Goal: Information Seeking & Learning: Check status

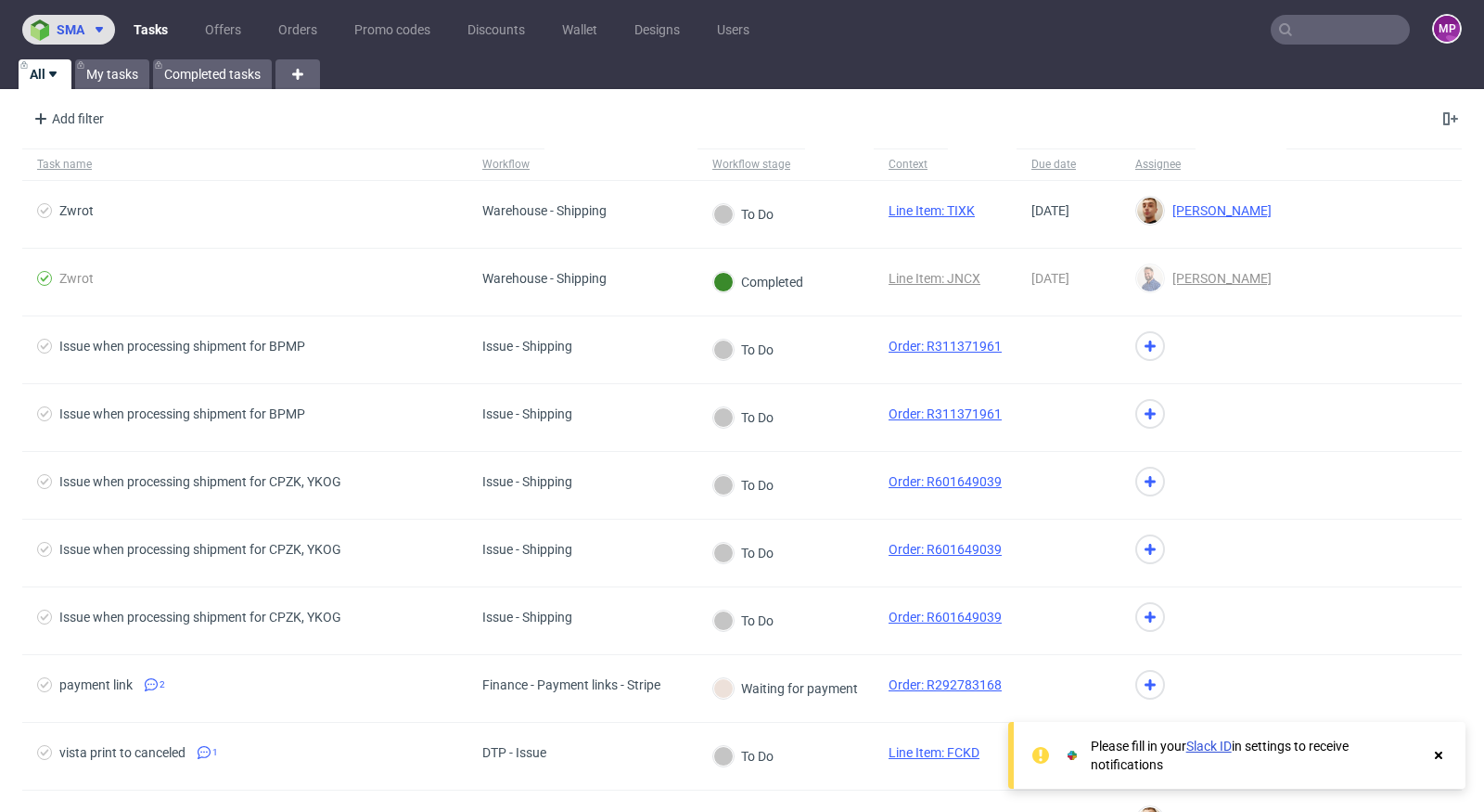
click at [96, 36] on icon at bounding box center [99, 30] width 15 height 15
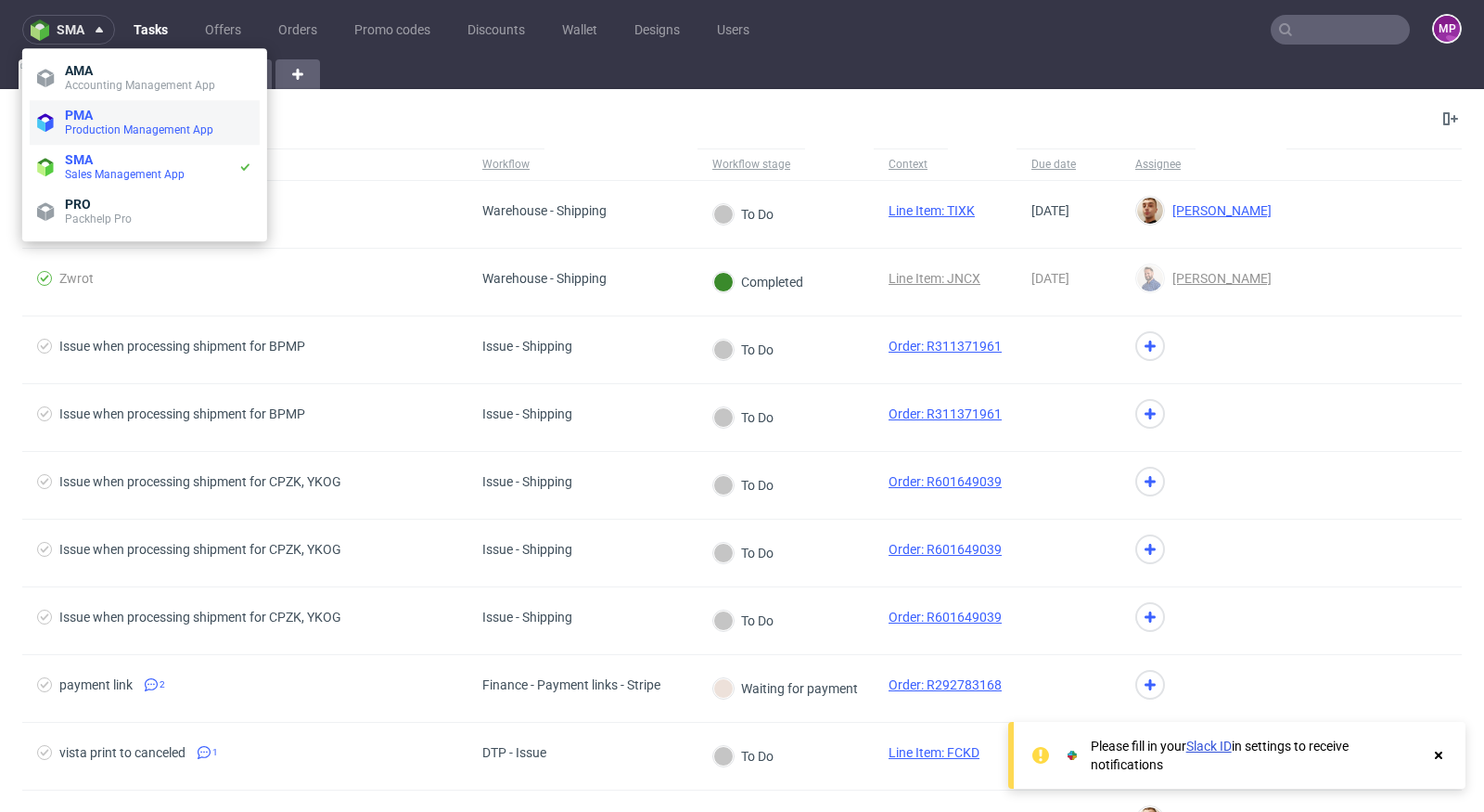
click at [82, 116] on span "PMA" at bounding box center [79, 115] width 28 height 15
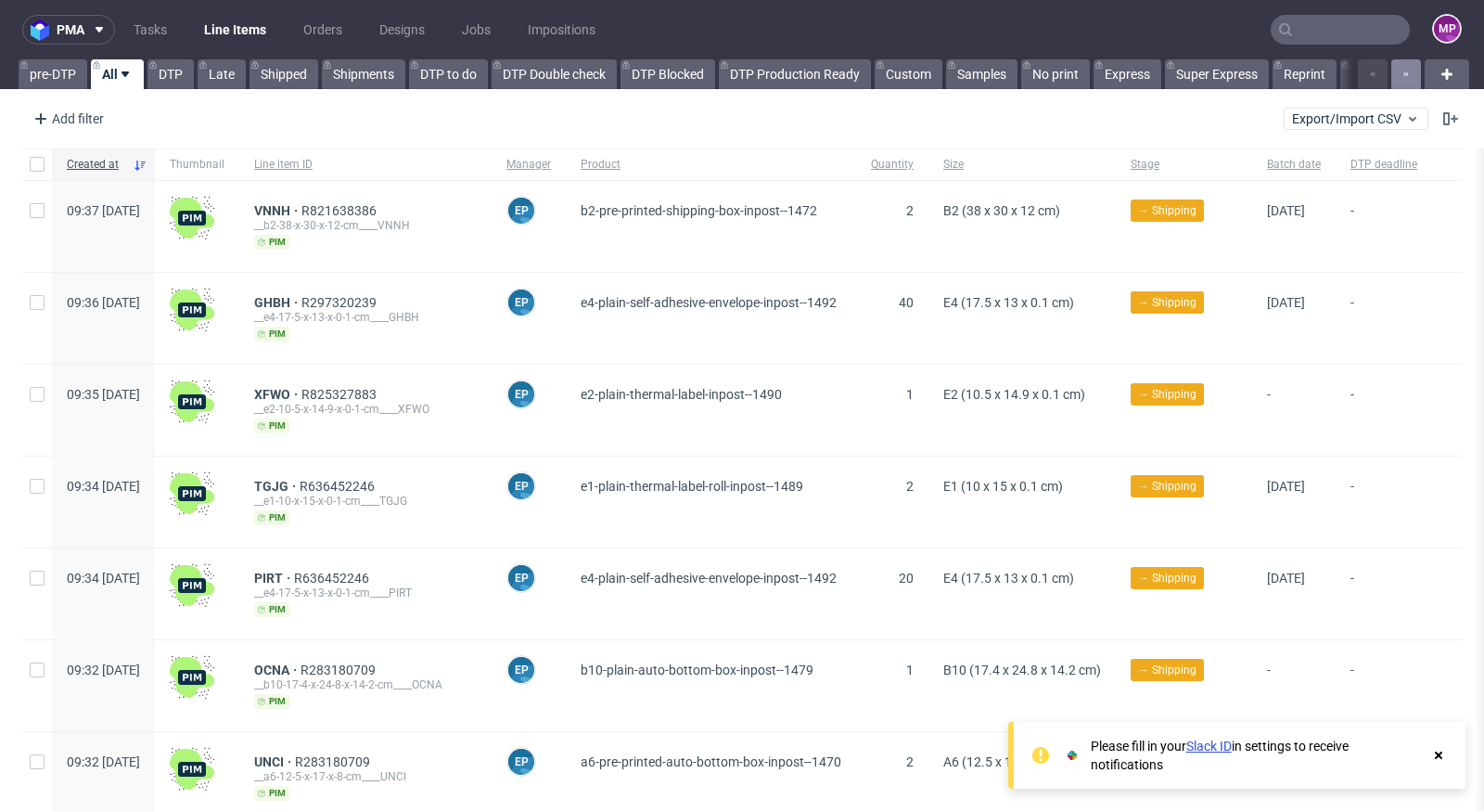
click at [1396, 79] on button "button" at bounding box center [1406, 74] width 30 height 30
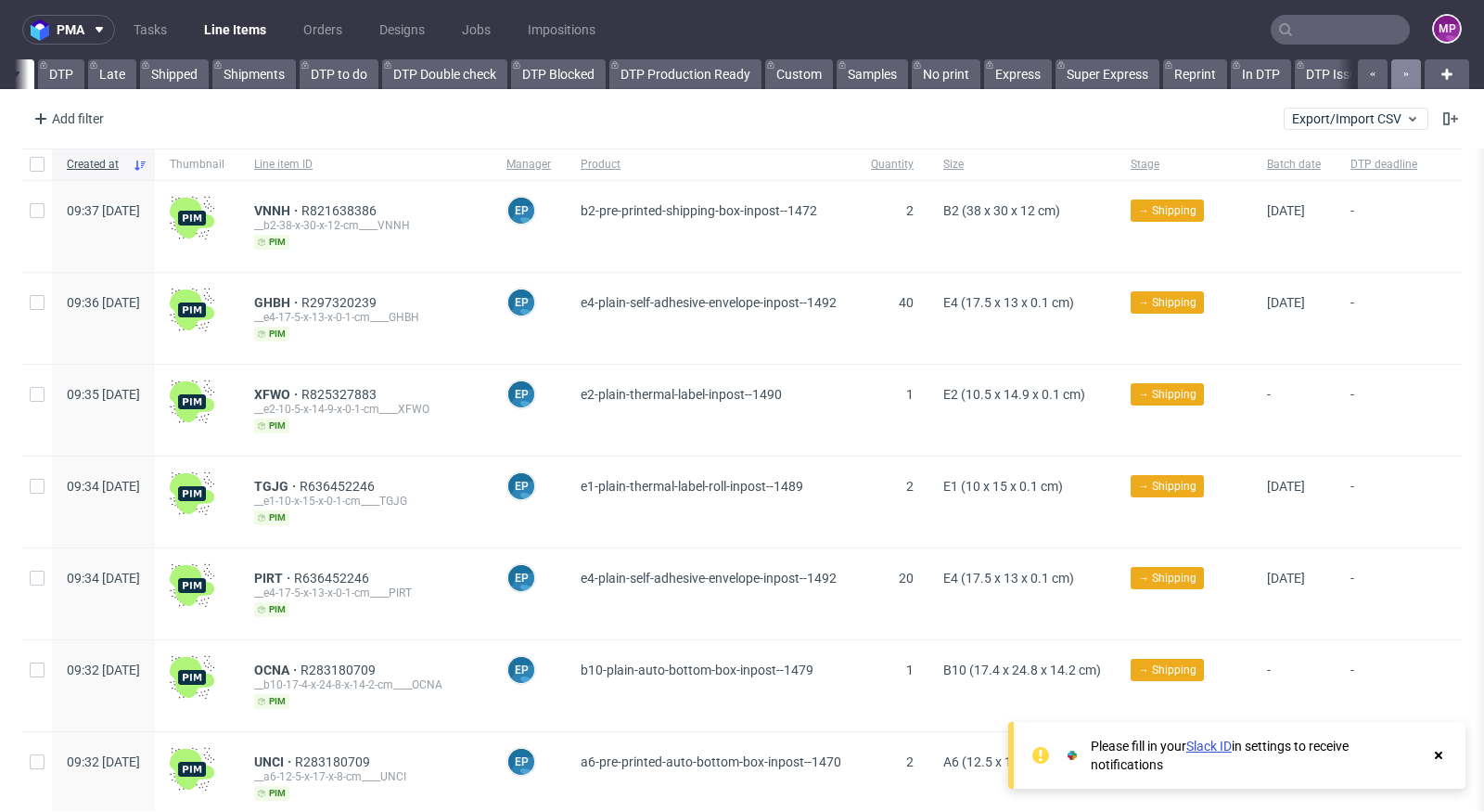
click at [1396, 79] on button "button" at bounding box center [1406, 74] width 30 height 30
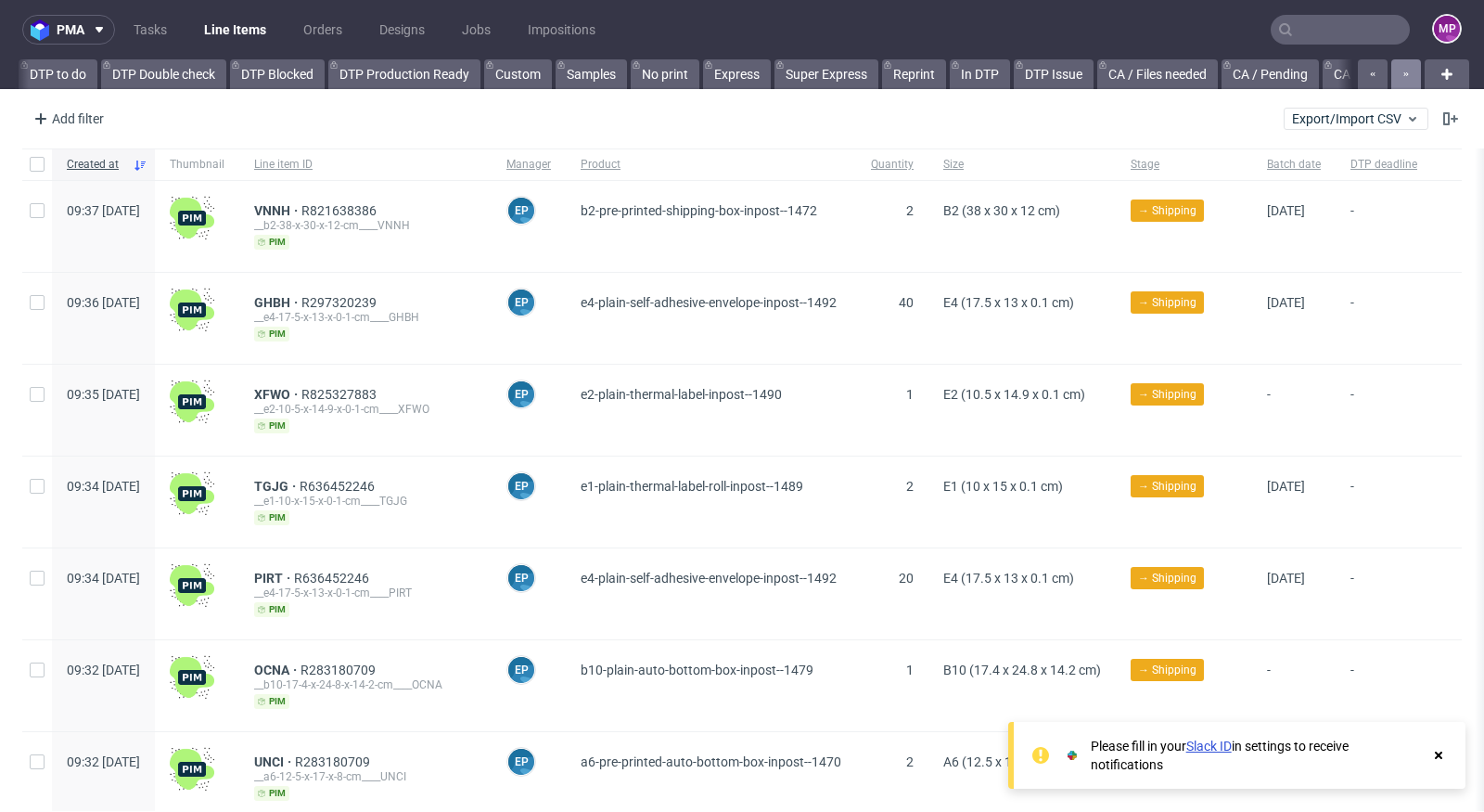
click at [1396, 79] on button "button" at bounding box center [1406, 74] width 30 height 30
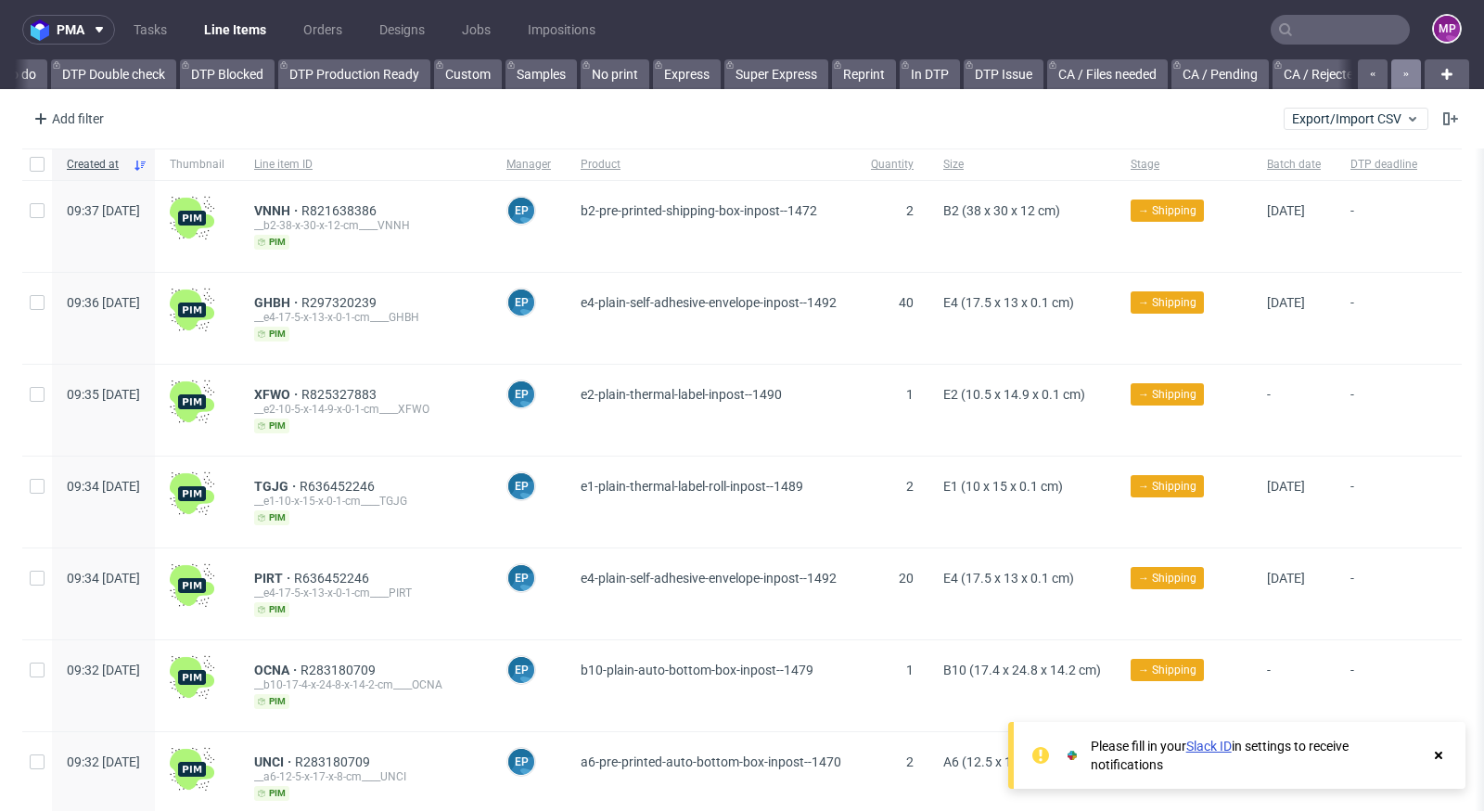
click at [1396, 79] on button "button" at bounding box center [1406, 74] width 30 height 30
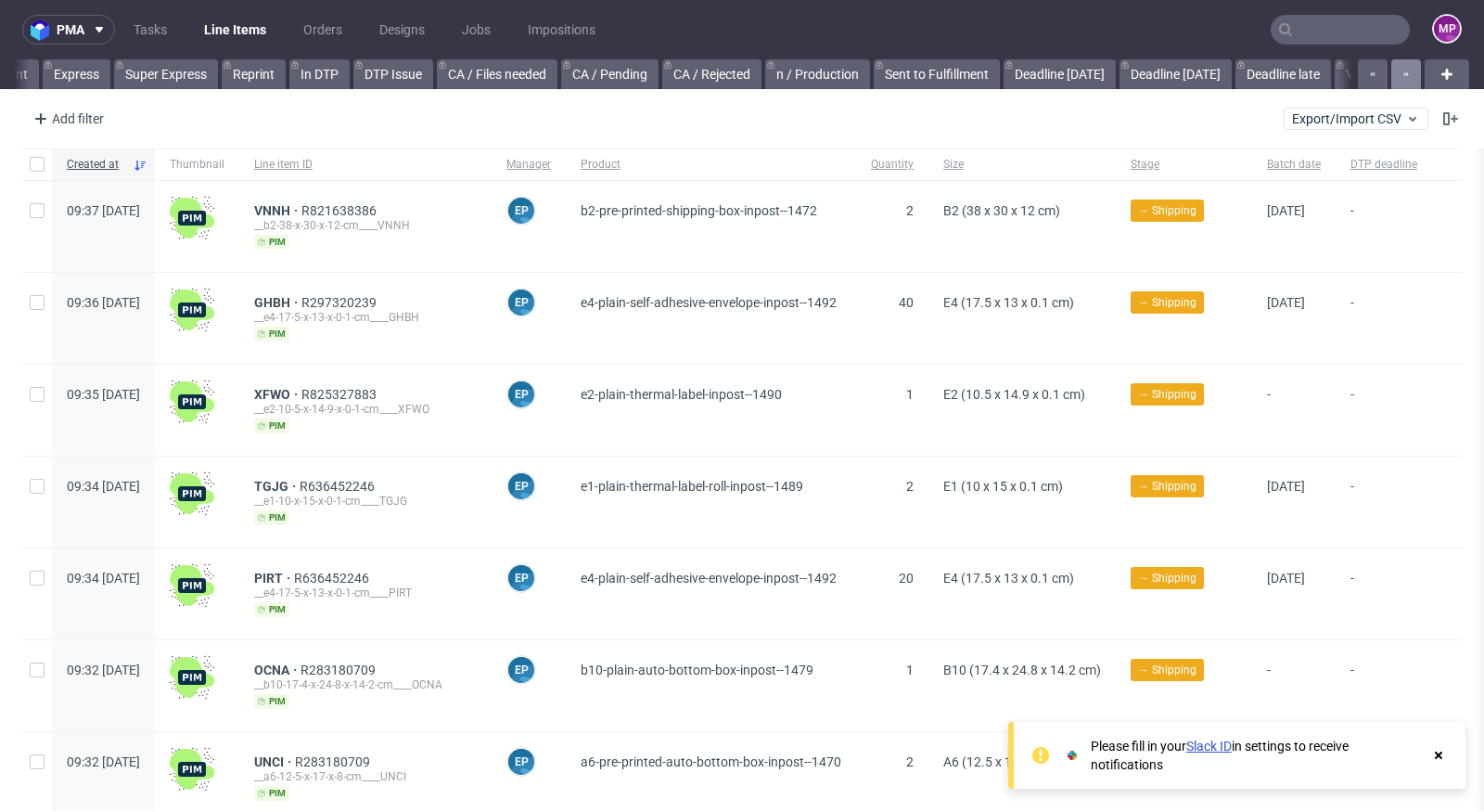
click at [1396, 79] on button "button" at bounding box center [1406, 74] width 30 height 30
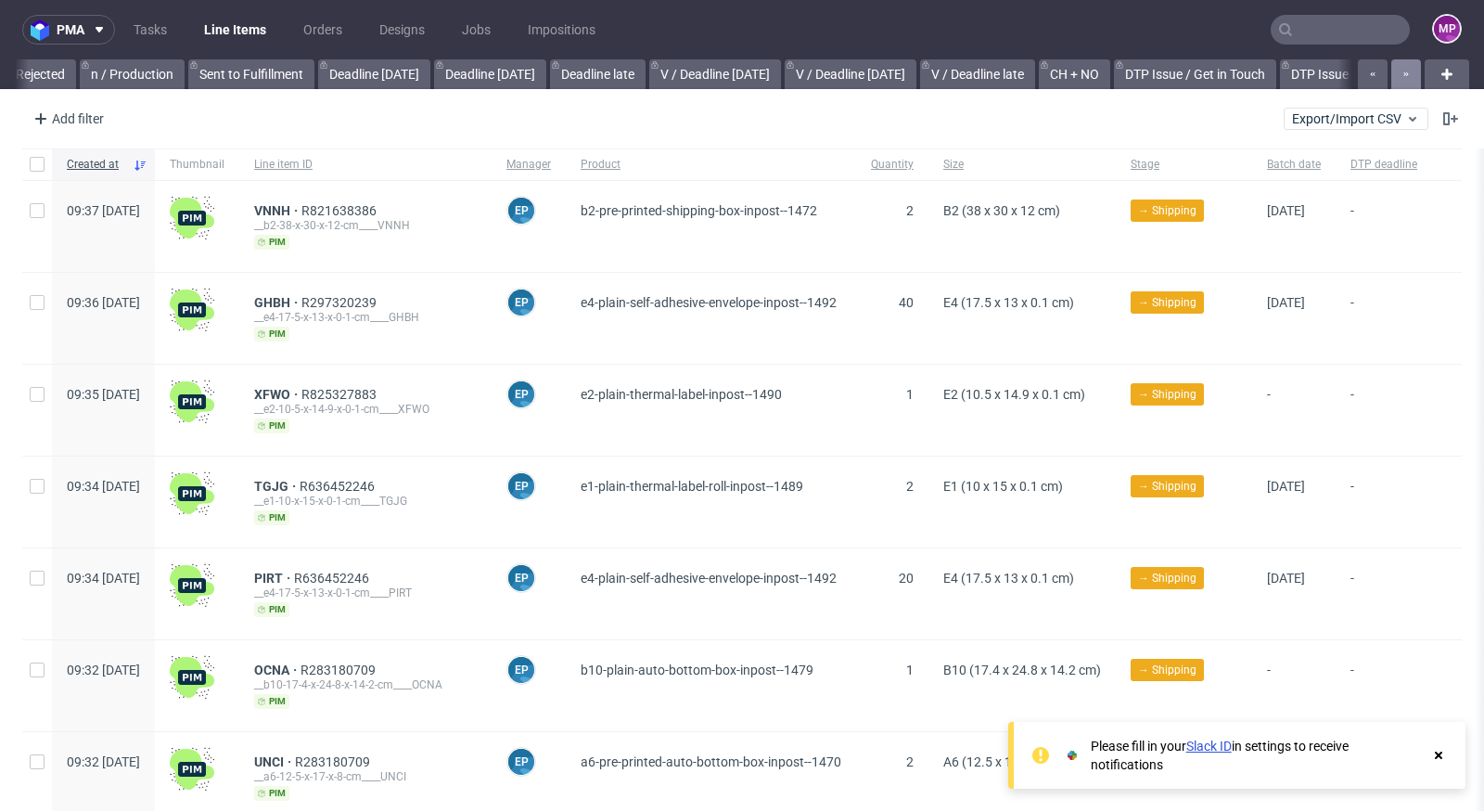
click at [1396, 79] on button "button" at bounding box center [1406, 74] width 30 height 30
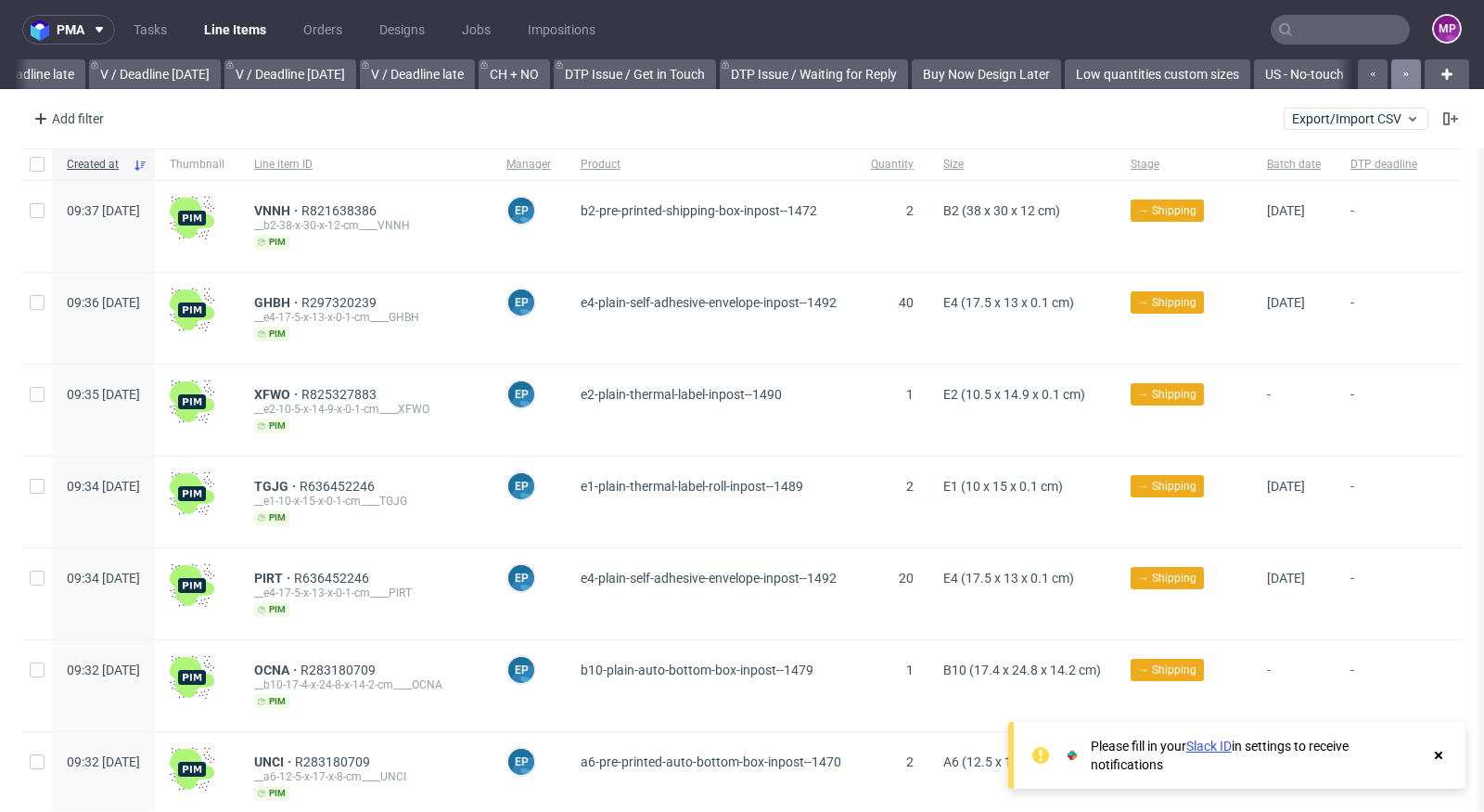
click at [1396, 79] on button "button" at bounding box center [1406, 74] width 30 height 30
click at [75, 122] on div "Add filter" at bounding box center [66, 119] width 81 height 30
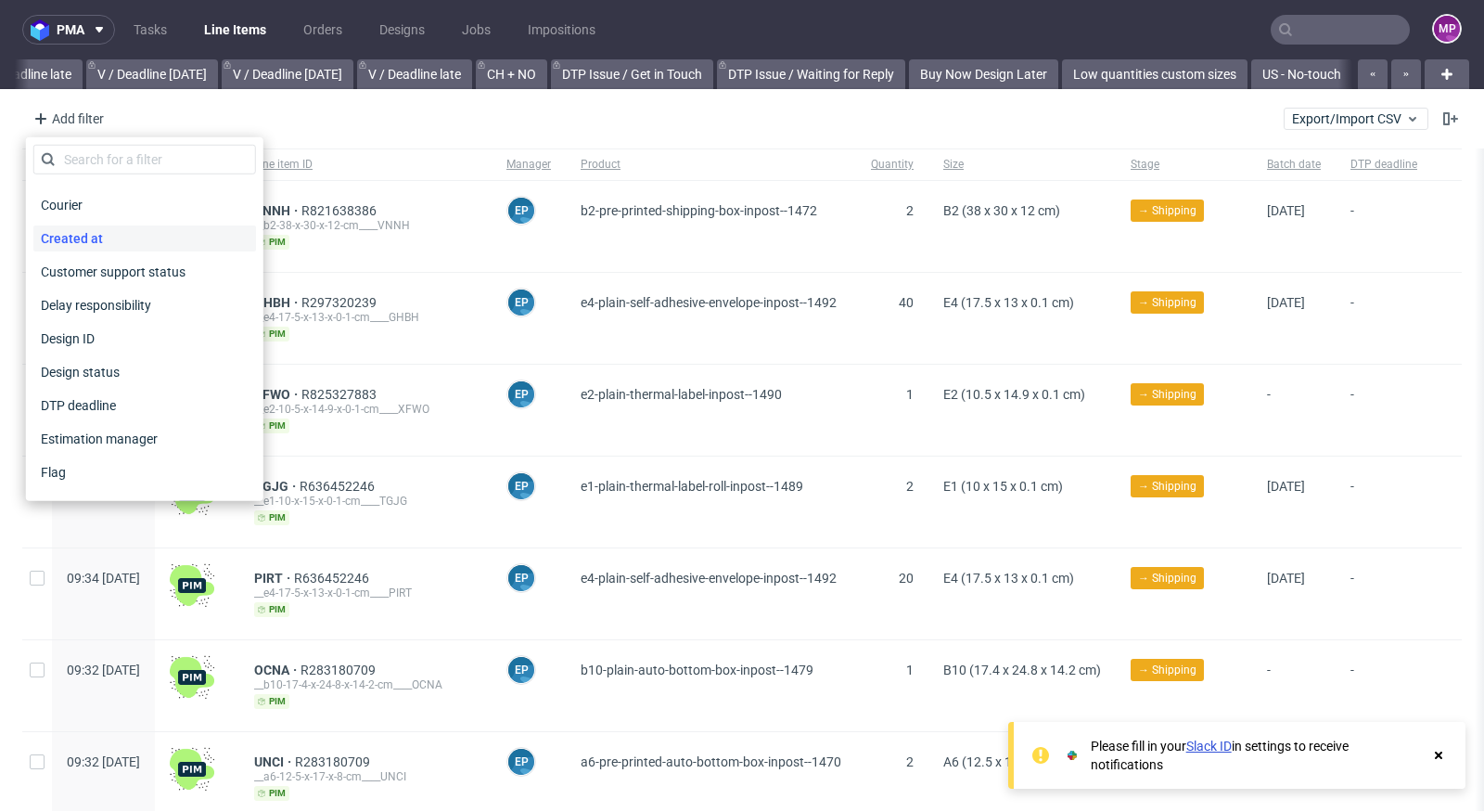
scroll to position [235, 0]
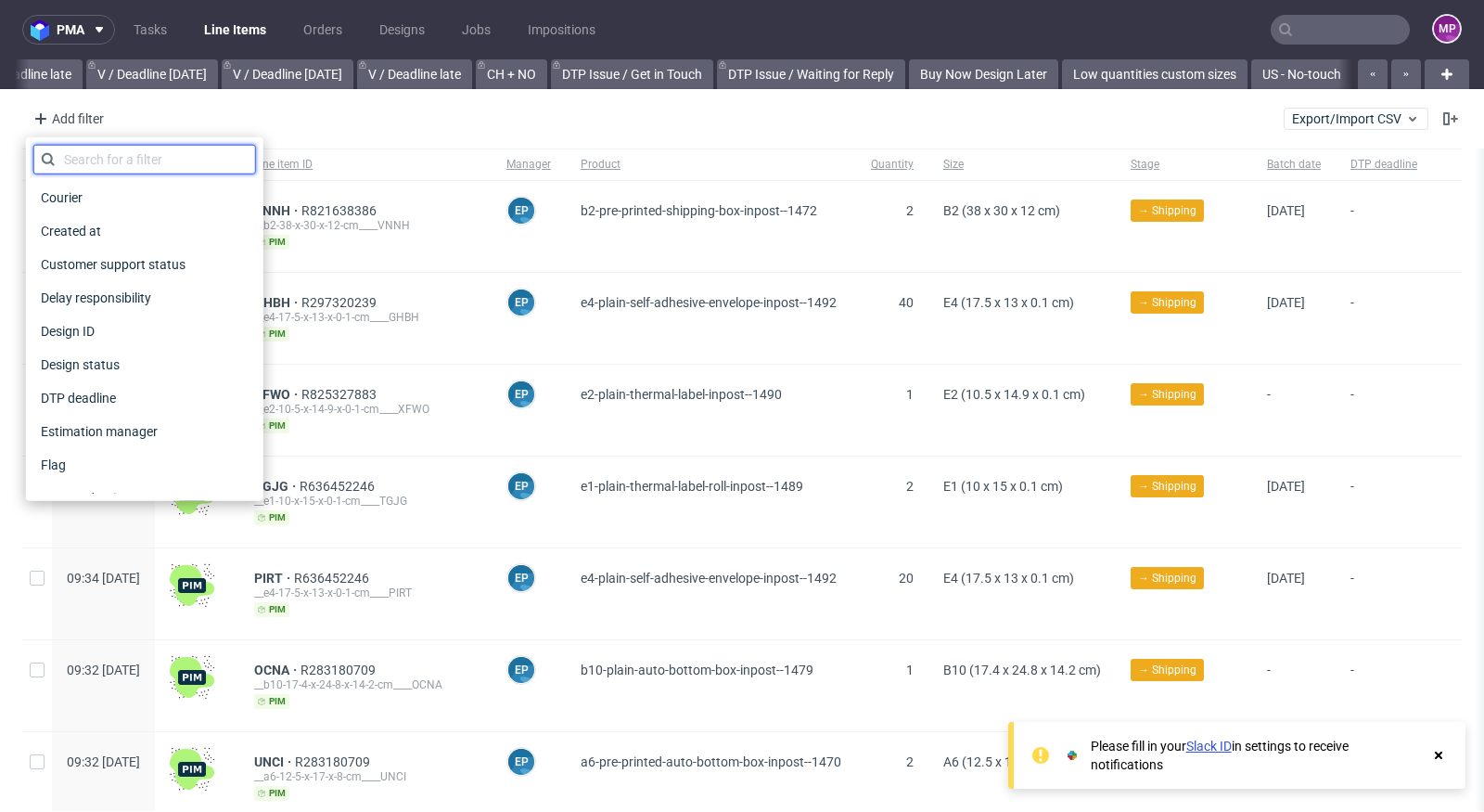
click at [170, 158] on input "text" at bounding box center [145, 160] width 223 height 30
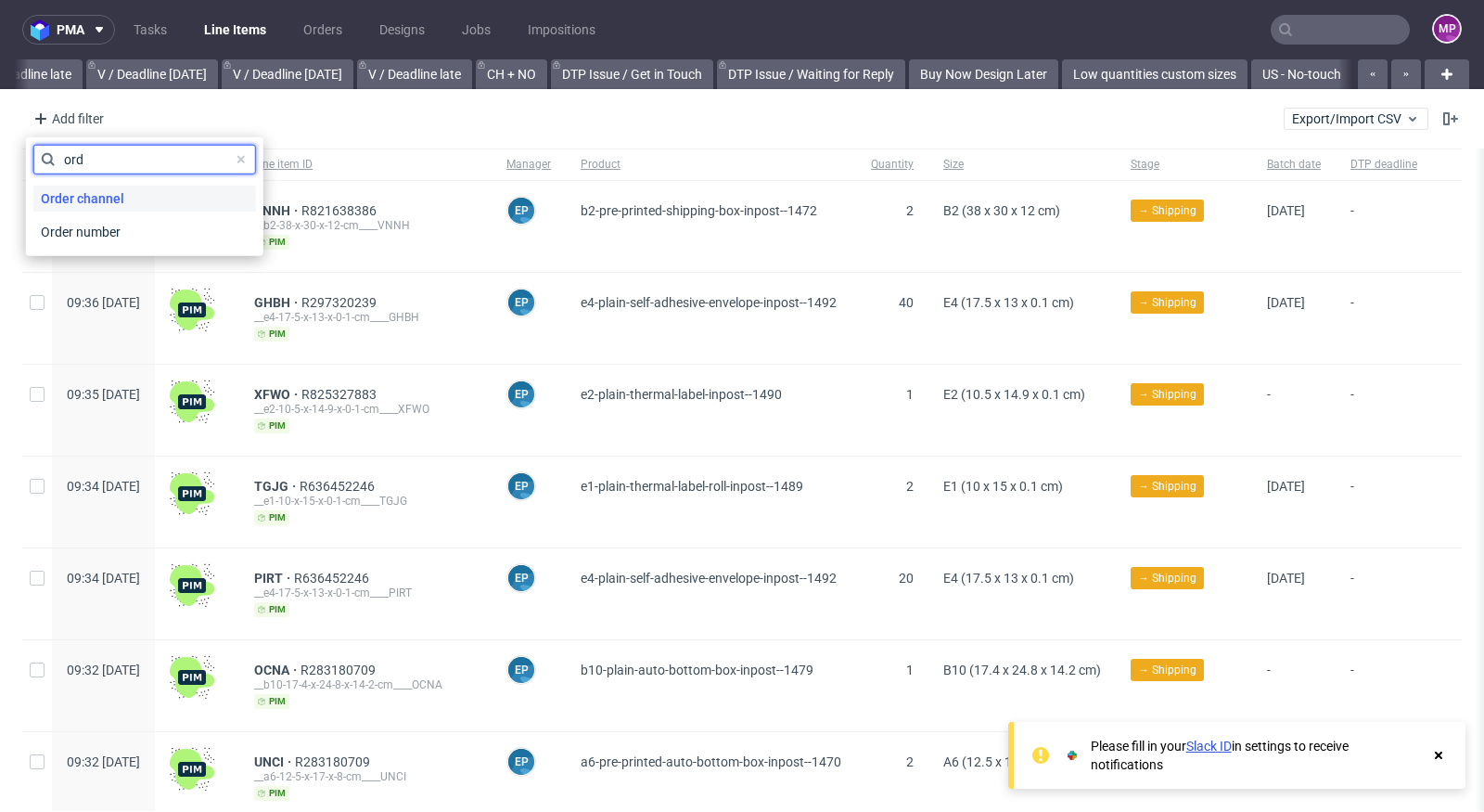
type input "ord"
click at [160, 197] on div "Order channel" at bounding box center [145, 198] width 223 height 26
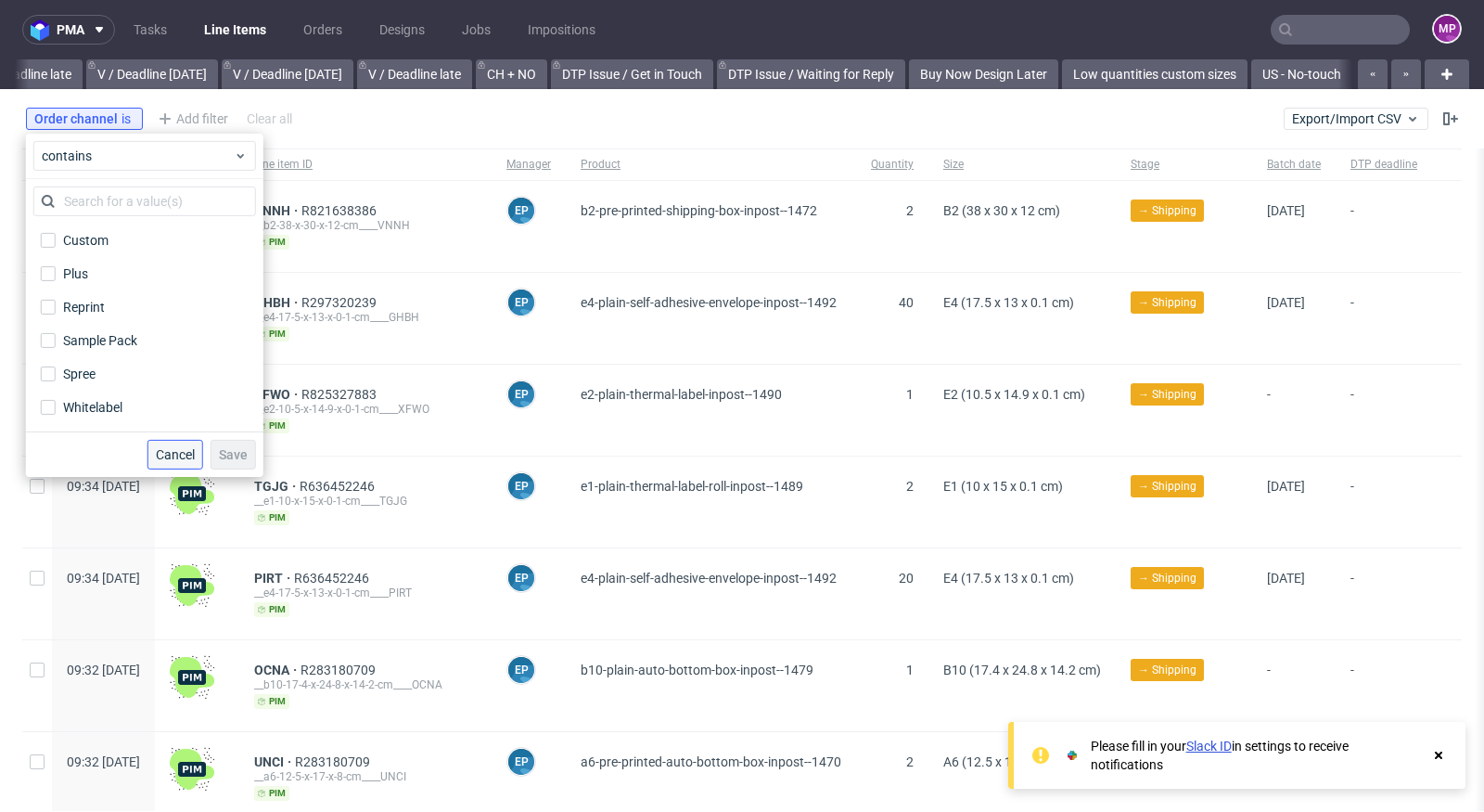
click at [163, 452] on span "Cancel" at bounding box center [176, 455] width 39 height 13
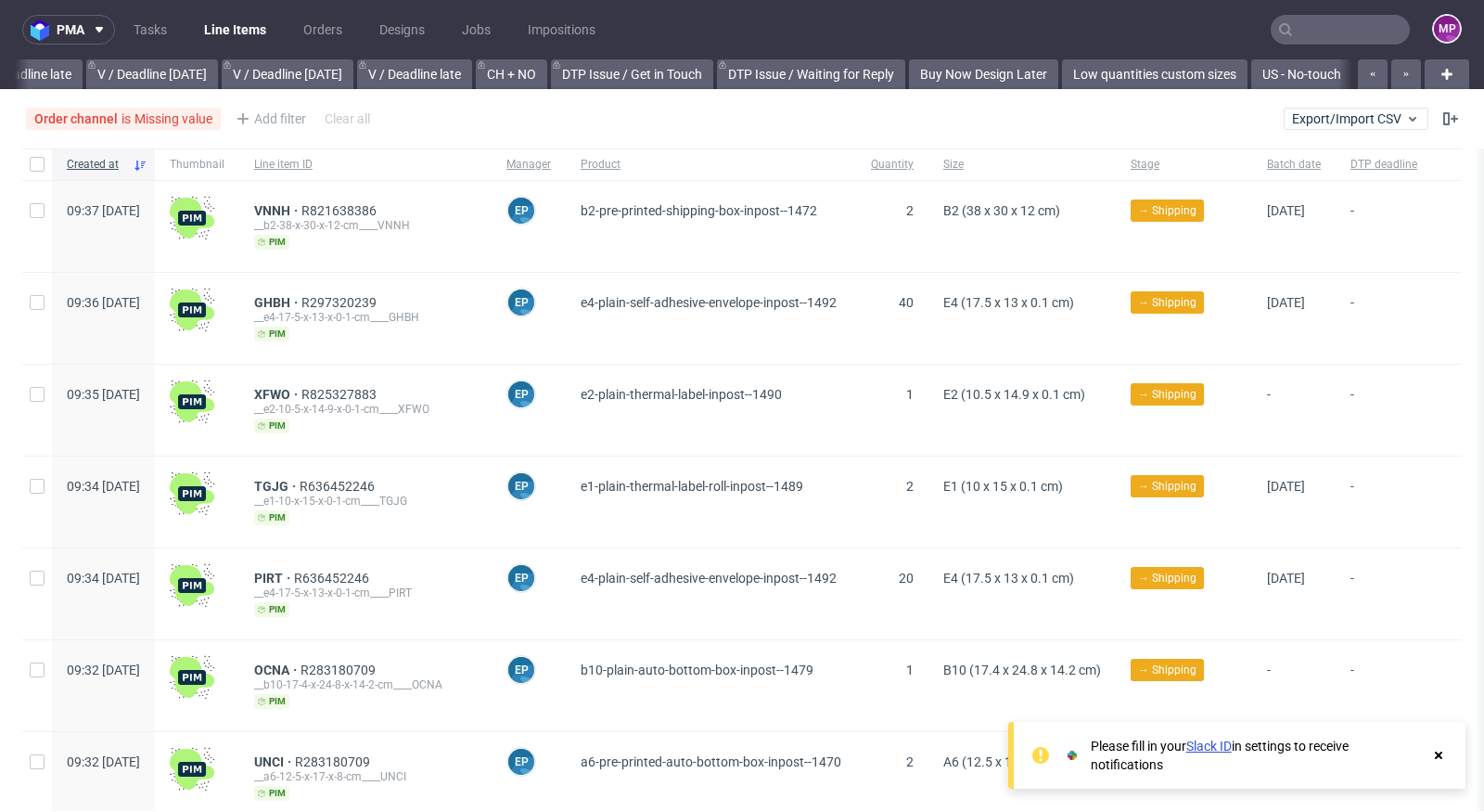
click at [0, 0] on icon at bounding box center [0, 0] width 0 height 0
click at [77, 123] on div "Add filter" at bounding box center [66, 119] width 81 height 30
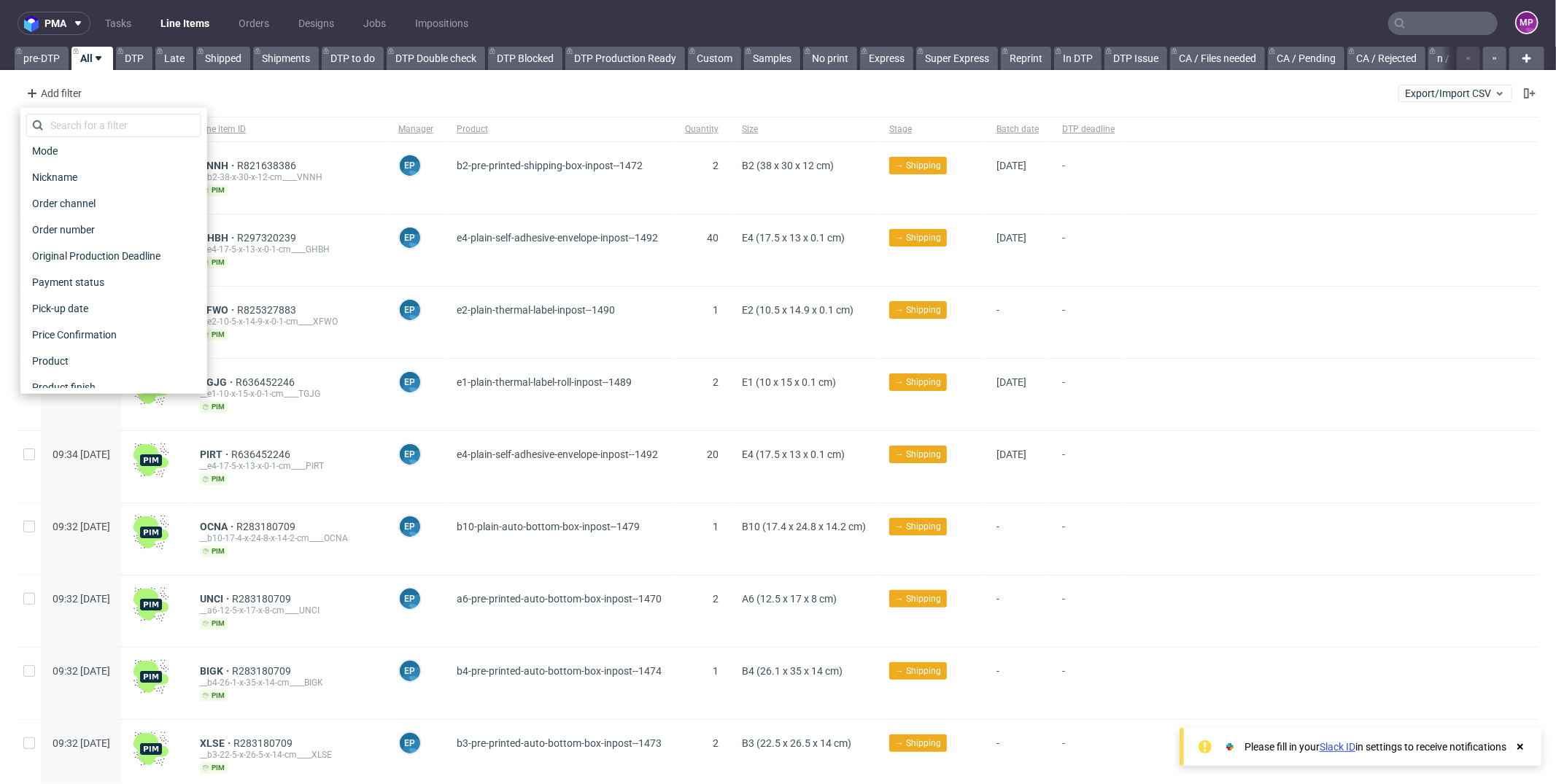
click at [870, 99] on div "Add filter Hide filters Clear all Export/Import CSV" at bounding box center [778, 93] width 1556 height 35
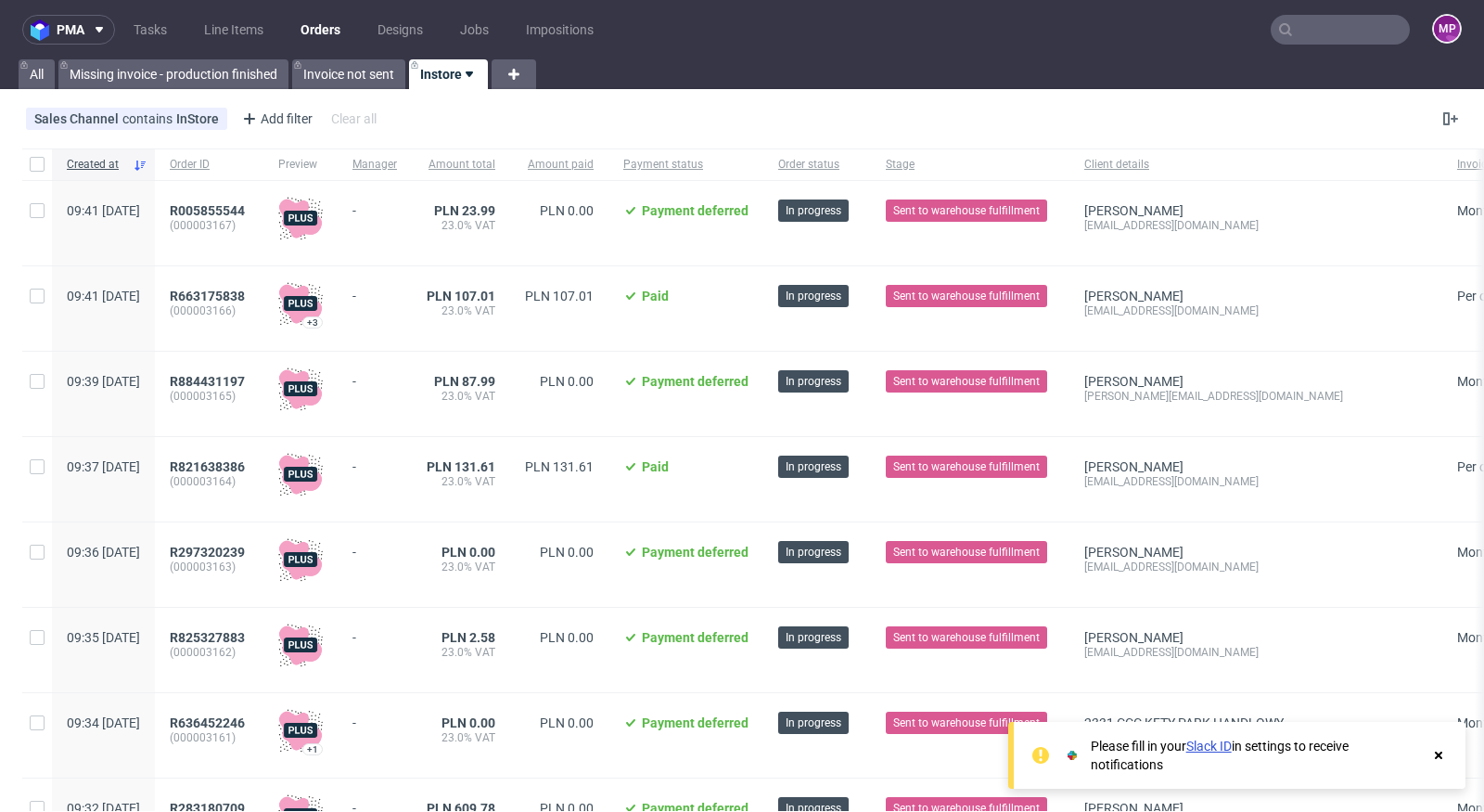
click at [295, 116] on div "Add filter" at bounding box center [275, 119] width 81 height 30
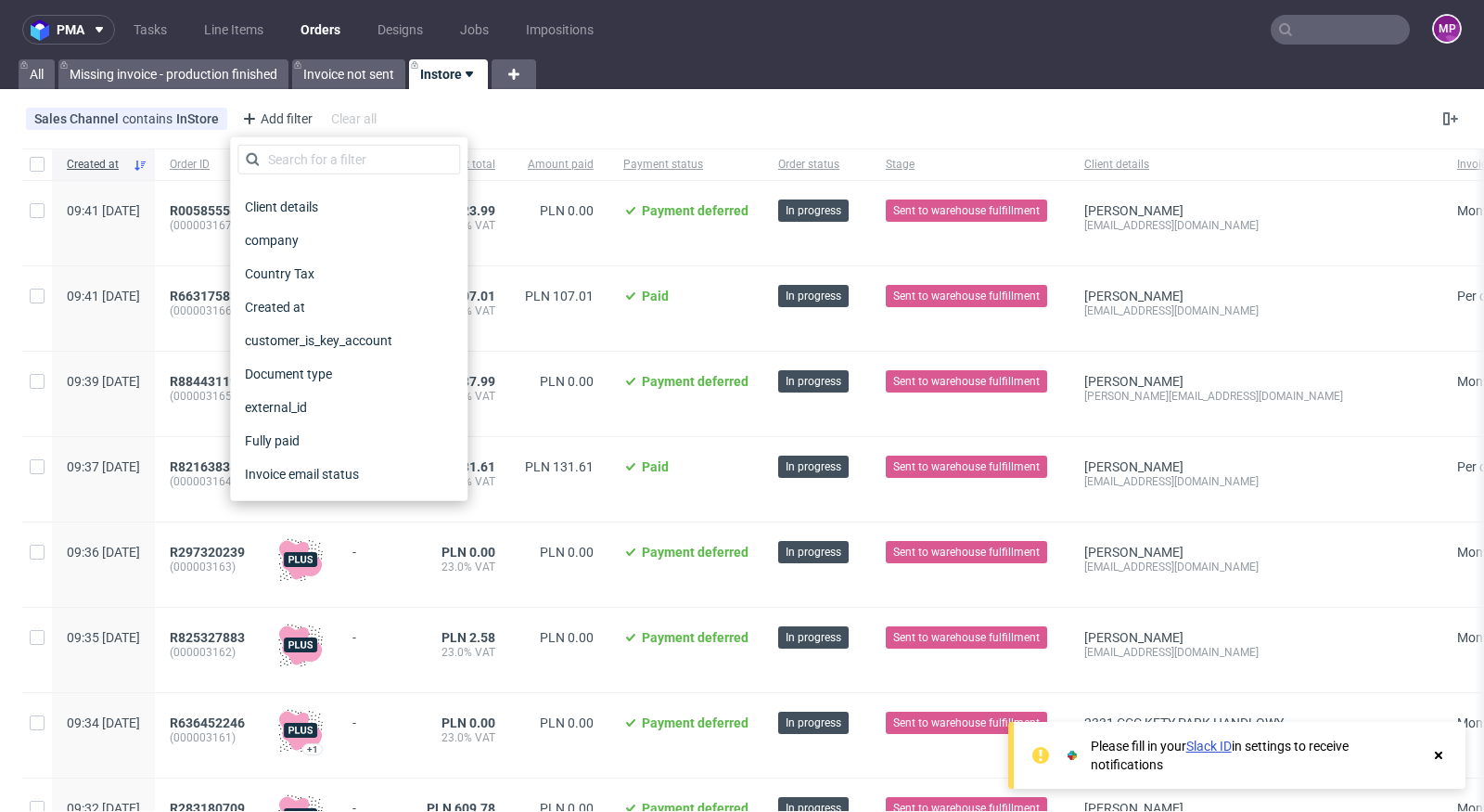
scroll to position [193, 0]
click at [289, 301] on span "Created at" at bounding box center [276, 306] width 77 height 26
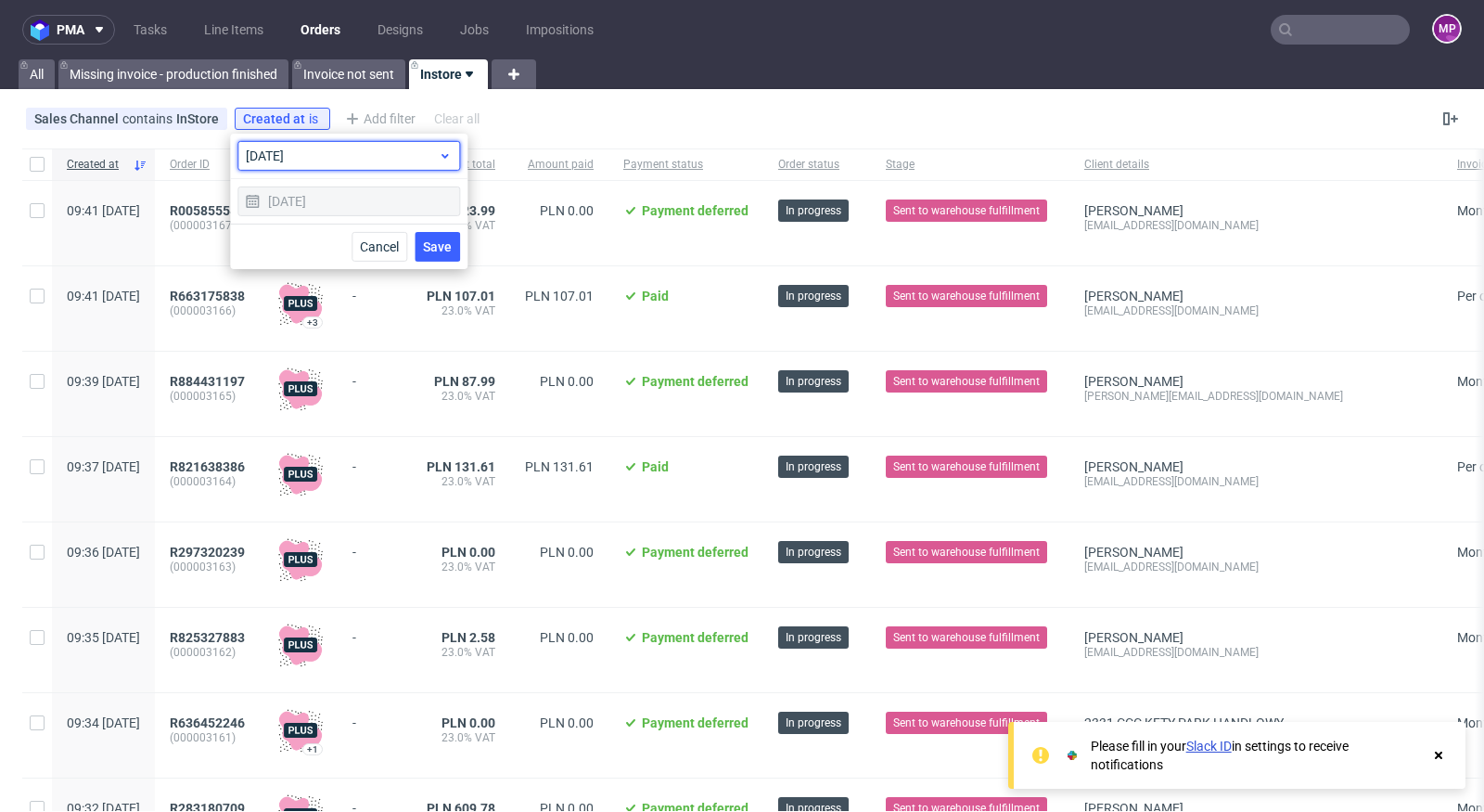
click at [339, 166] on div "[DATE]" at bounding box center [349, 156] width 223 height 30
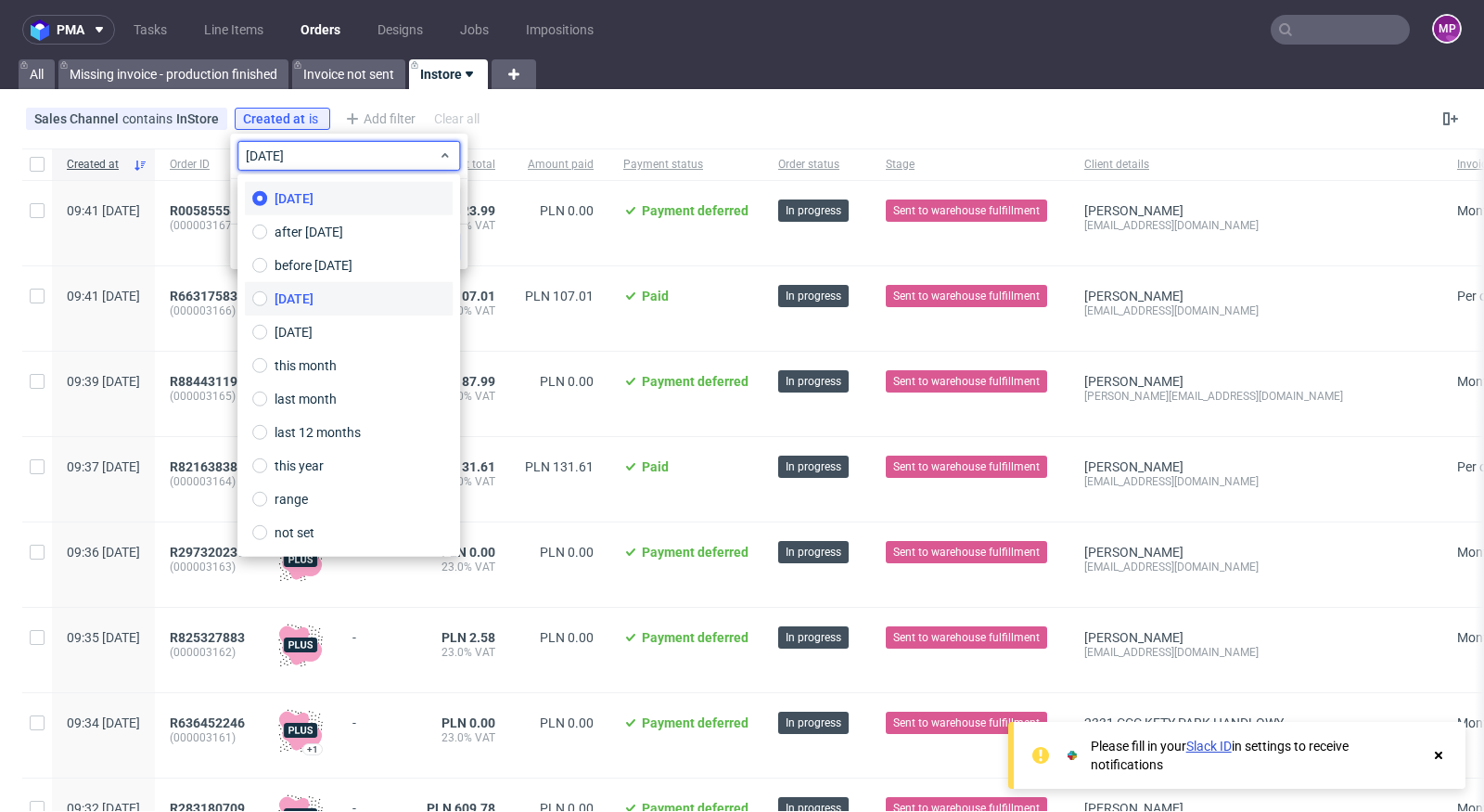
click at [353, 286] on label "[DATE]" at bounding box center [349, 298] width 208 height 34
type input "[DATE]"
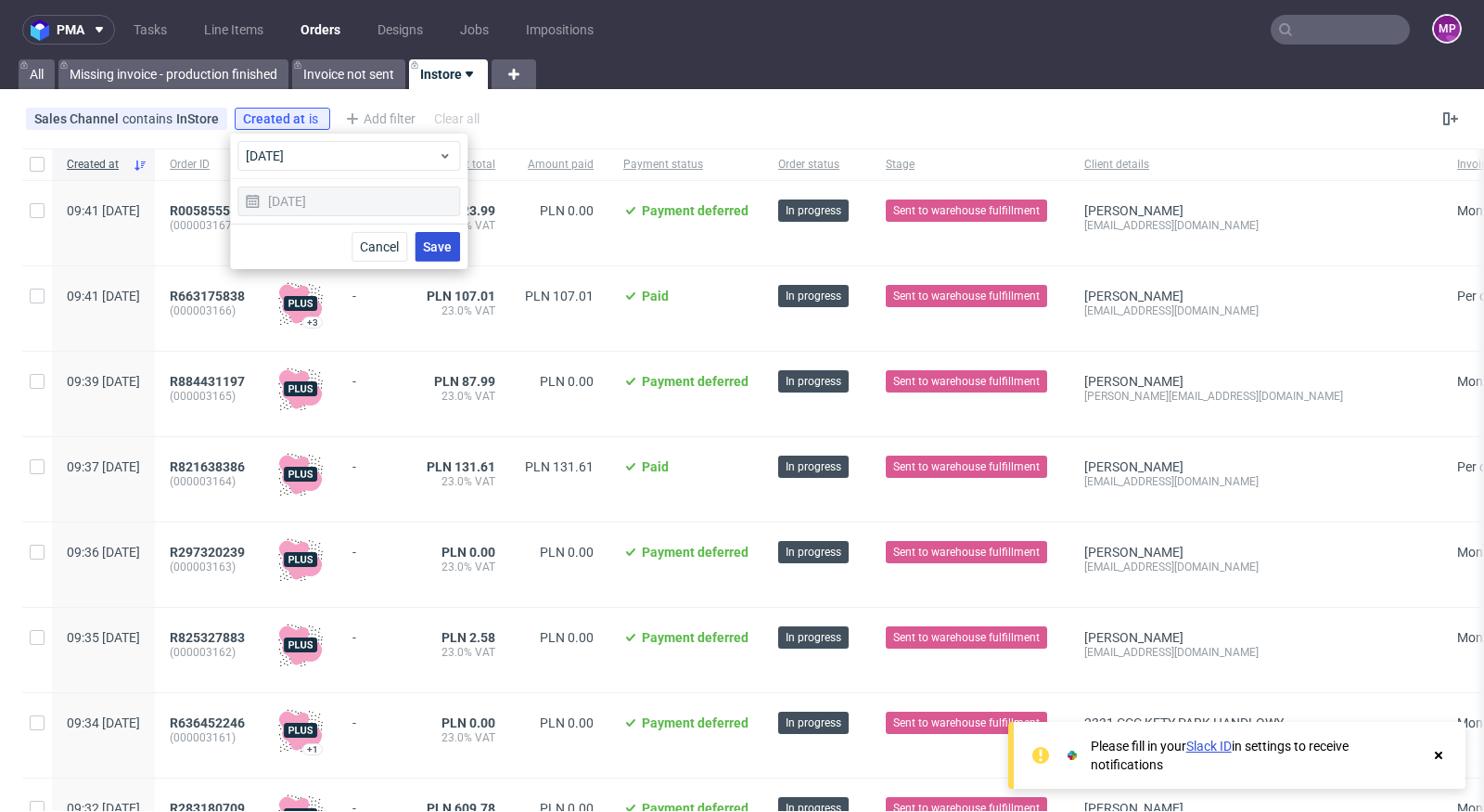
click at [437, 246] on span "Save" at bounding box center [437, 247] width 29 height 13
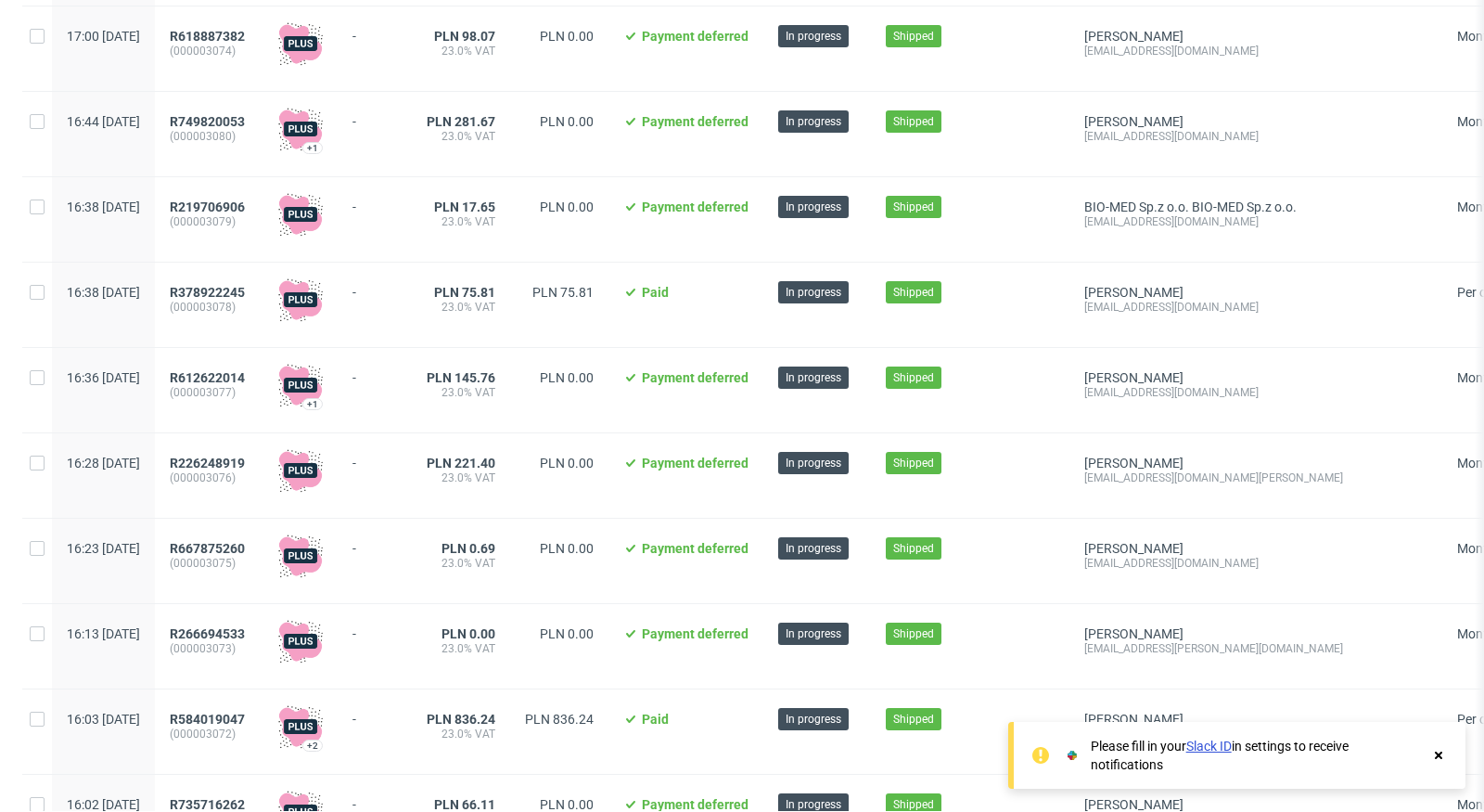
scroll to position [2050, 0]
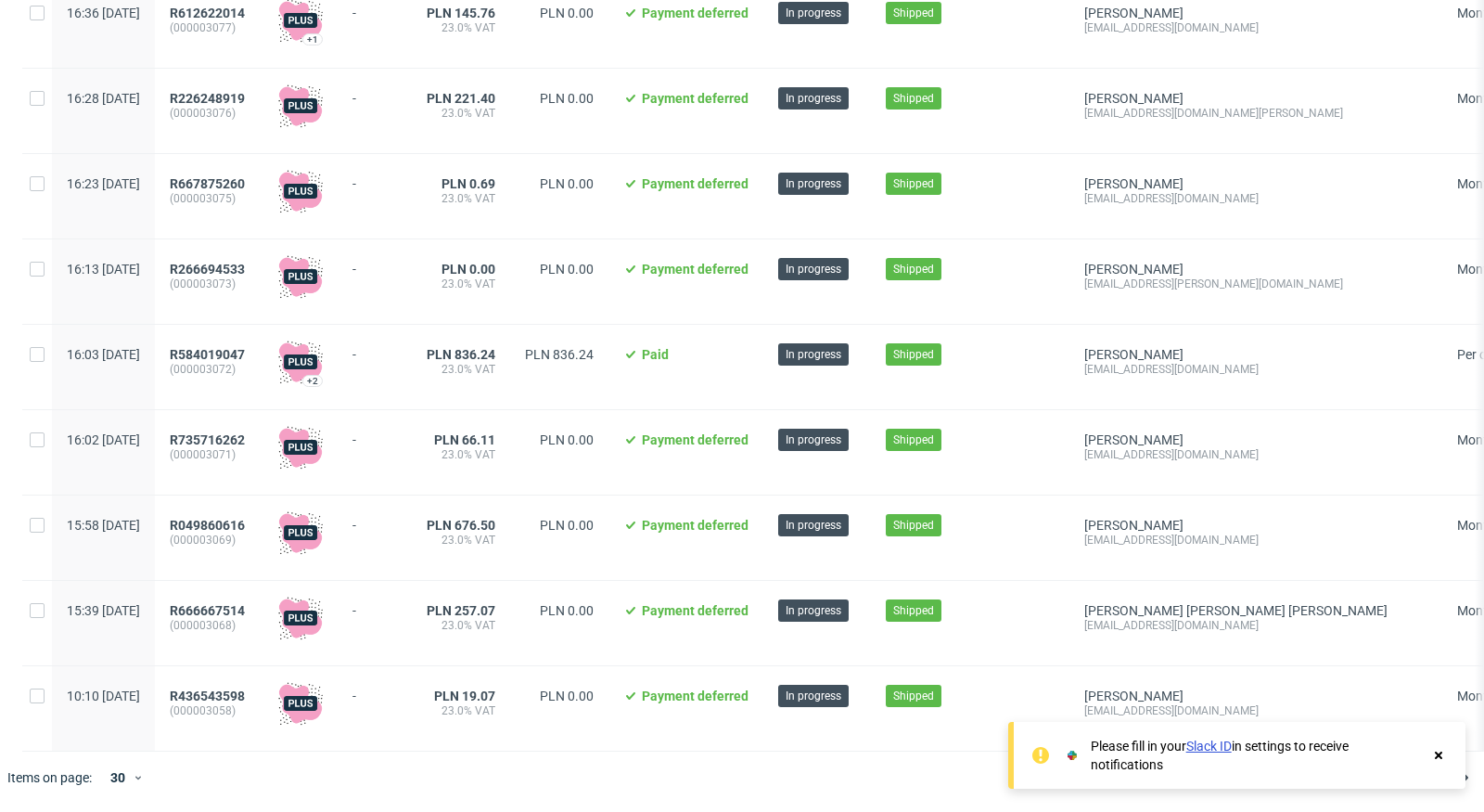
click at [1443, 761] on icon at bounding box center [1439, 755] width 17 height 15
click at [1401, 783] on span "2" at bounding box center [1411, 777] width 21 height 22
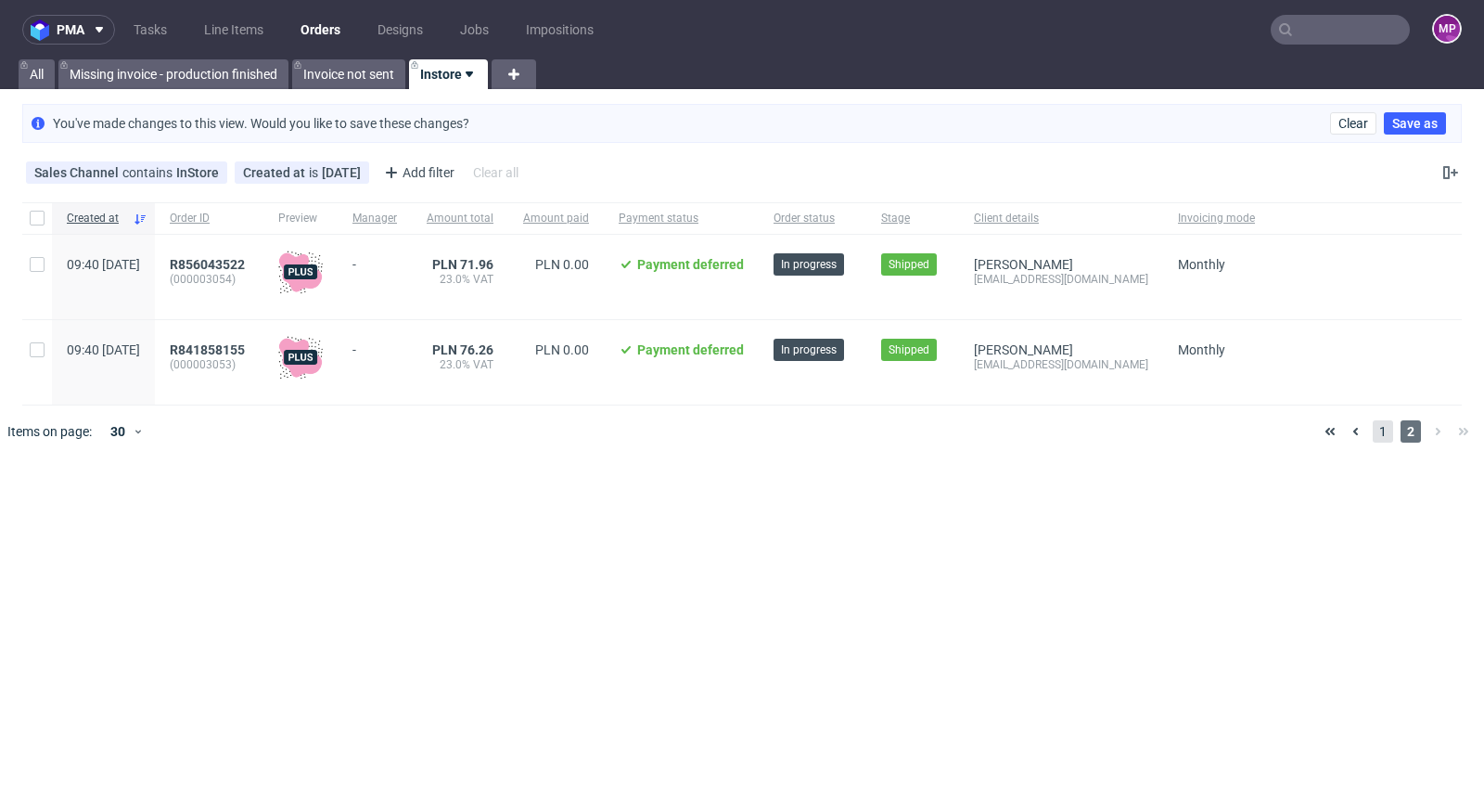
click at [1377, 438] on span "1" at bounding box center [1384, 431] width 21 height 22
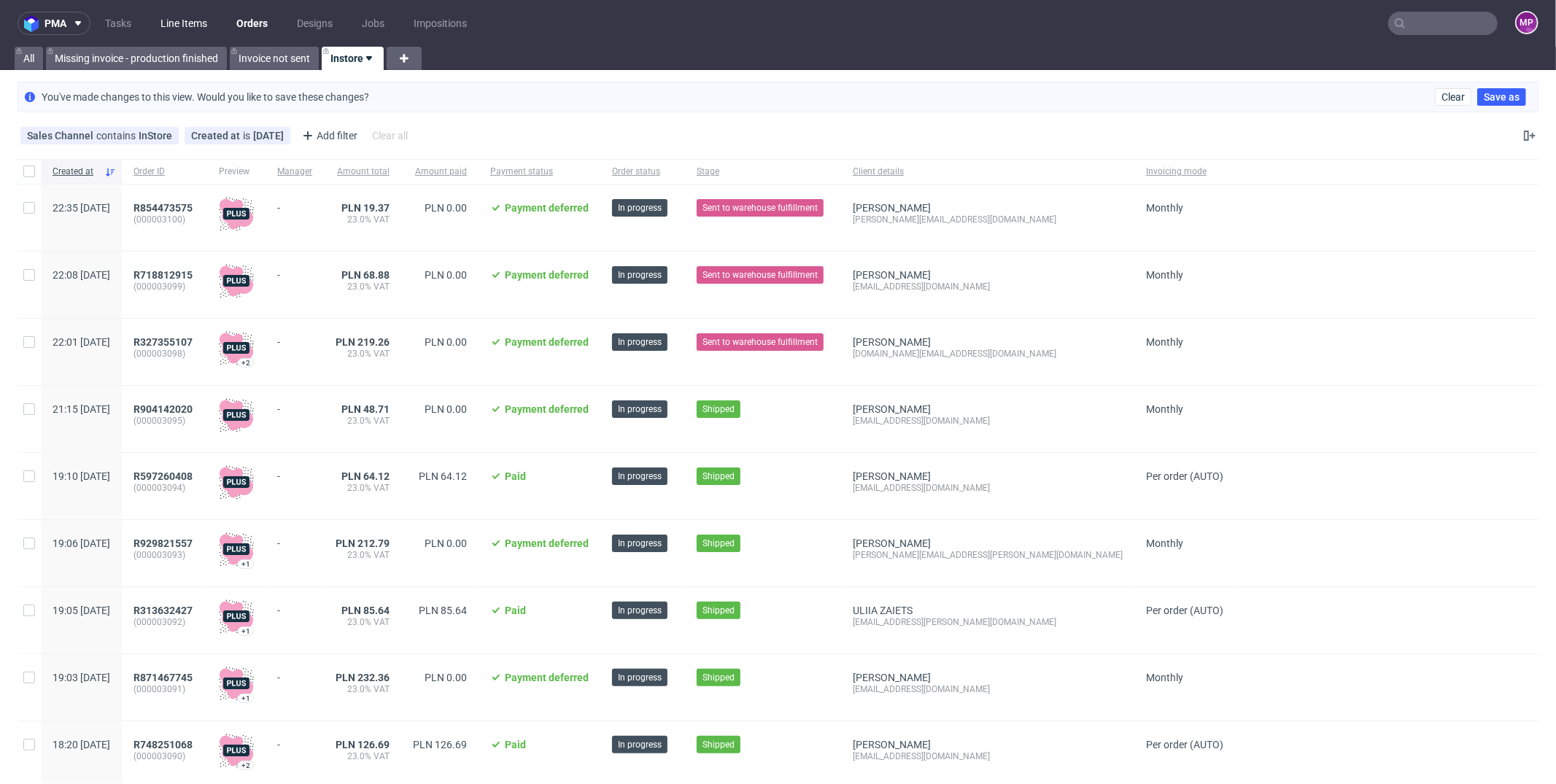
click at [181, 18] on link "Line Items" at bounding box center [183, 24] width 64 height 24
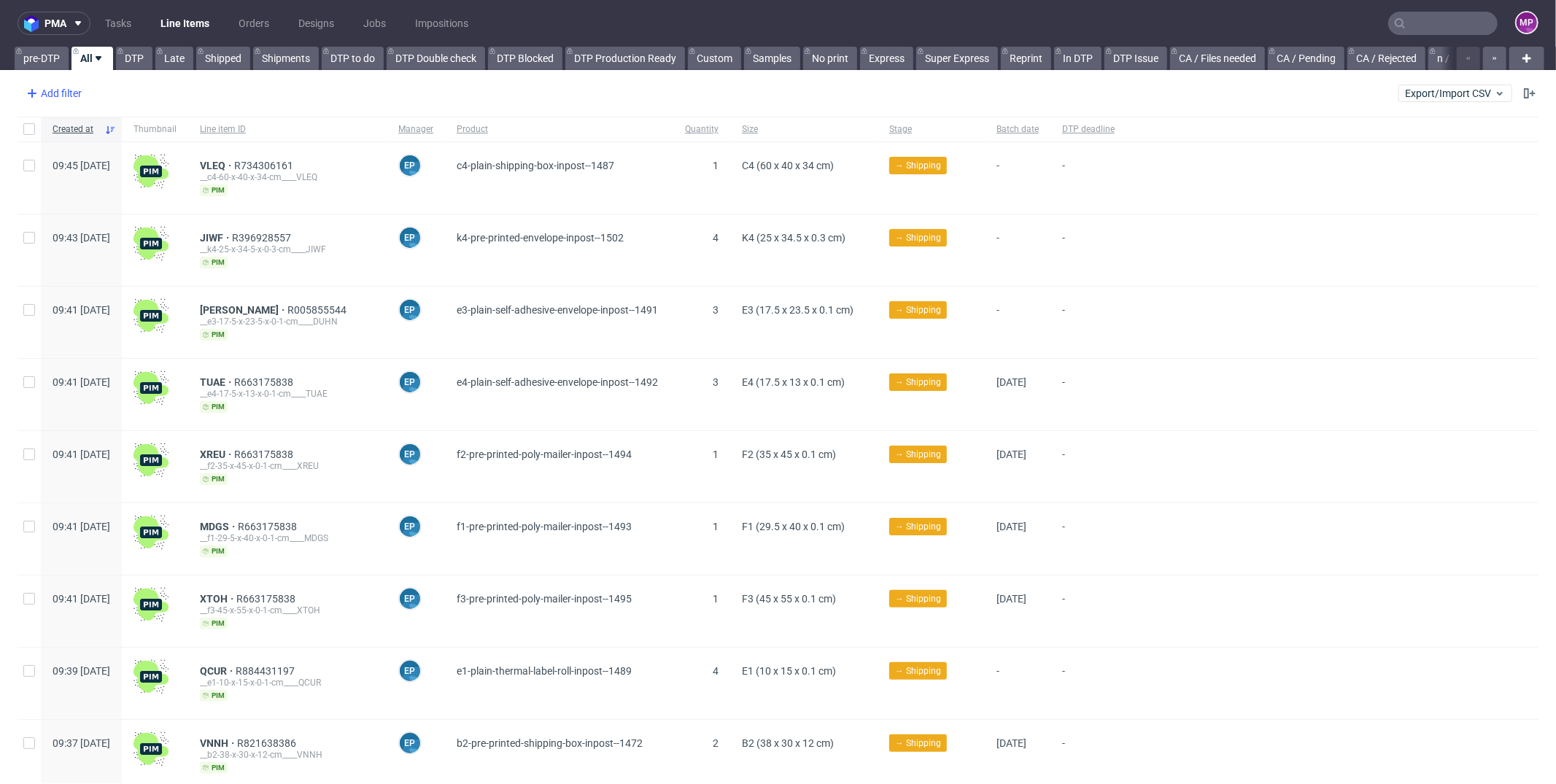
click at [68, 95] on div "Add filter" at bounding box center [52, 93] width 64 height 24
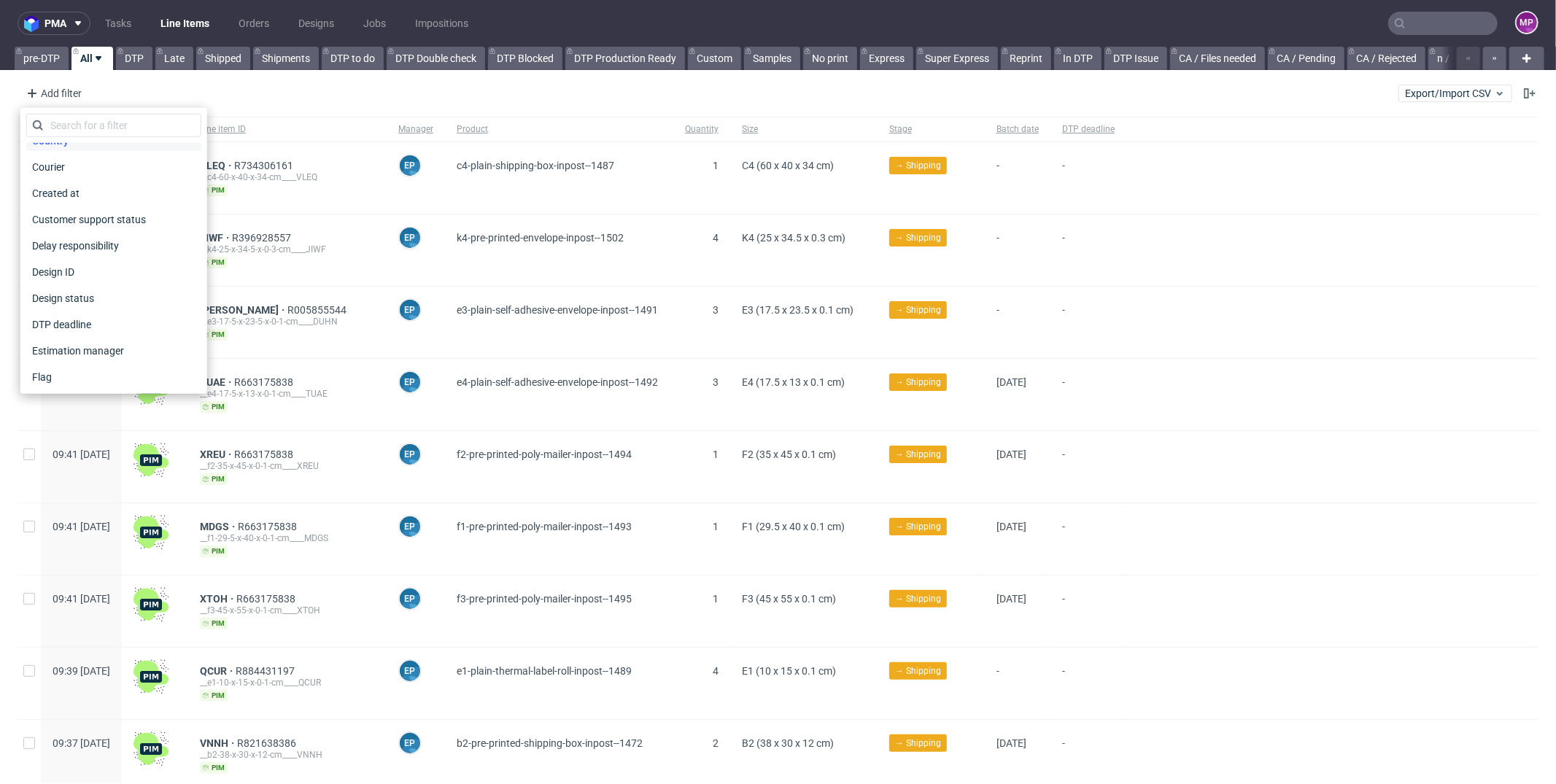
scroll to position [192, 0]
click at [79, 129] on input "text" at bounding box center [114, 126] width 175 height 24
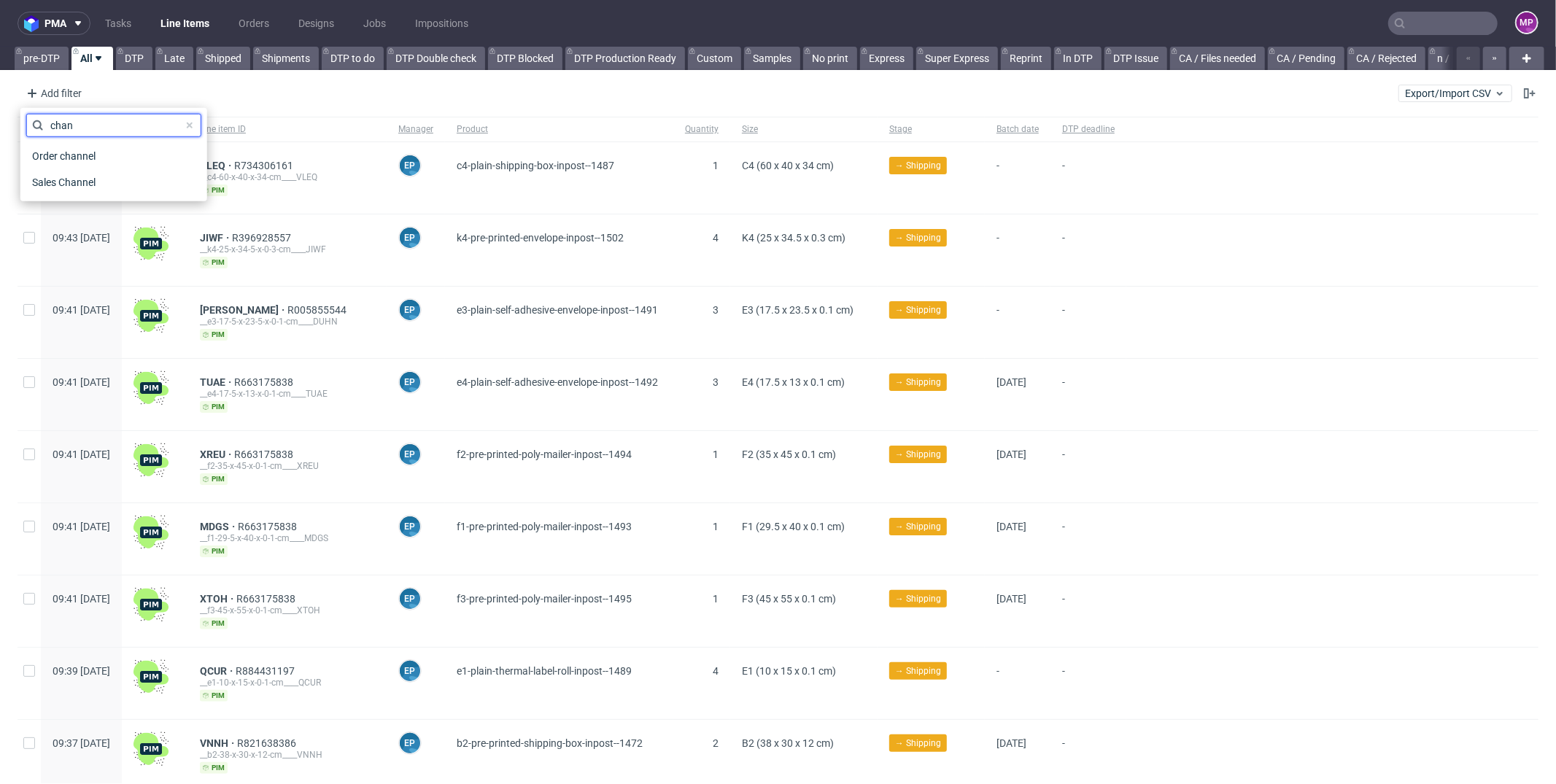
type input "chan"
click at [113, 169] on div "Sales Channel" at bounding box center [114, 182] width 175 height 26
click at [116, 179] on div "Sales Channel" at bounding box center [114, 182] width 175 height 21
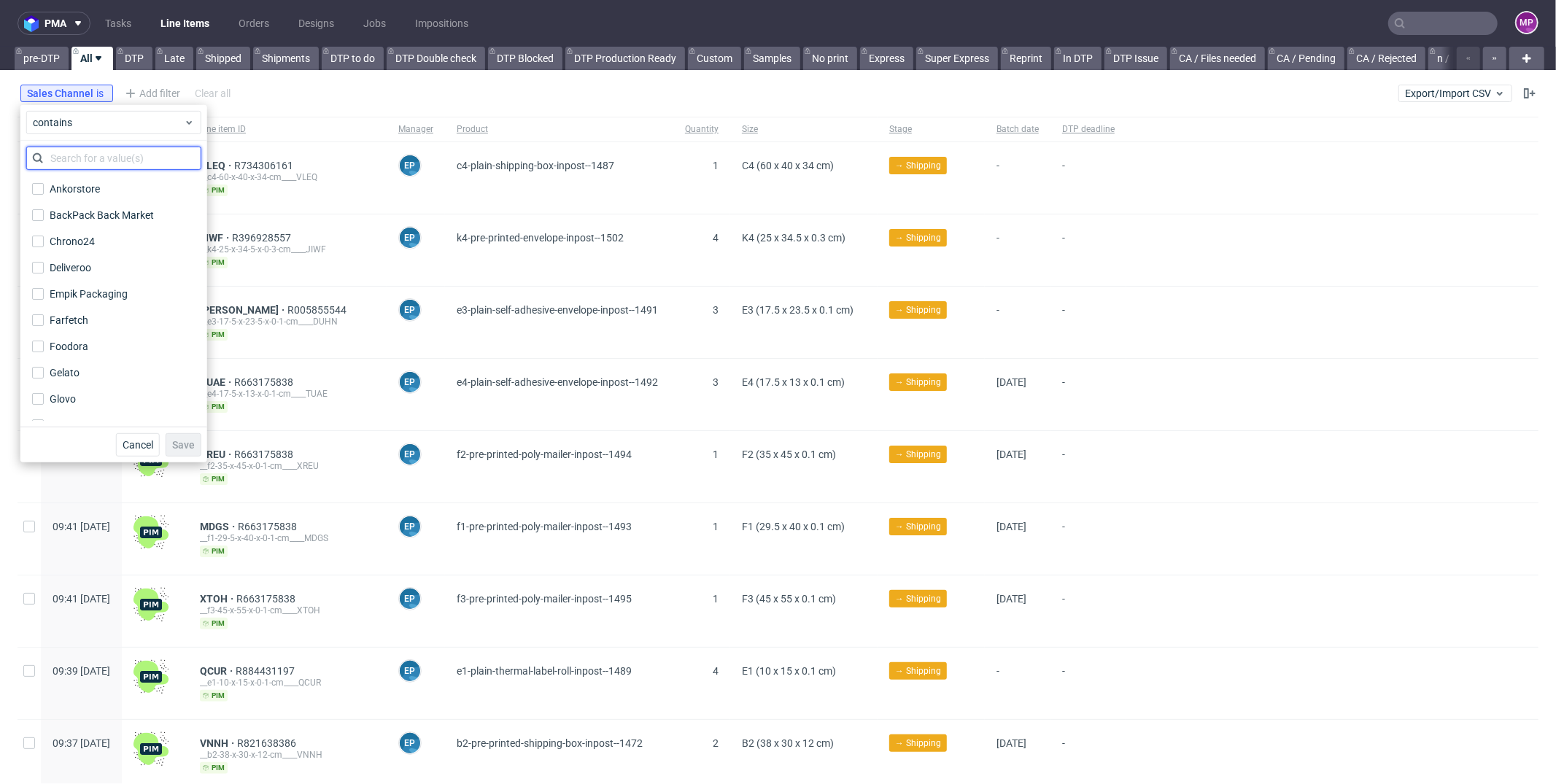
click at [68, 149] on input "text" at bounding box center [114, 158] width 175 height 24
type input "in"
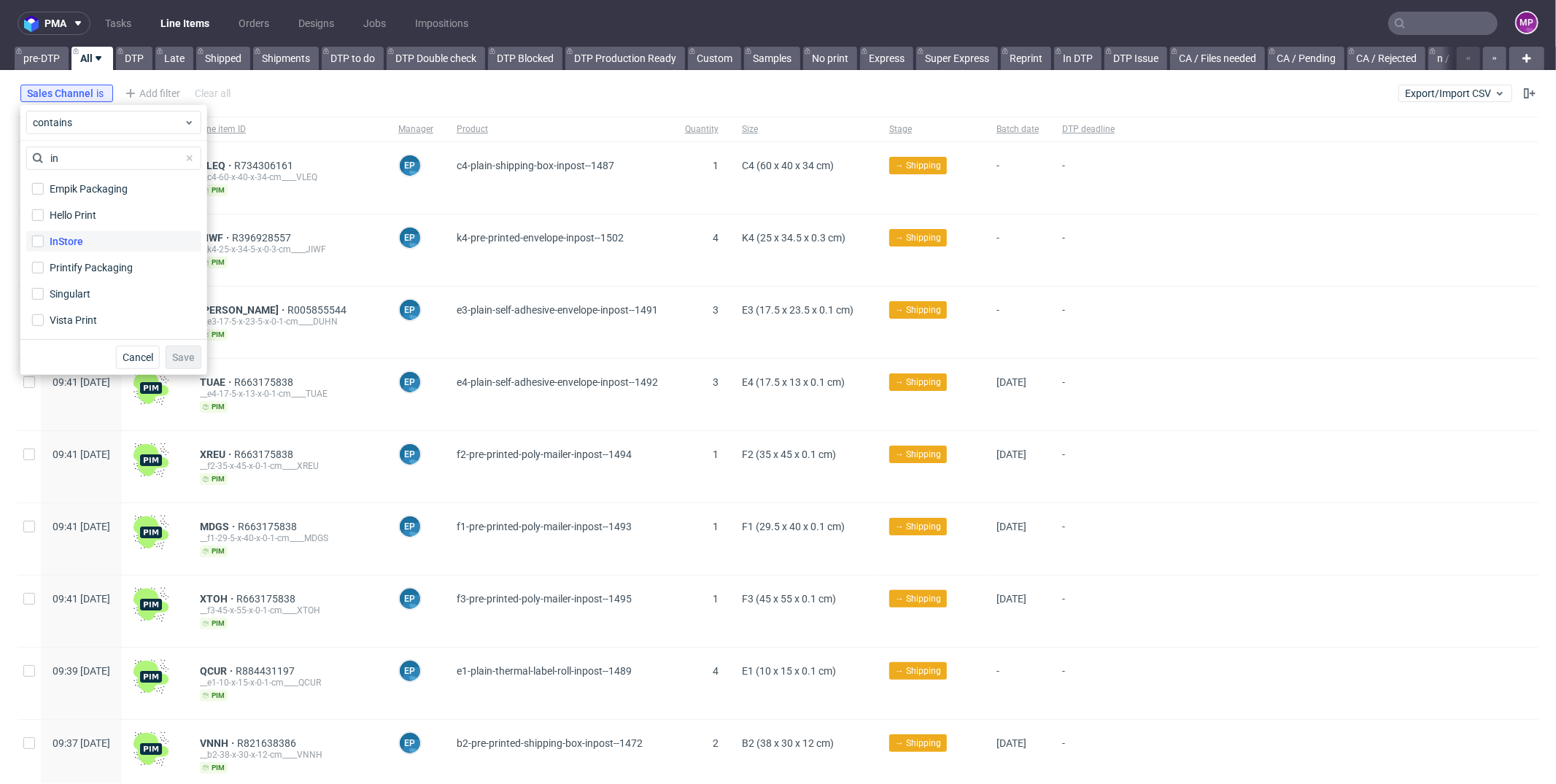
click at [88, 243] on label "InStore" at bounding box center [114, 241] width 175 height 21
click at [43, 243] on input "InStore" at bounding box center [38, 241] width 12 height 12
checkbox input "true"
click at [172, 351] on button "Save" at bounding box center [183, 357] width 36 height 24
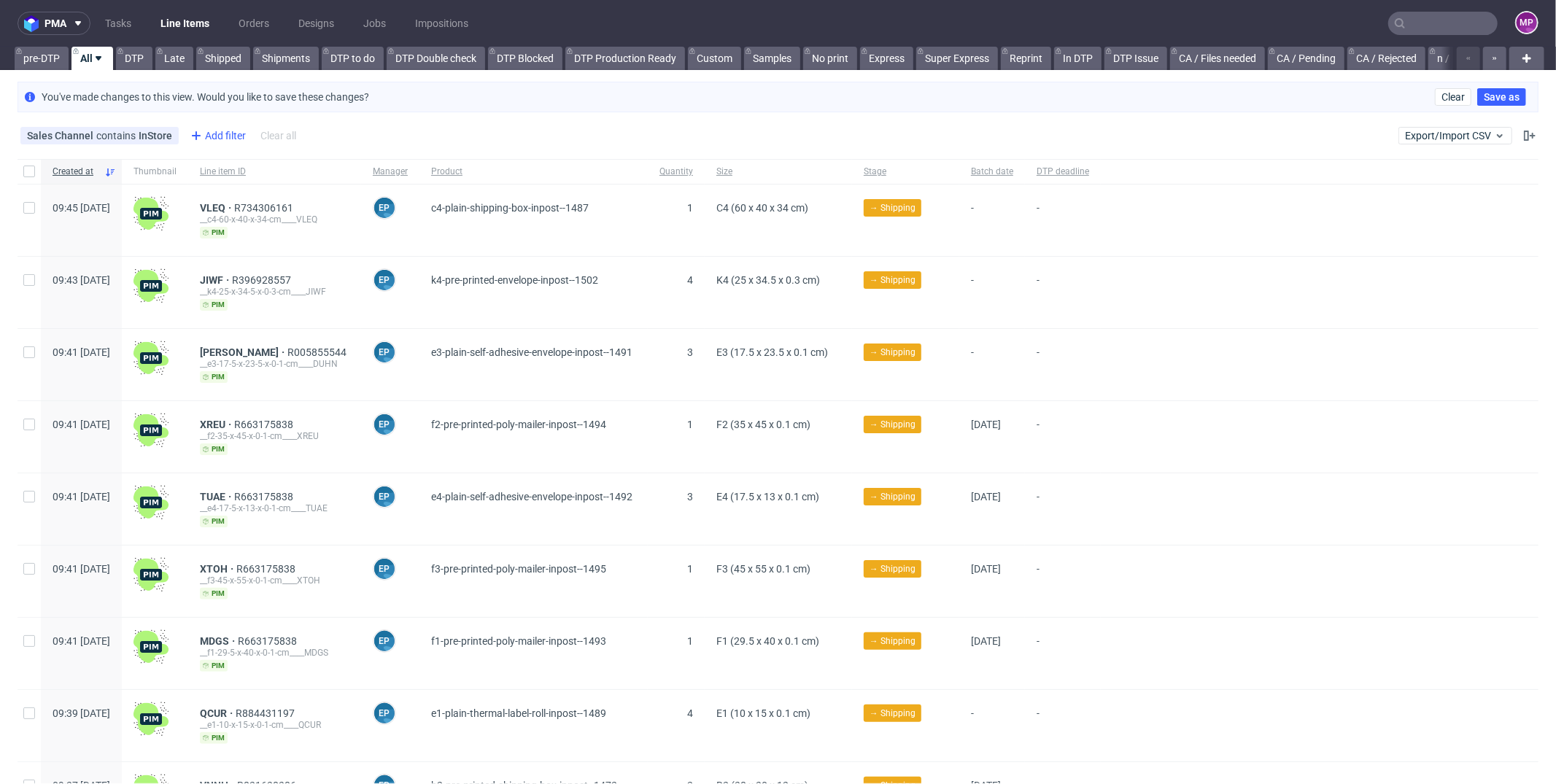
click at [209, 138] on div "Add filter" at bounding box center [216, 136] width 64 height 24
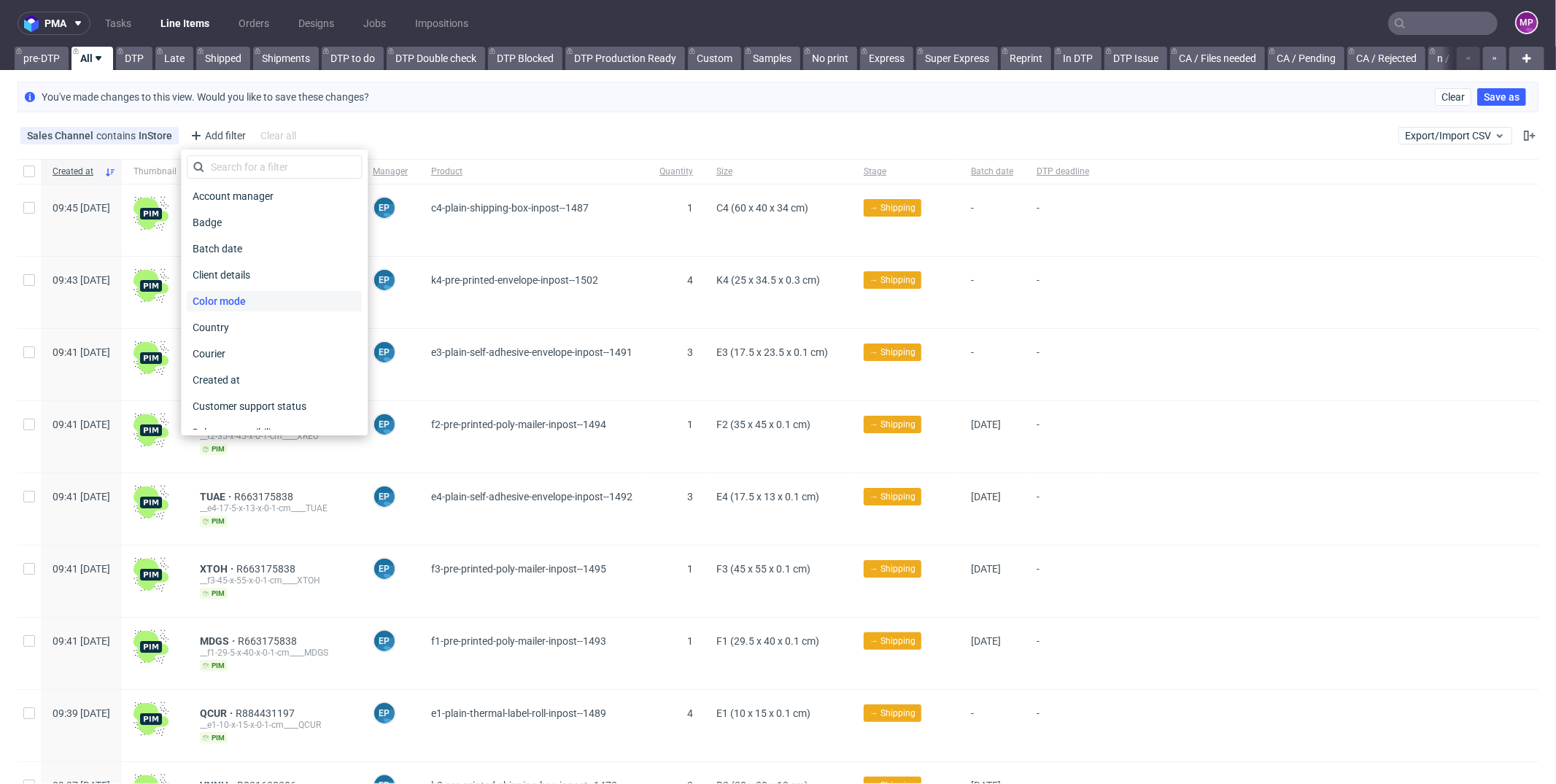
scroll to position [35, 0]
click at [251, 363] on div "Created at" at bounding box center [274, 374] width 175 height 21
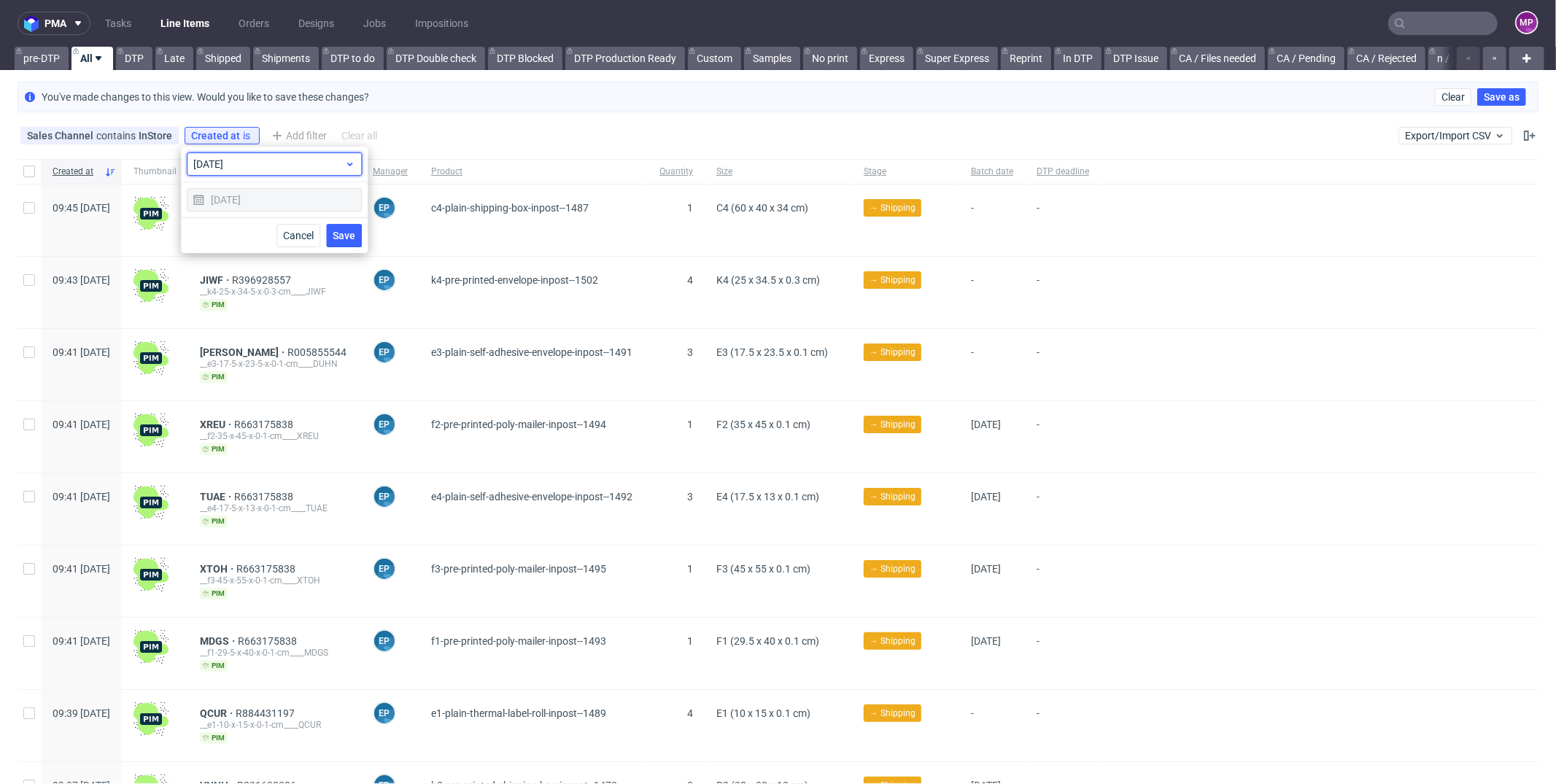
click at [248, 170] on span "[DATE]" at bounding box center [269, 164] width 151 height 15
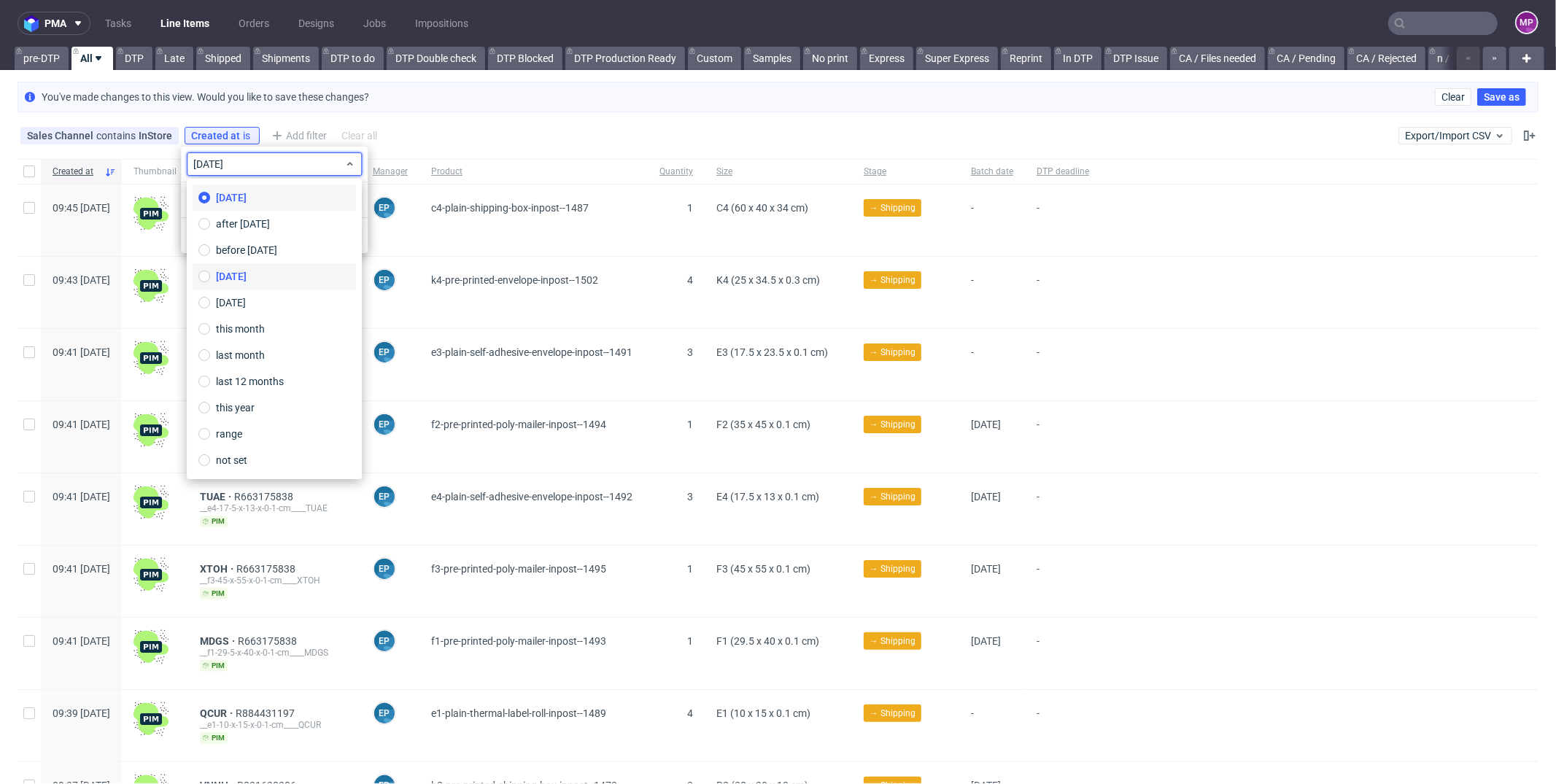
click at [246, 278] on span "[DATE]" at bounding box center [232, 277] width 31 height 15
type input "[DATE]"
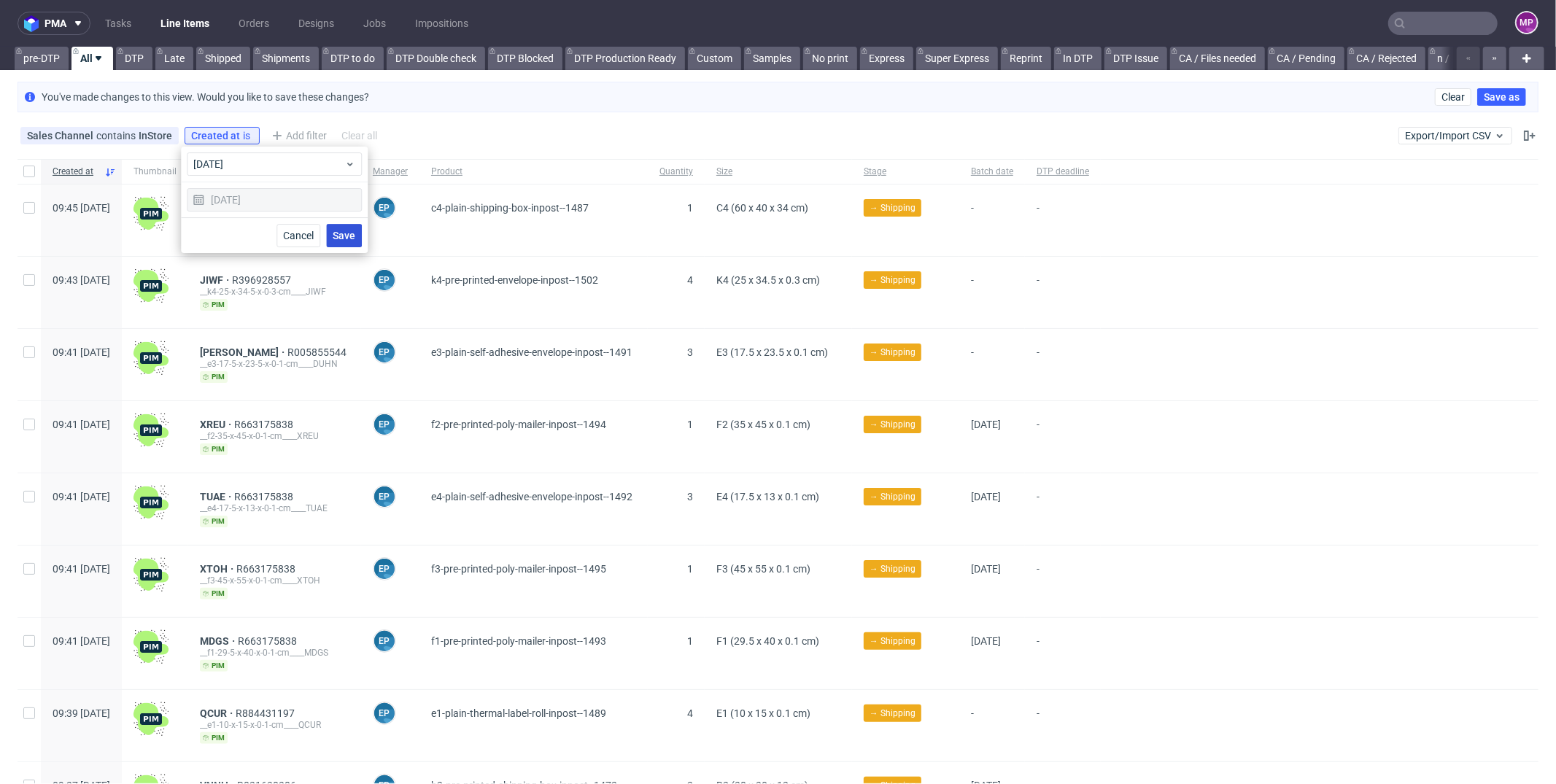
click at [335, 235] on span "Save" at bounding box center [344, 235] width 23 height 10
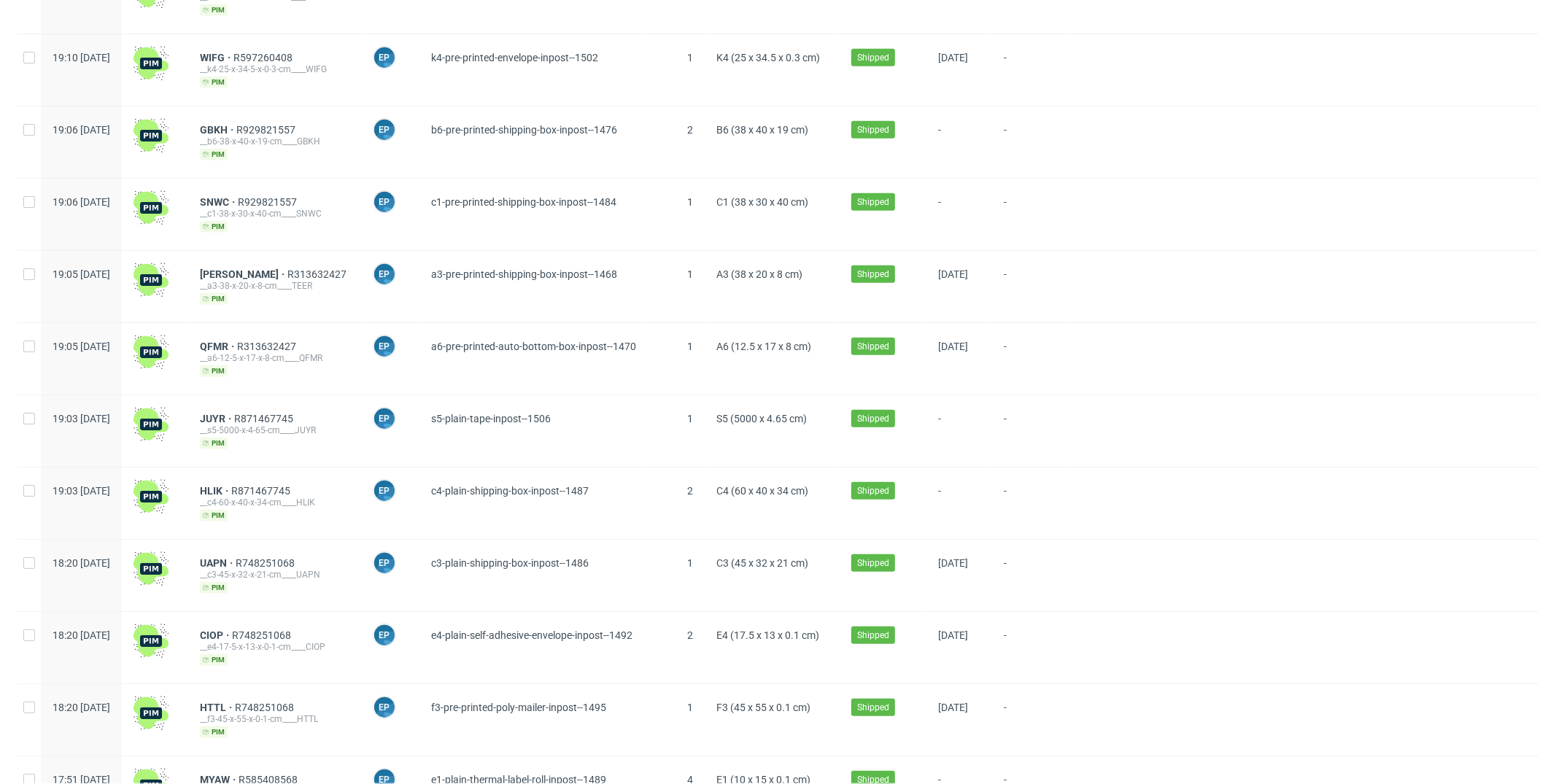
scroll to position [1585, 0]
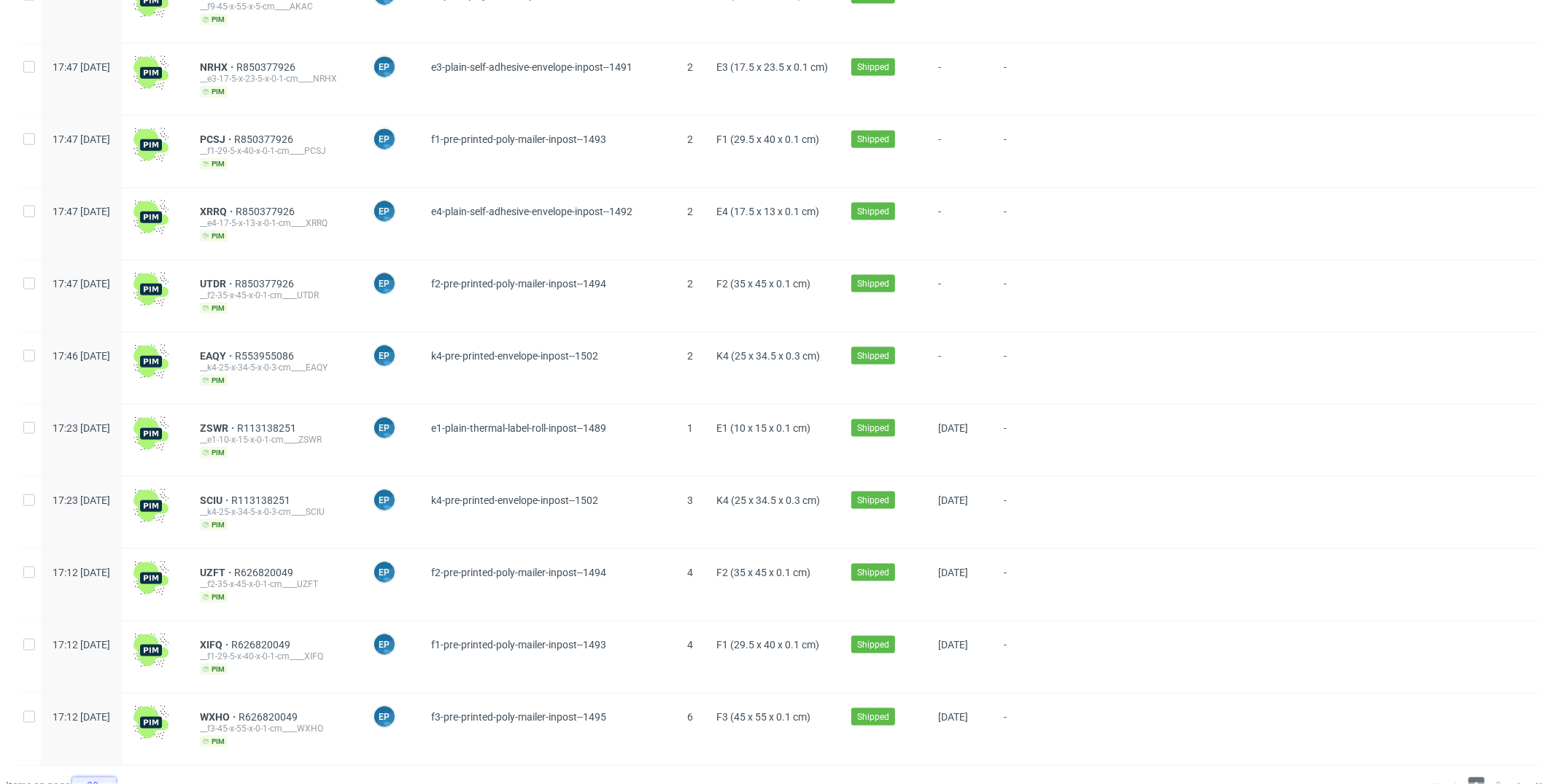
click at [98, 638] on div "30" at bounding box center [91, 786] width 26 height 21
click at [110, 638] on div "120" at bounding box center [99, 723] width 29 height 21
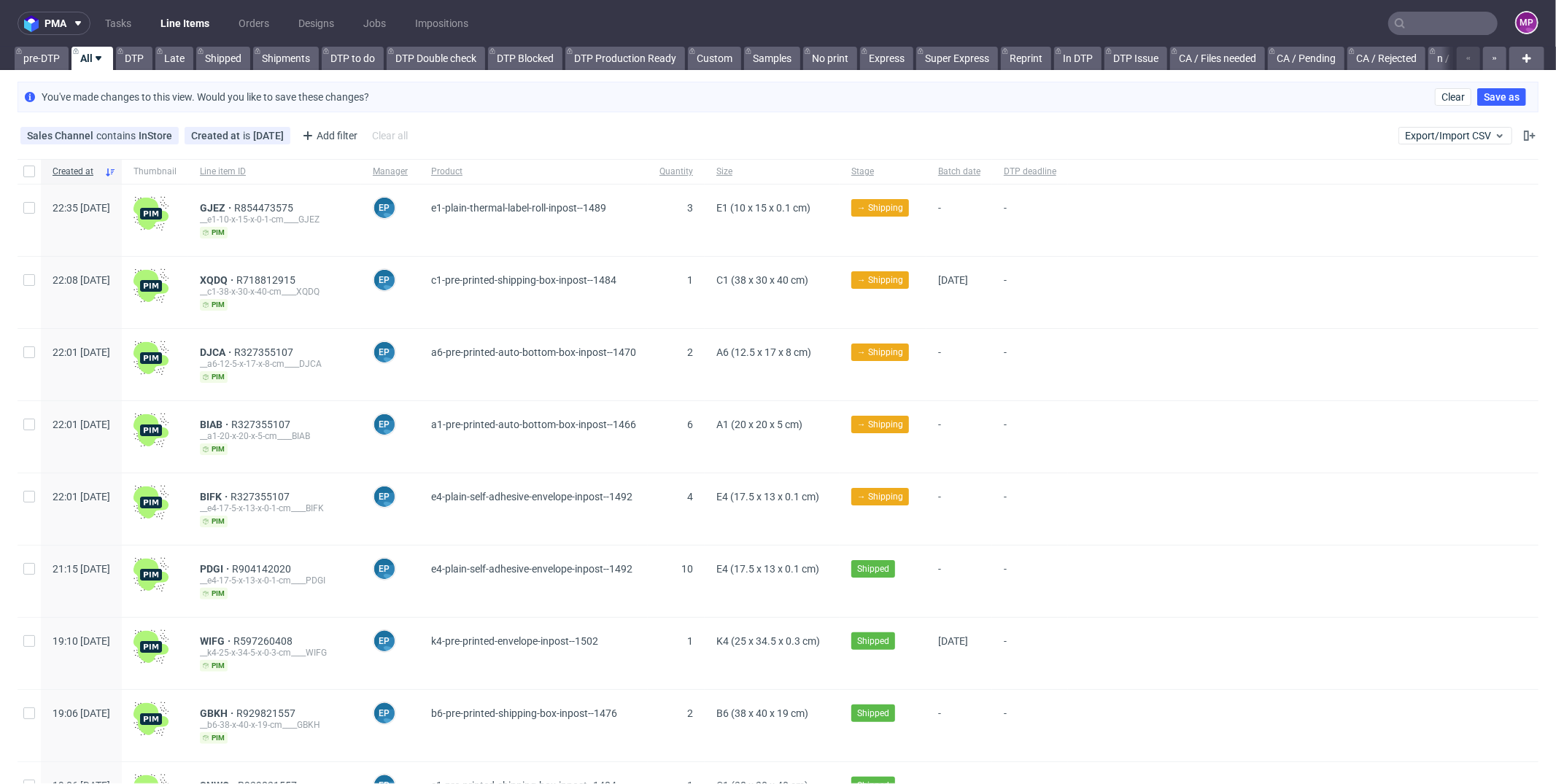
click at [29, 163] on div at bounding box center [29, 171] width 24 height 25
checkbox input "true"
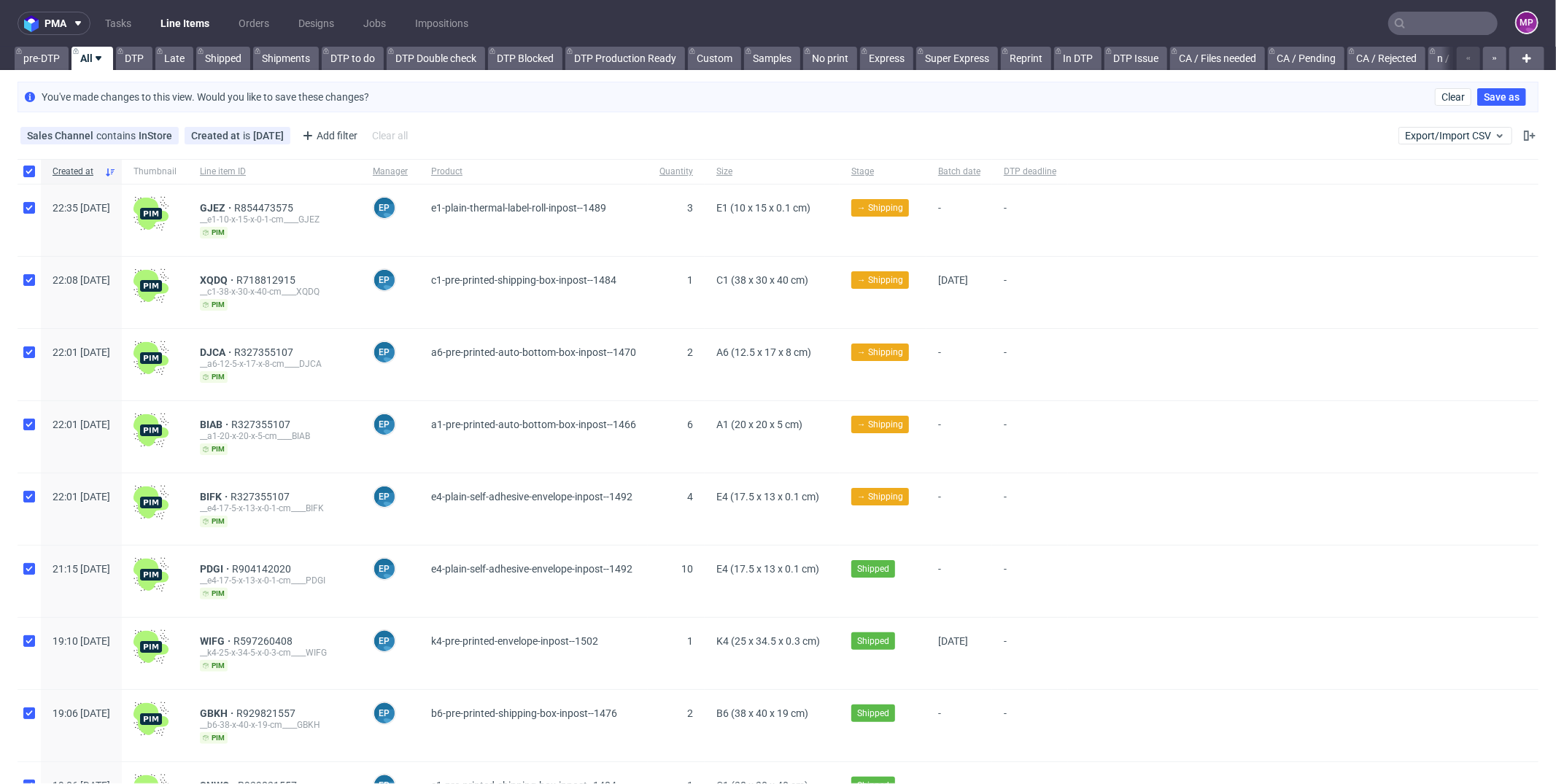
checkbox input "true"
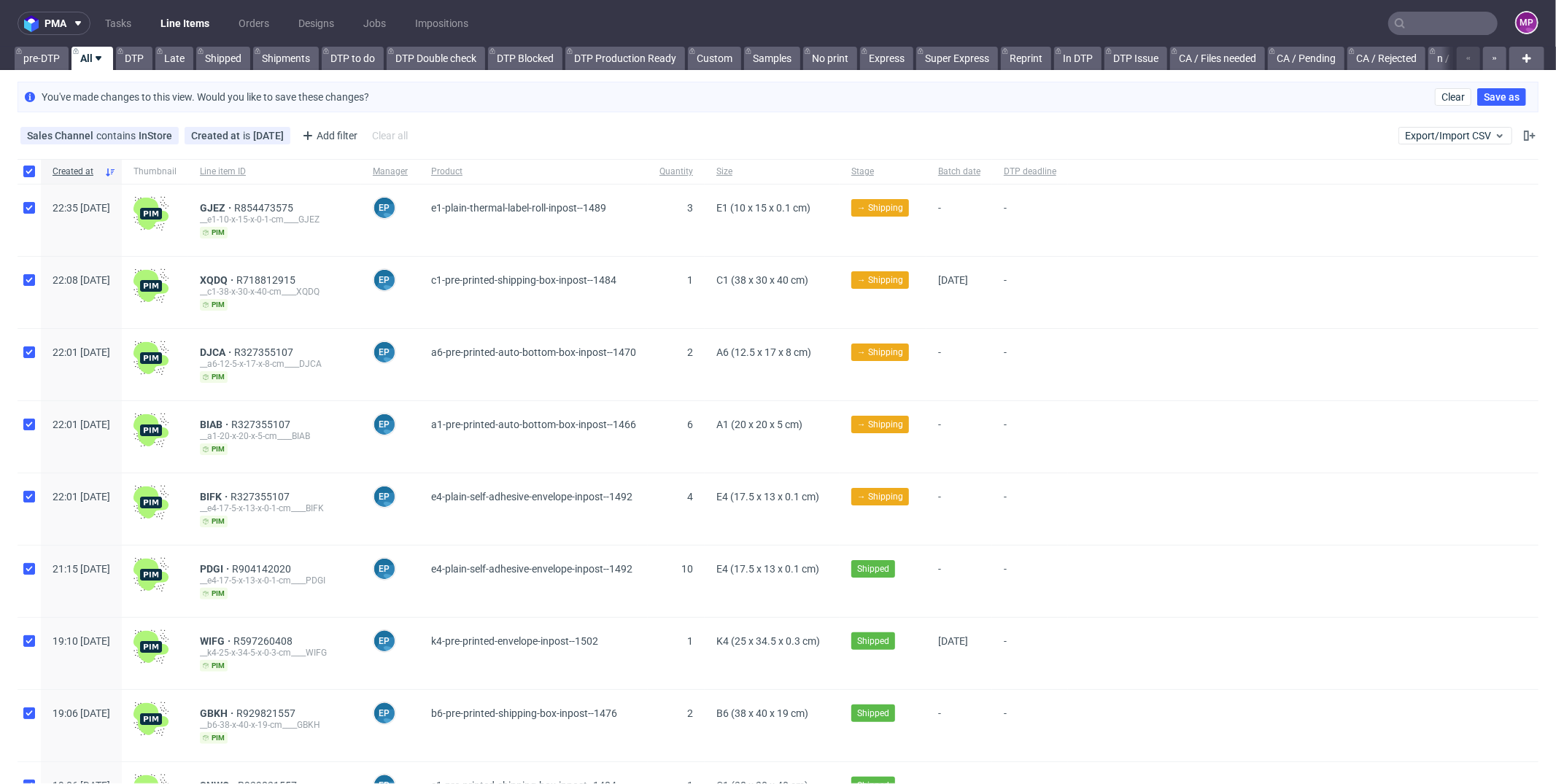
checkbox input "true"
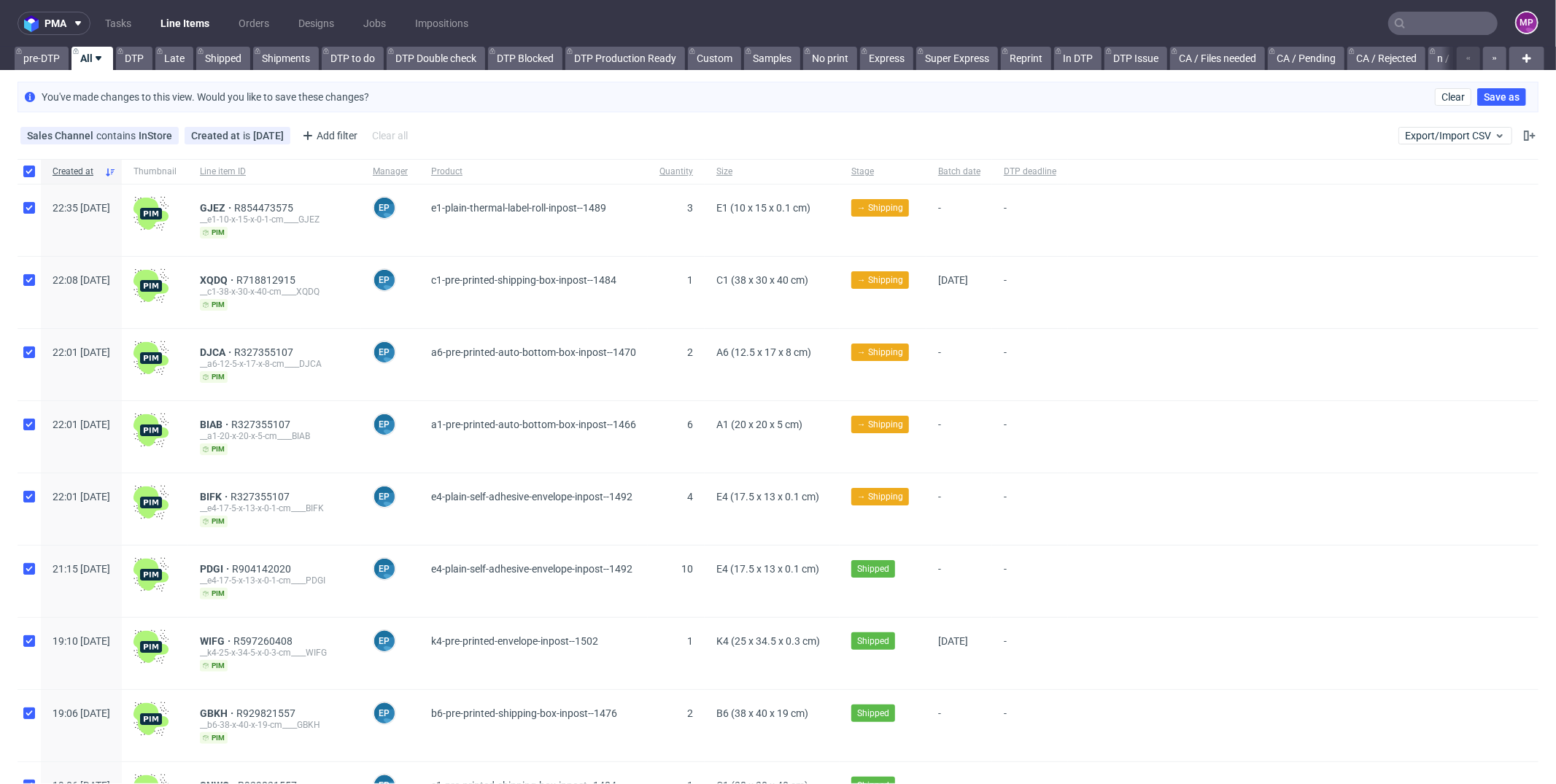
checkbox input "true"
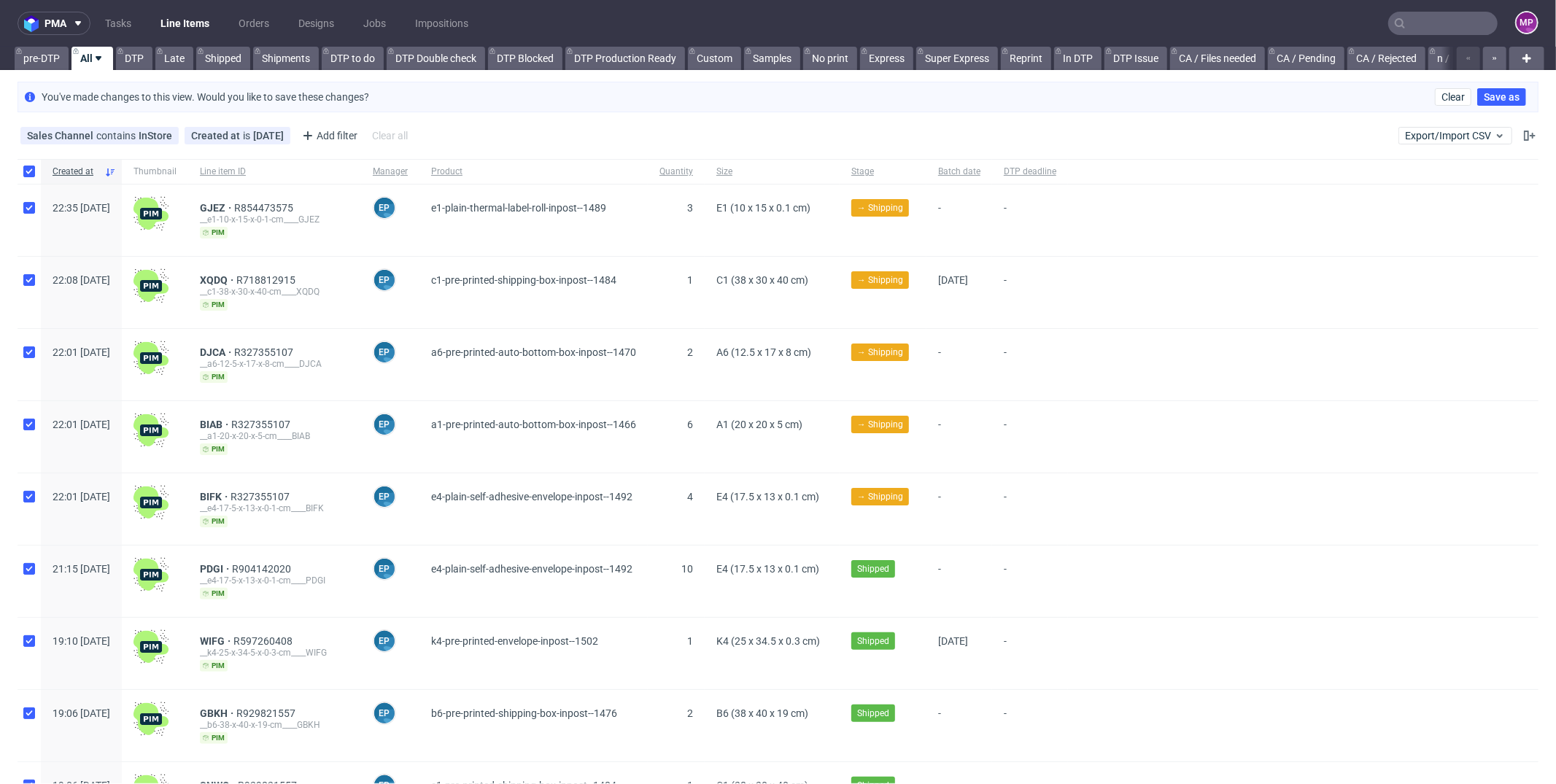
checkbox input "true"
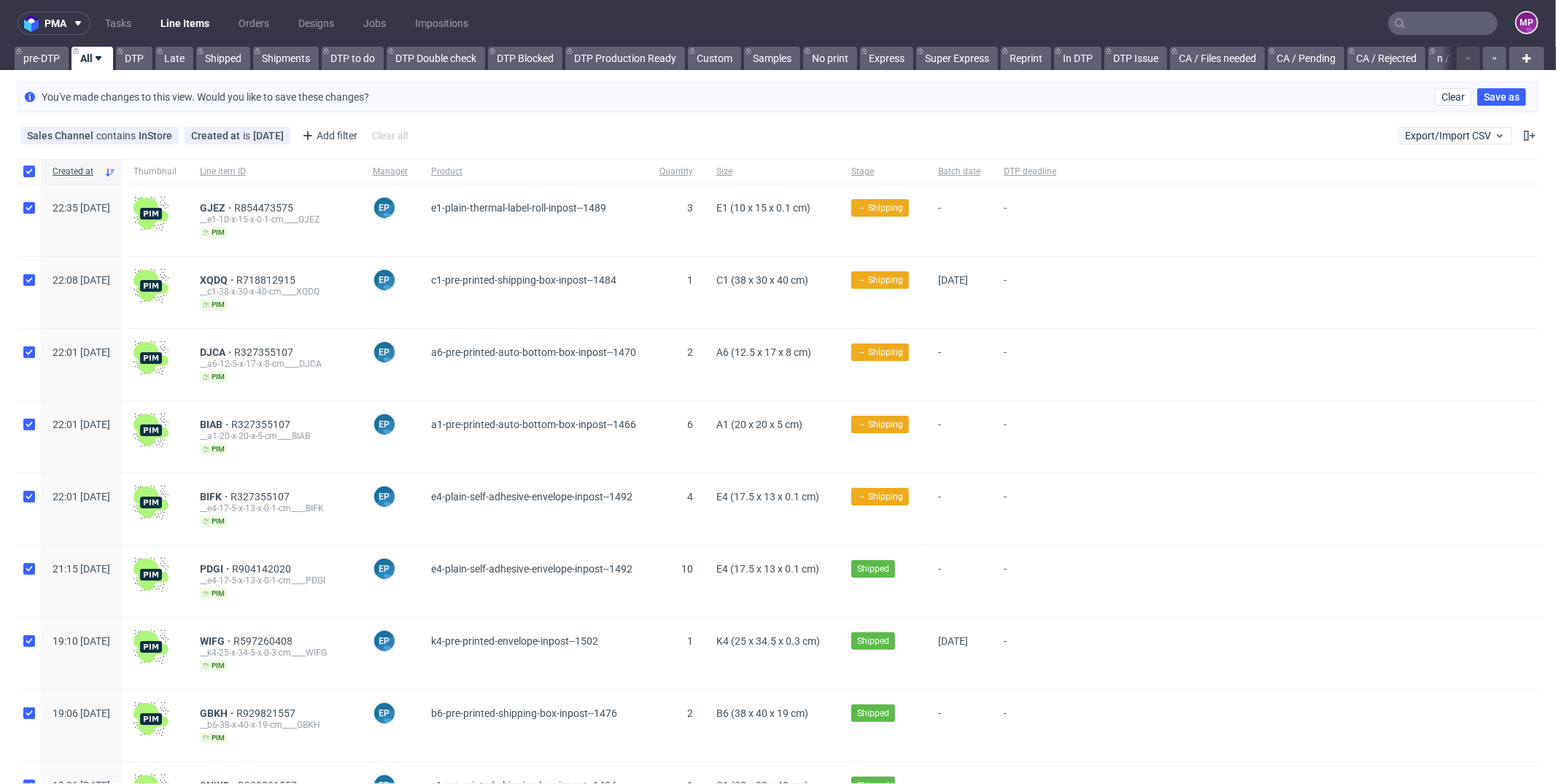
checkbox input "true"
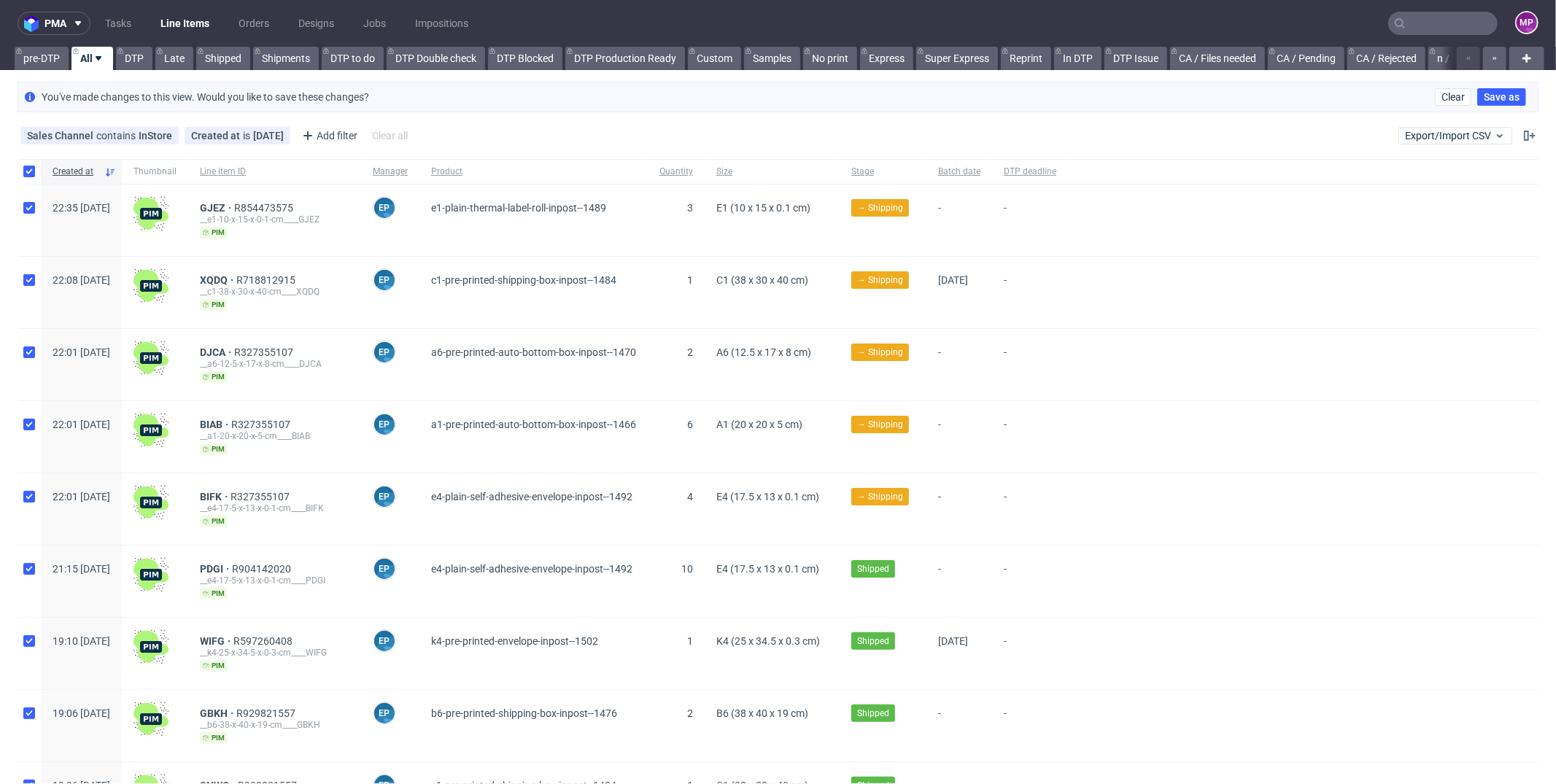
checkbox input "true"
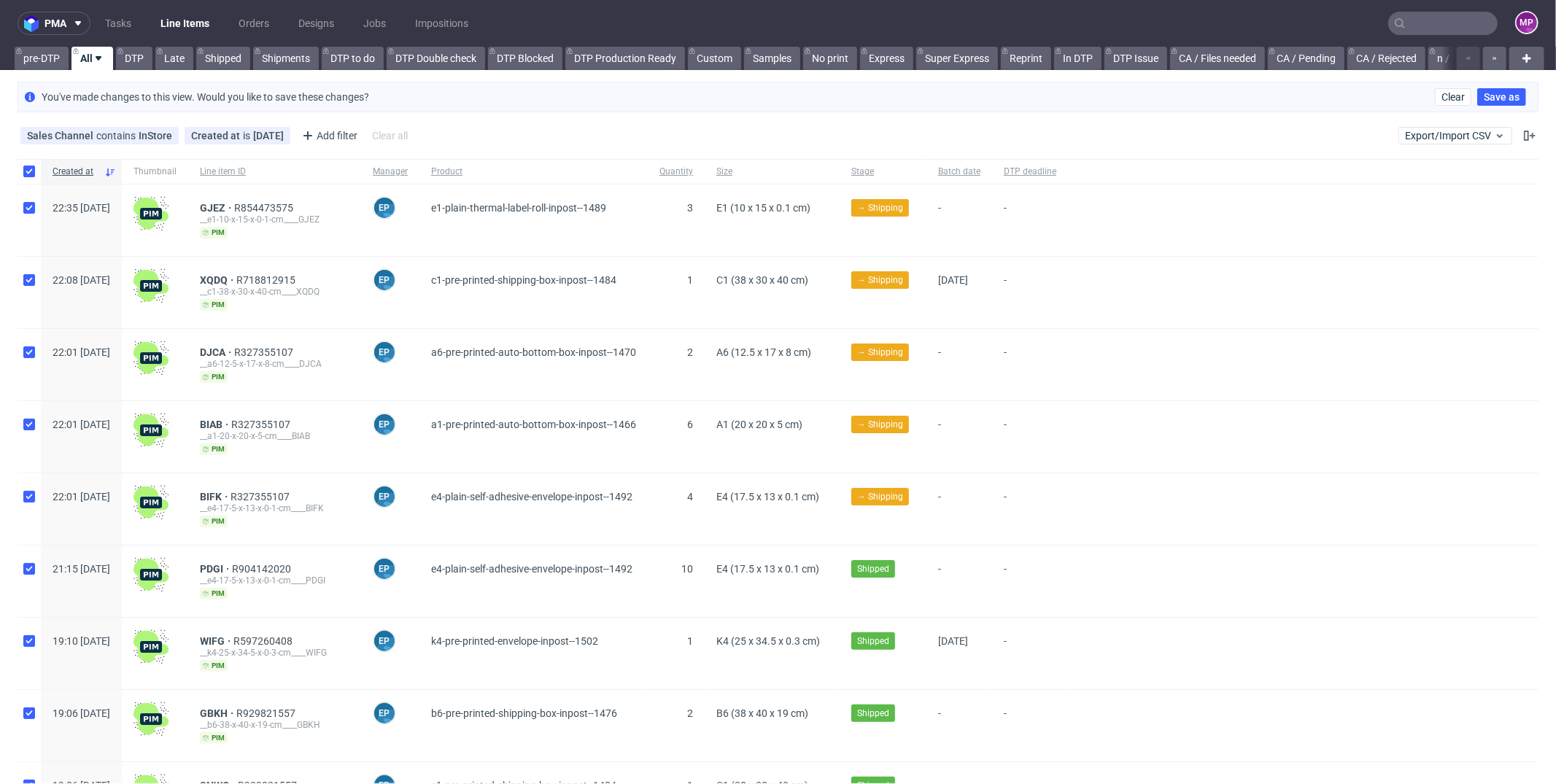
checkbox input "true"
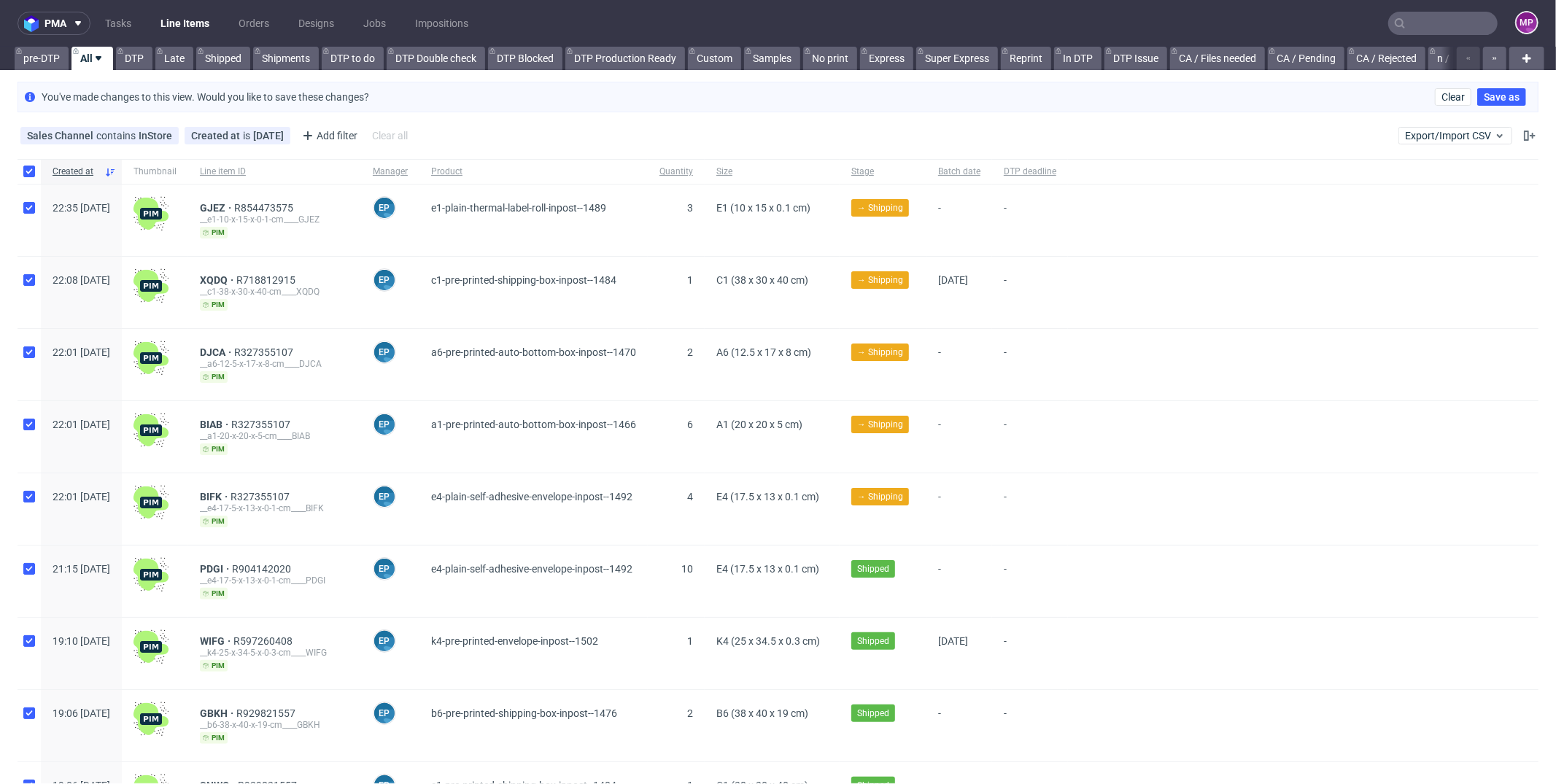
checkbox input "true"
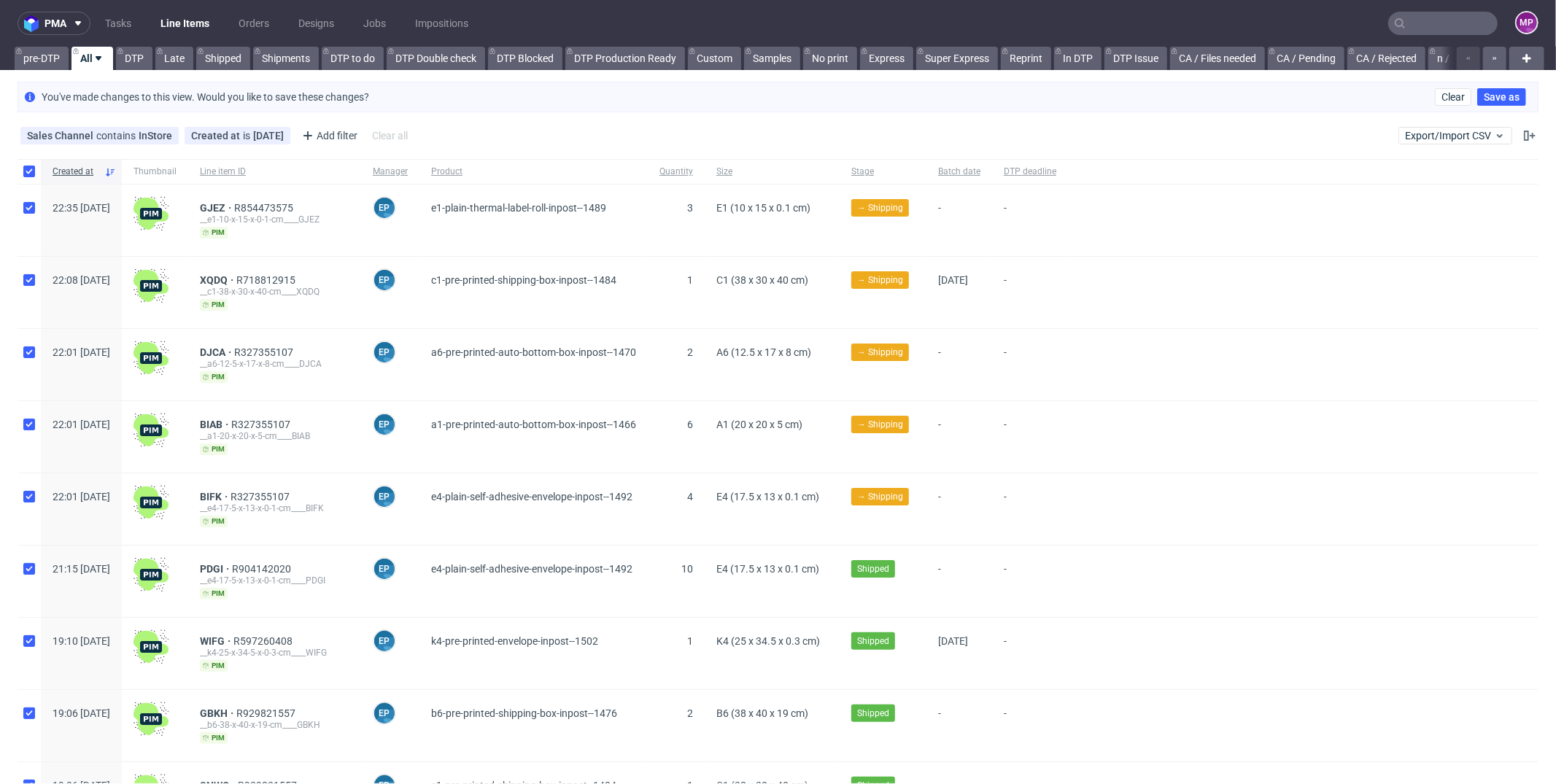
checkbox input "true"
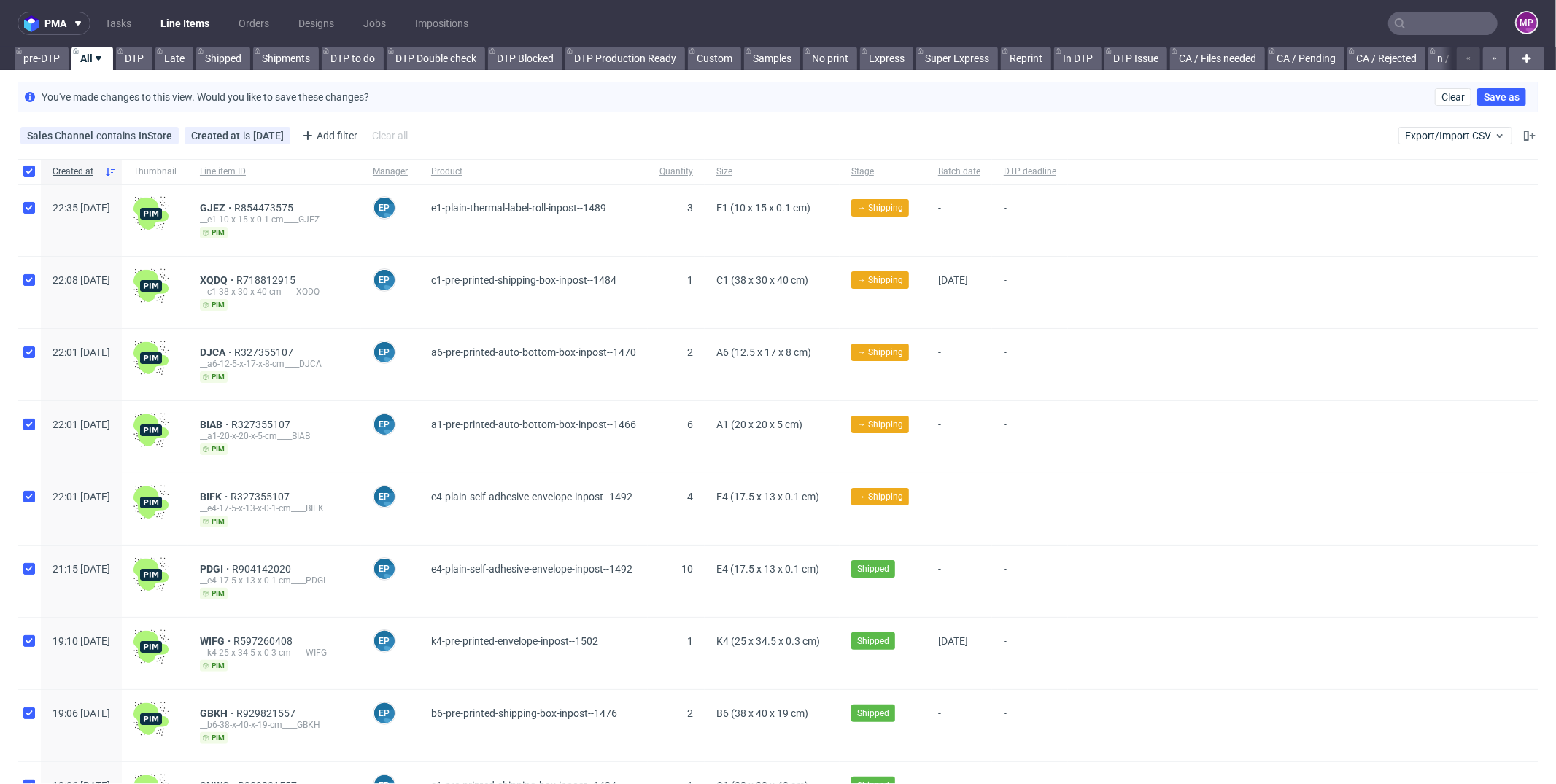
checkbox input "true"
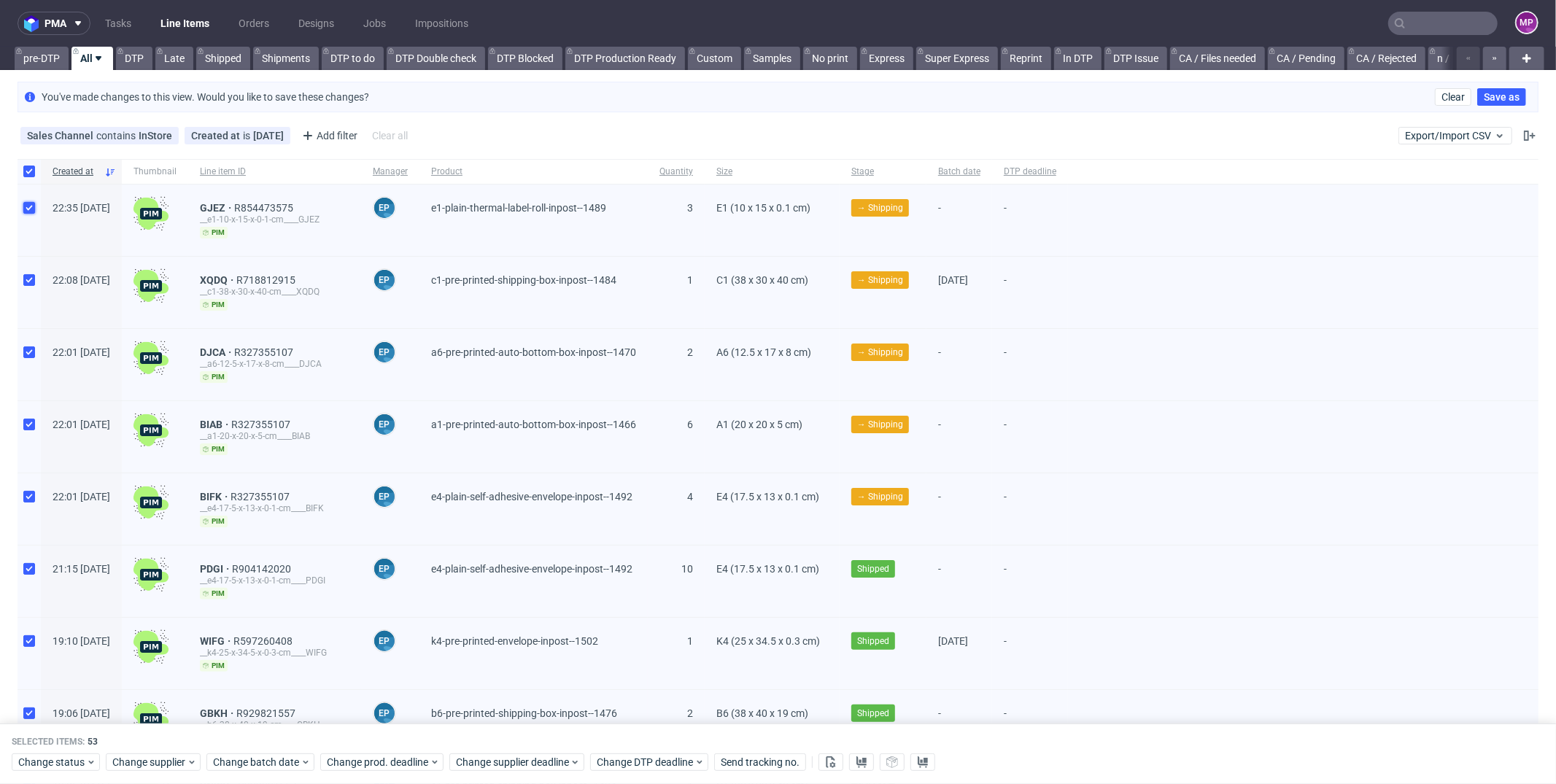
click at [31, 210] on input "checkbox" at bounding box center [29, 208] width 12 height 12
checkbox input "false"
click at [29, 279] on input "checkbox" at bounding box center [29, 280] width 12 height 12
checkbox input "false"
click at [31, 349] on input "checkbox" at bounding box center [29, 352] width 12 height 12
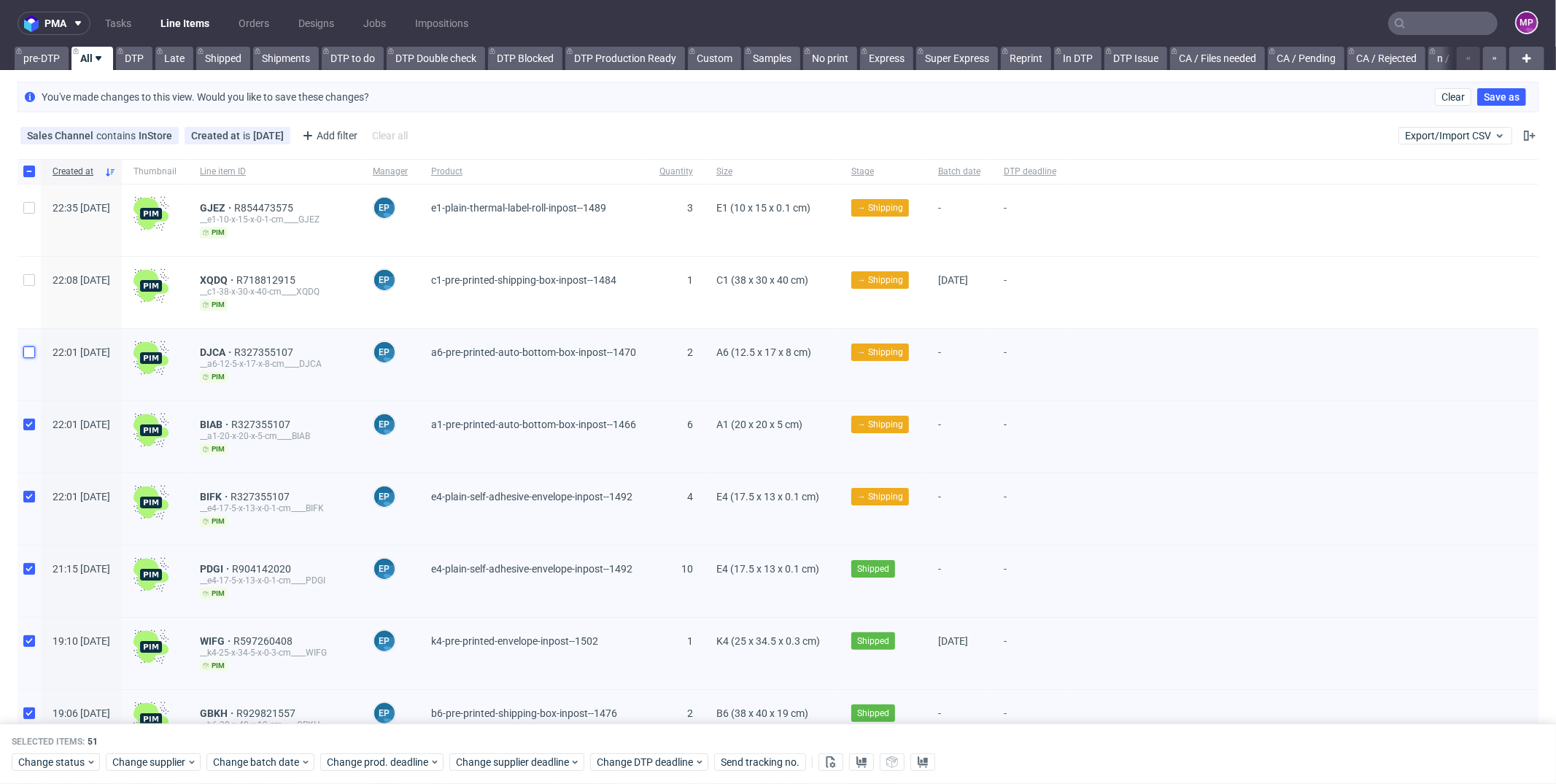
checkbox input "false"
click at [34, 418] on input "checkbox" at bounding box center [29, 424] width 12 height 12
checkbox input "false"
click at [30, 496] on input "checkbox" at bounding box center [29, 496] width 12 height 12
checkbox input "false"
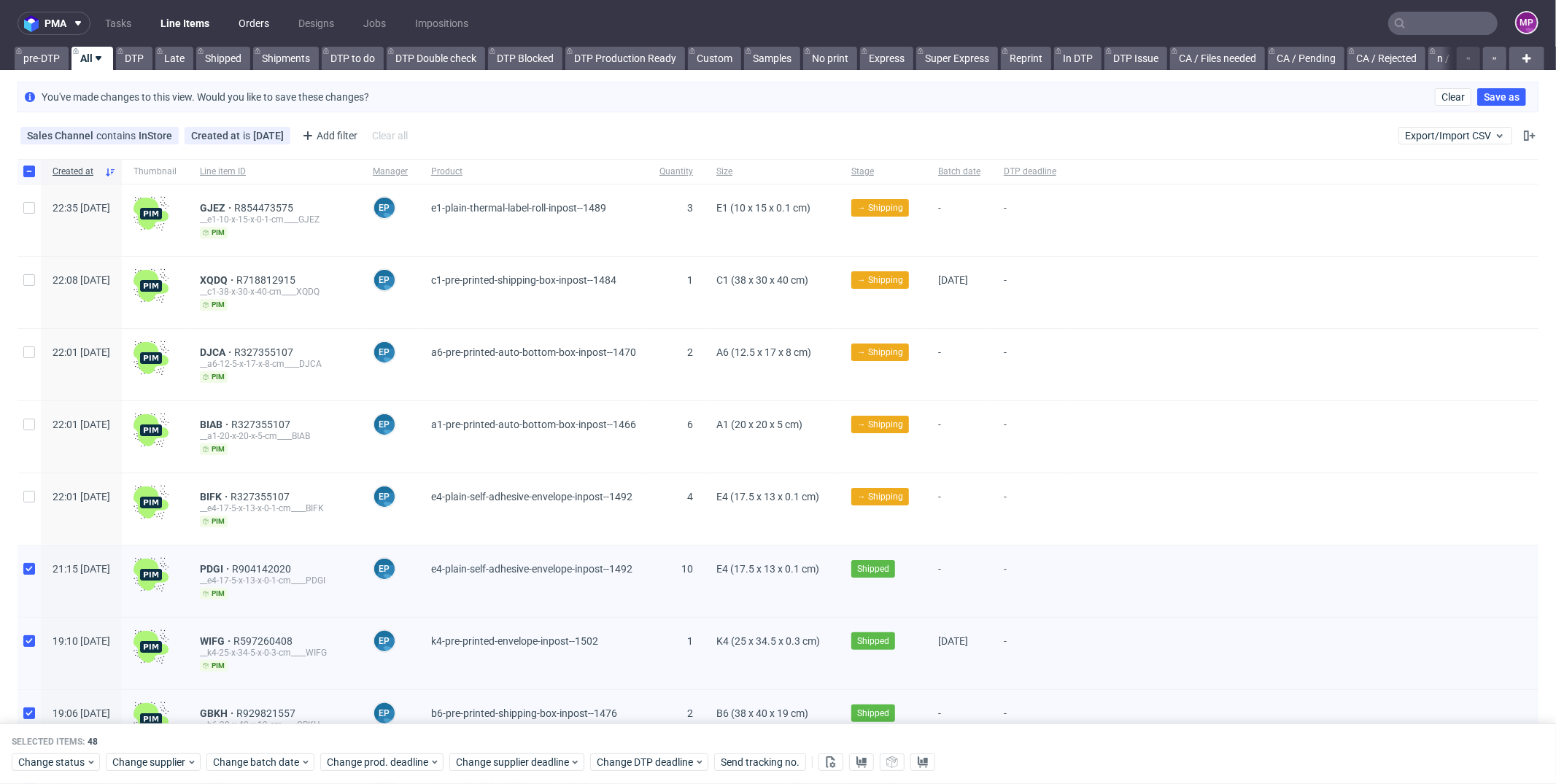
click at [259, 22] on link "Orders" at bounding box center [253, 24] width 48 height 24
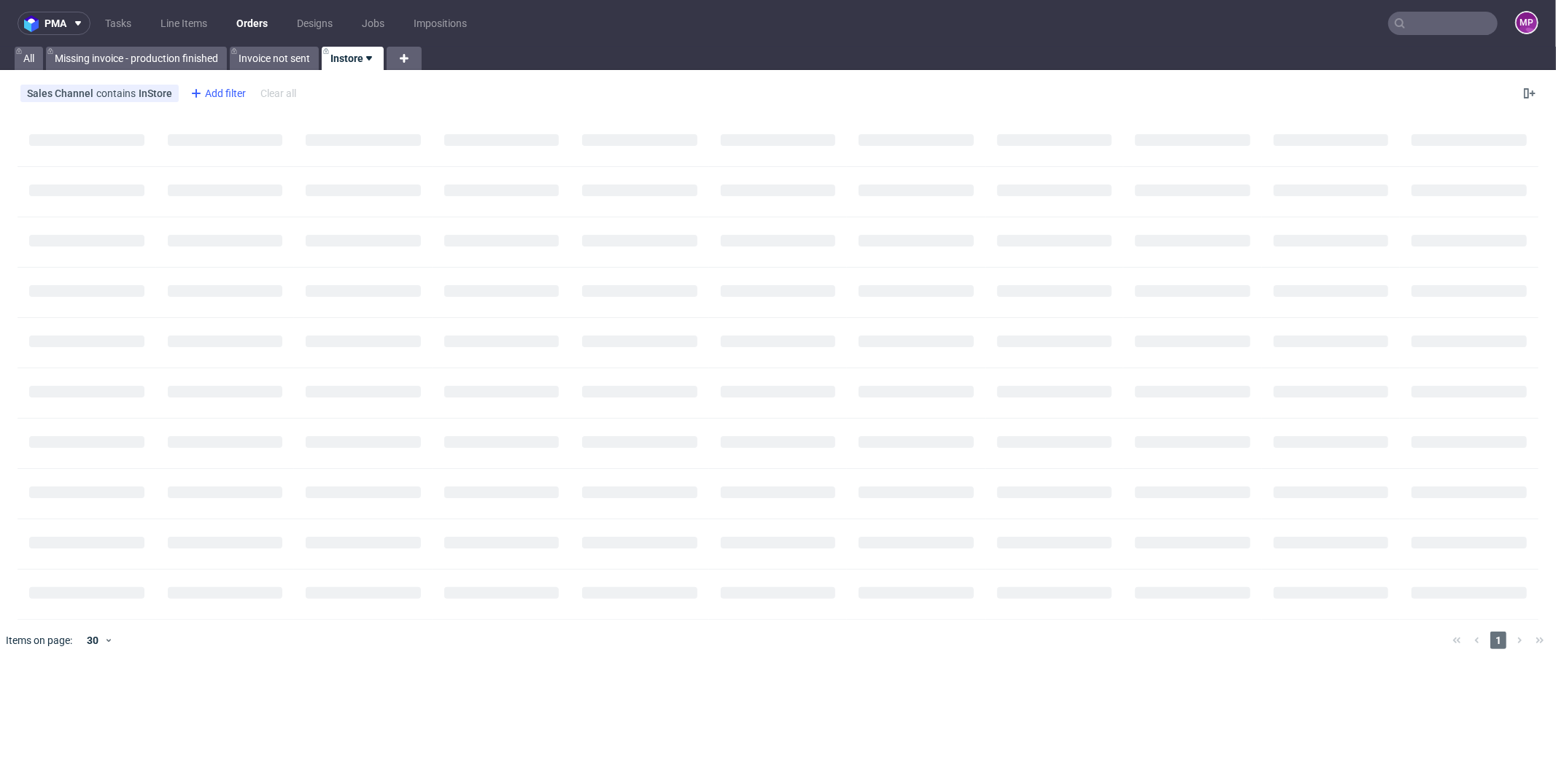
click at [206, 95] on div "Add filter" at bounding box center [216, 93] width 64 height 24
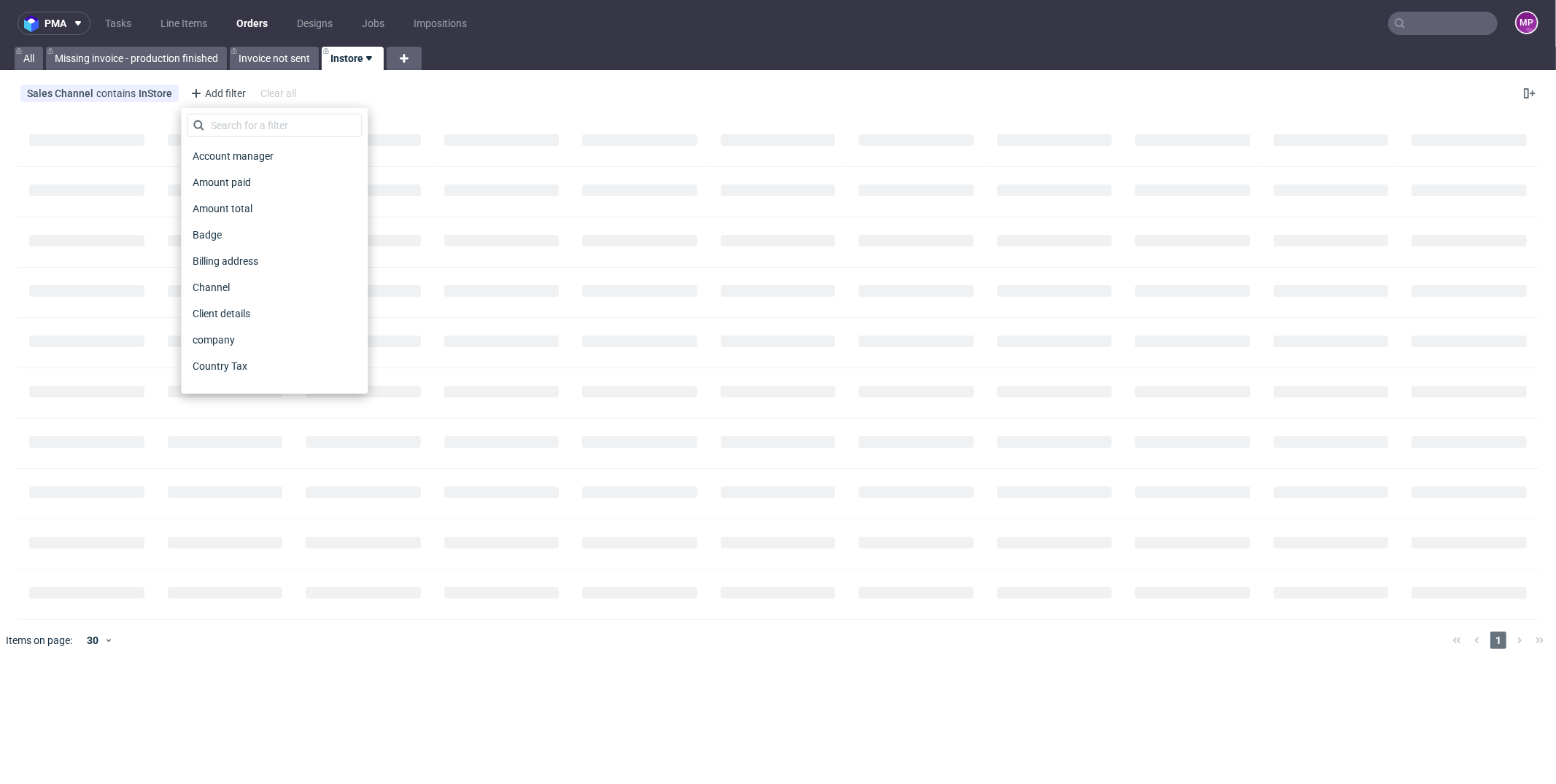
scroll to position [54, 0]
click at [266, 331] on div "Created at" at bounding box center [274, 338] width 175 height 21
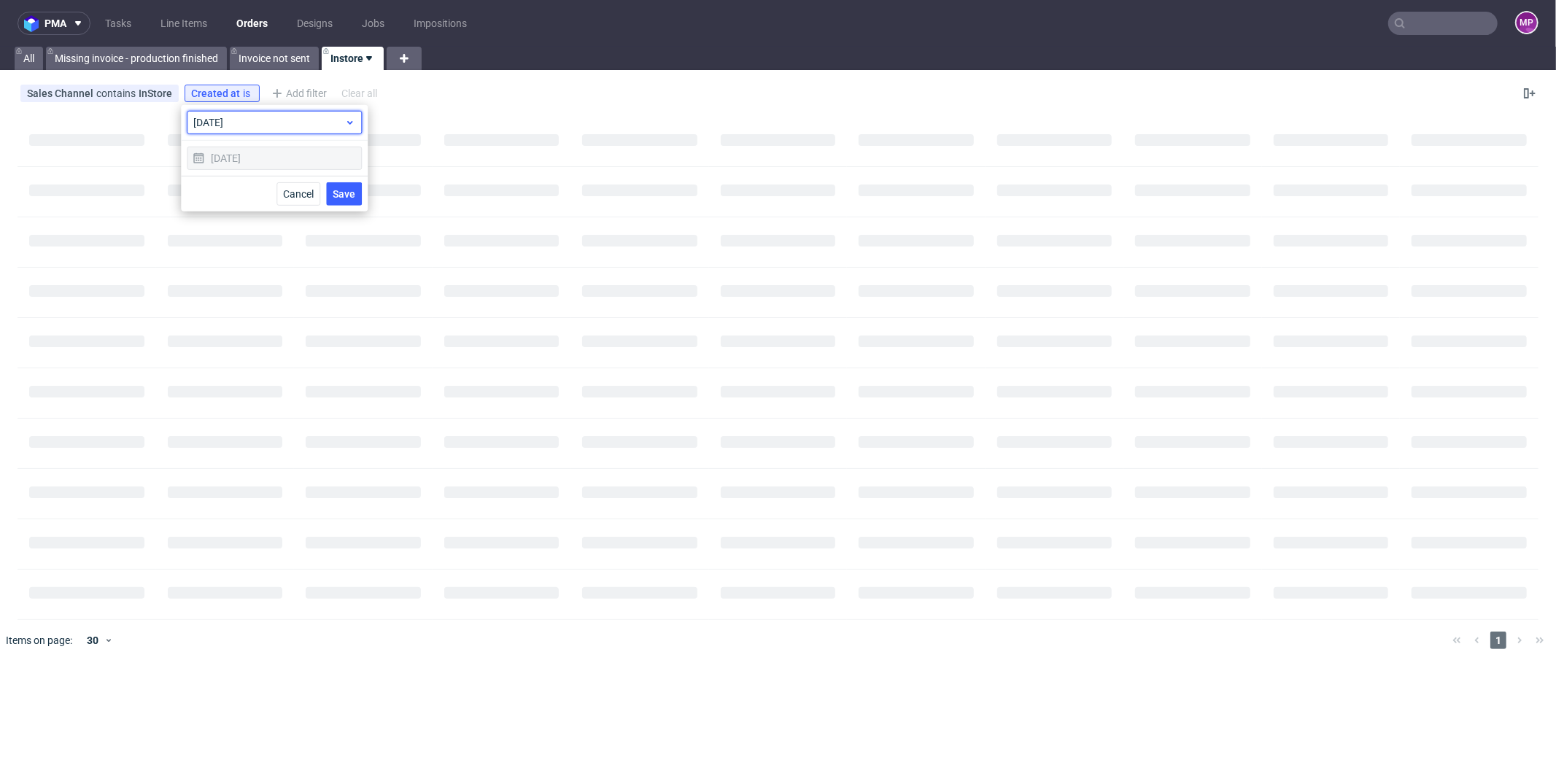
click at [296, 132] on div "[DATE]" at bounding box center [274, 123] width 175 height 24
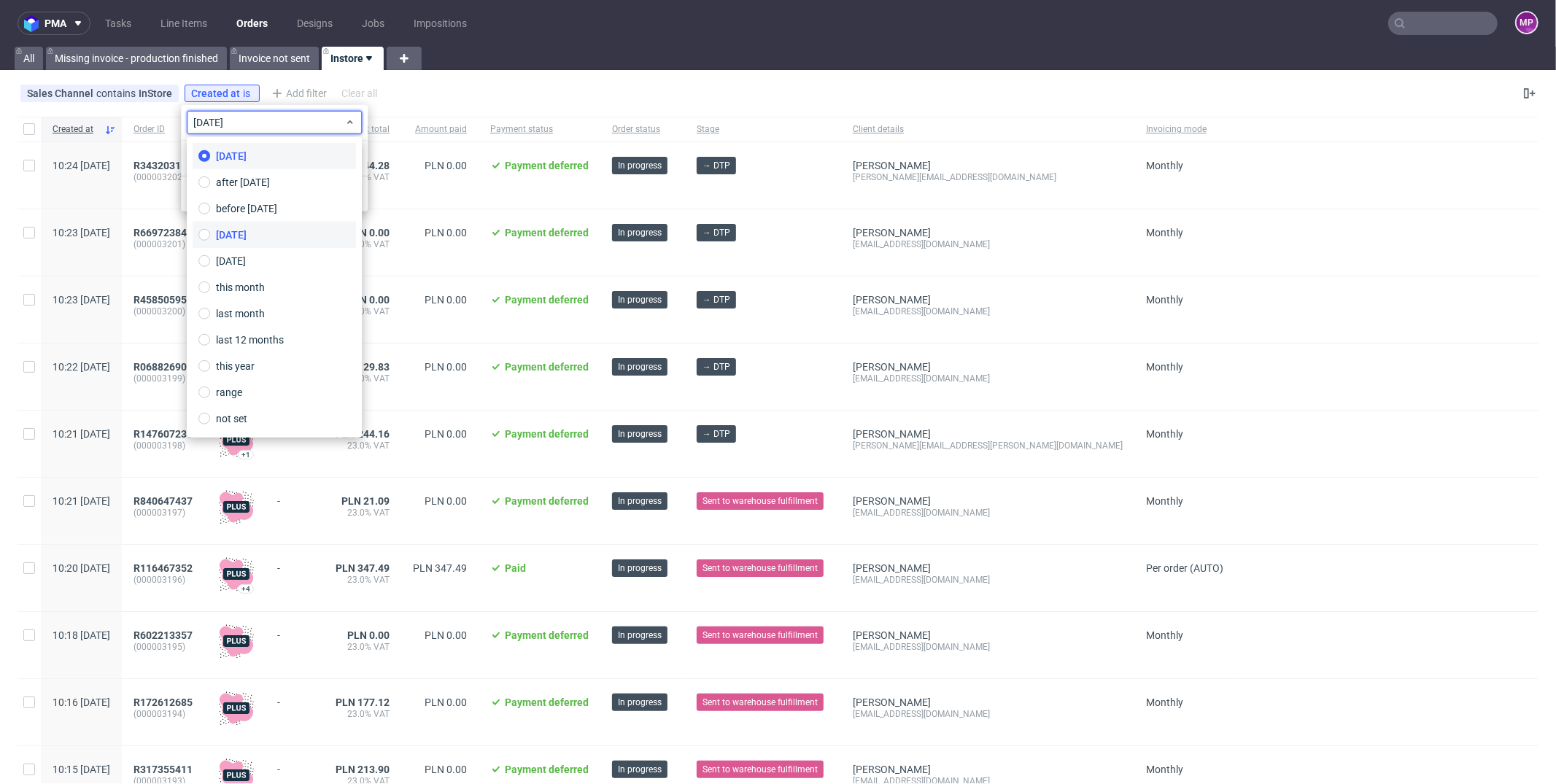
click at [288, 228] on label "[DATE]" at bounding box center [274, 235] width 163 height 26
type input "[DATE]"
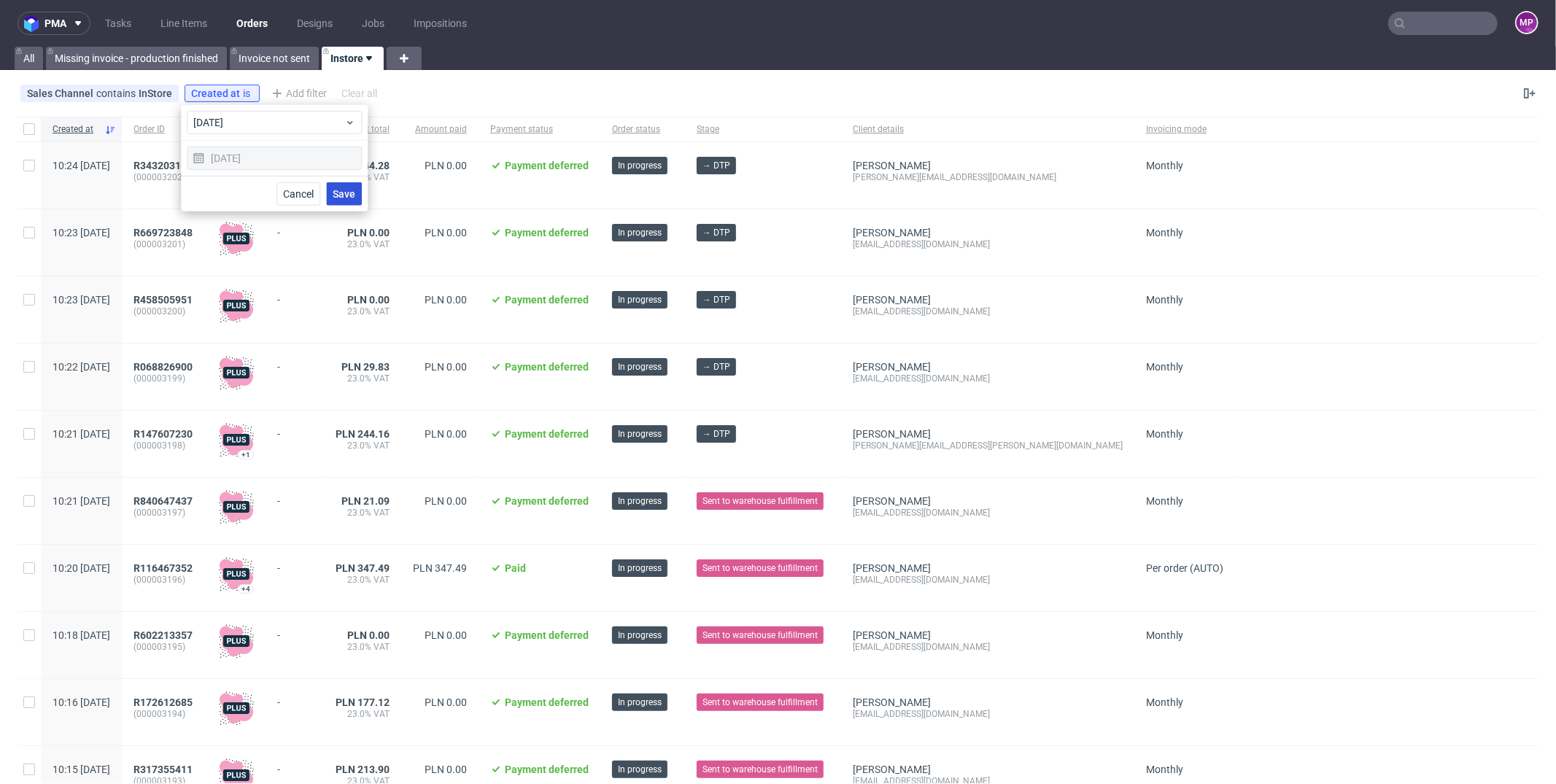
click at [341, 196] on span "Save" at bounding box center [344, 194] width 23 height 10
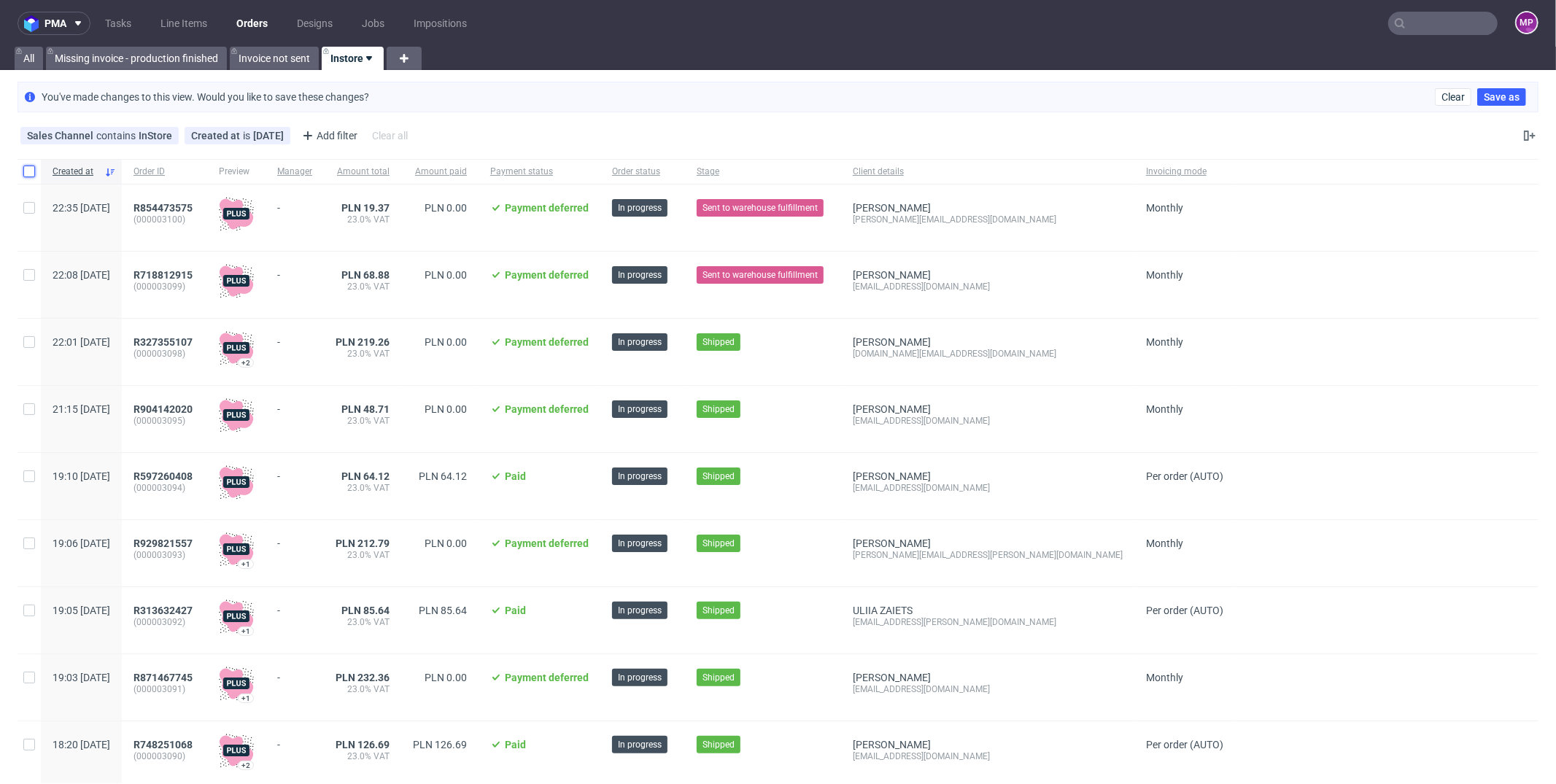
click at [29, 167] on input "checkbox" at bounding box center [29, 171] width 12 height 12
checkbox input "true"
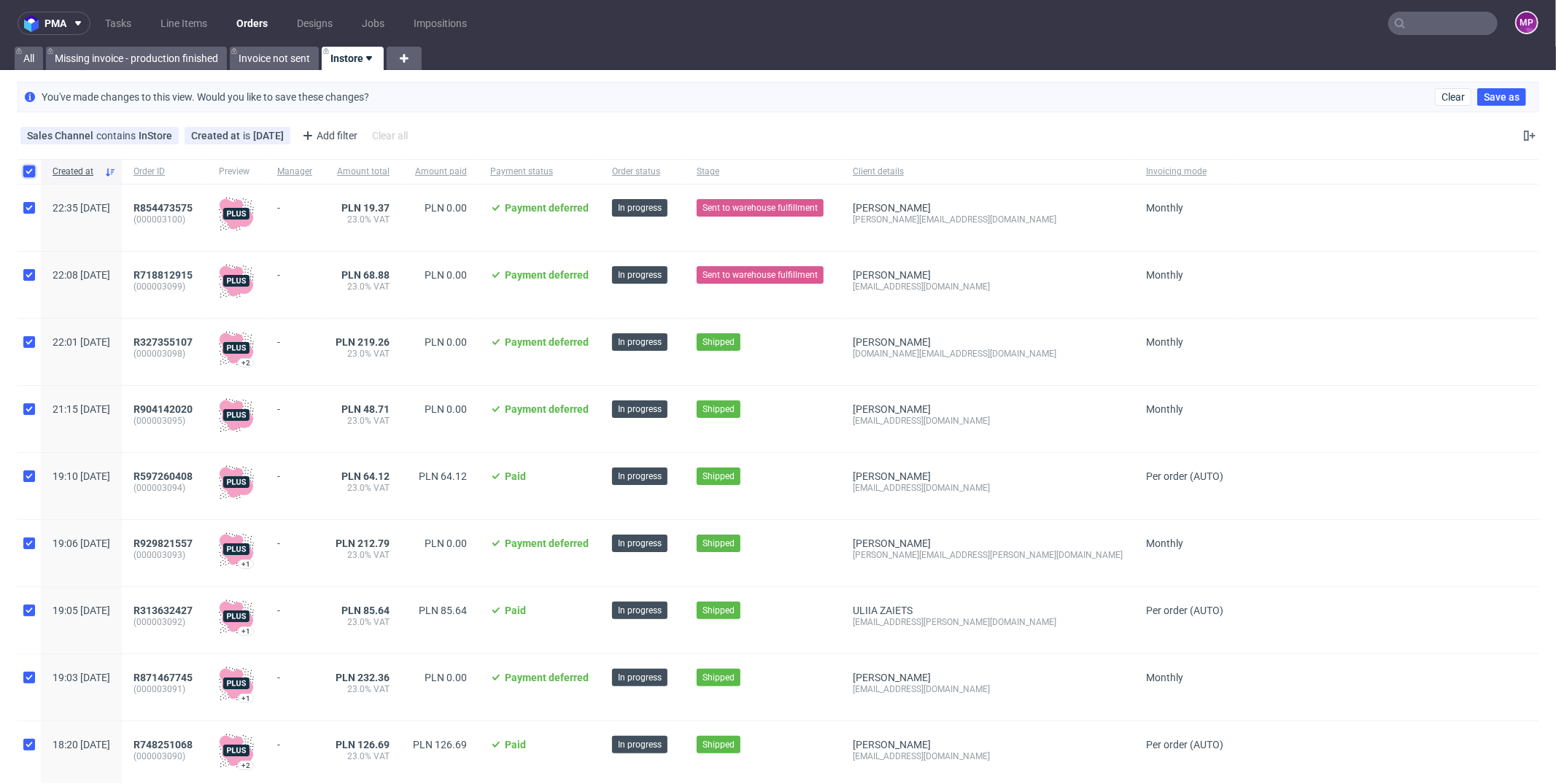
checkbox input "true"
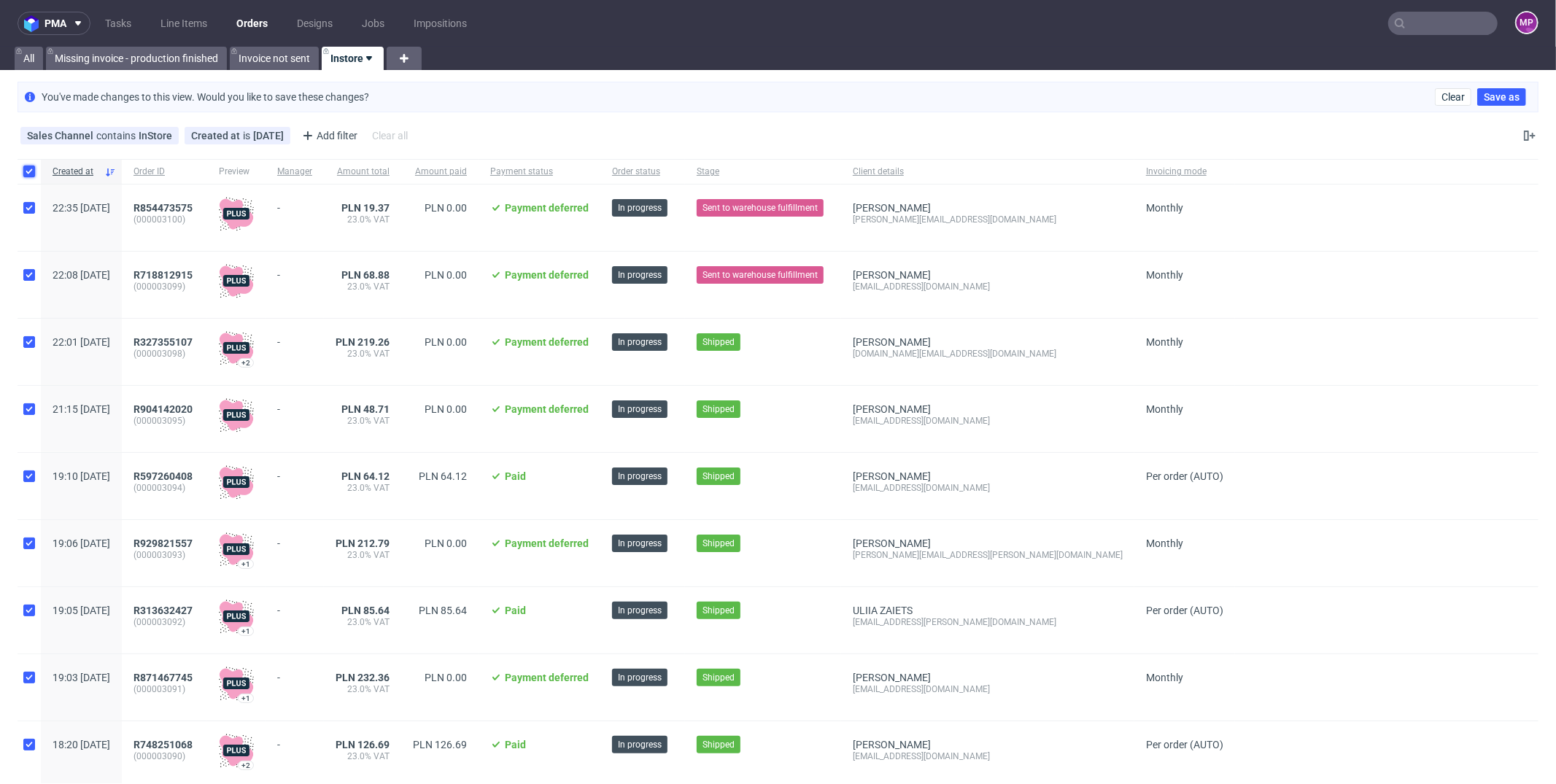
checkbox input "true"
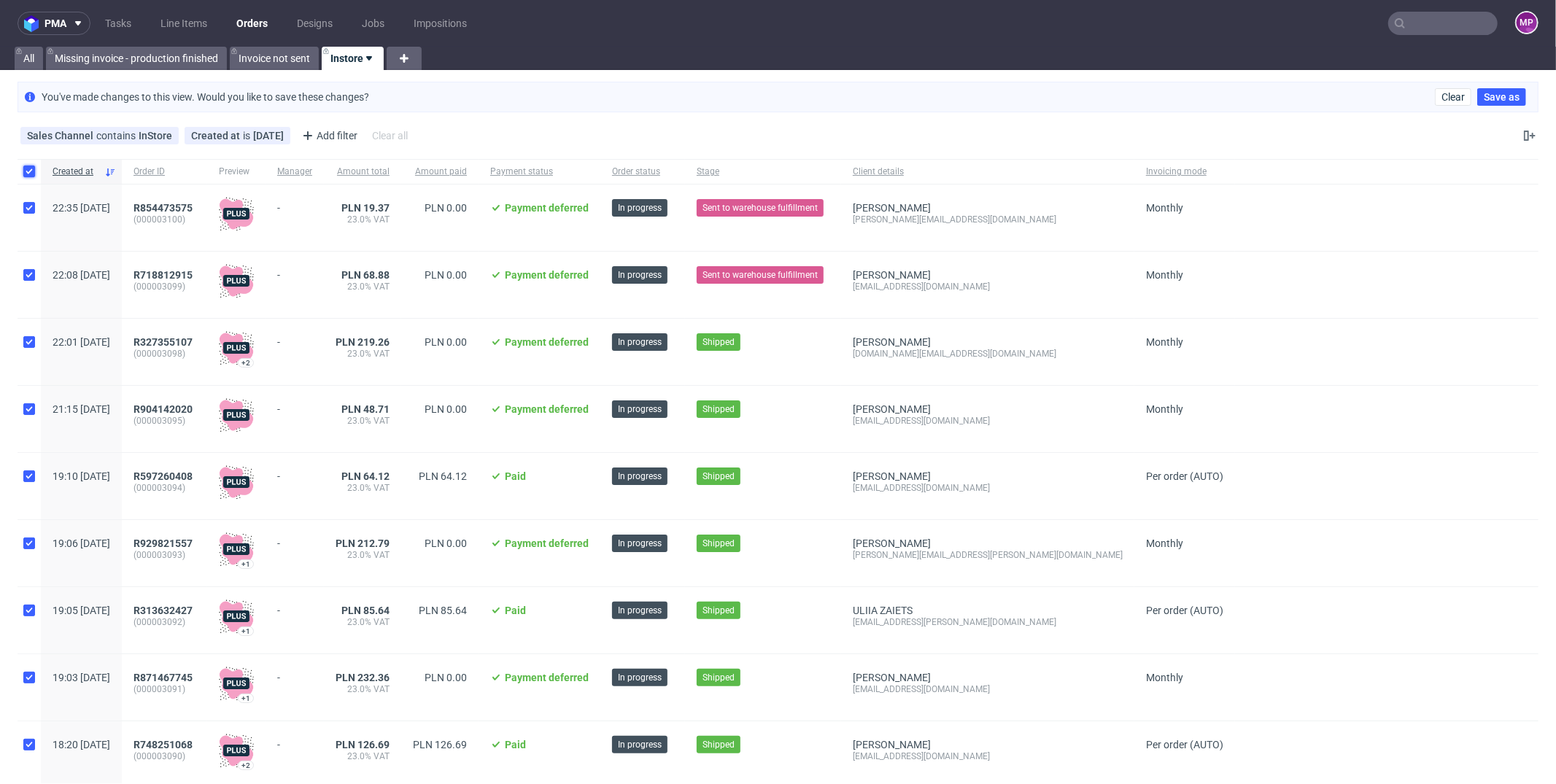
checkbox input "true"
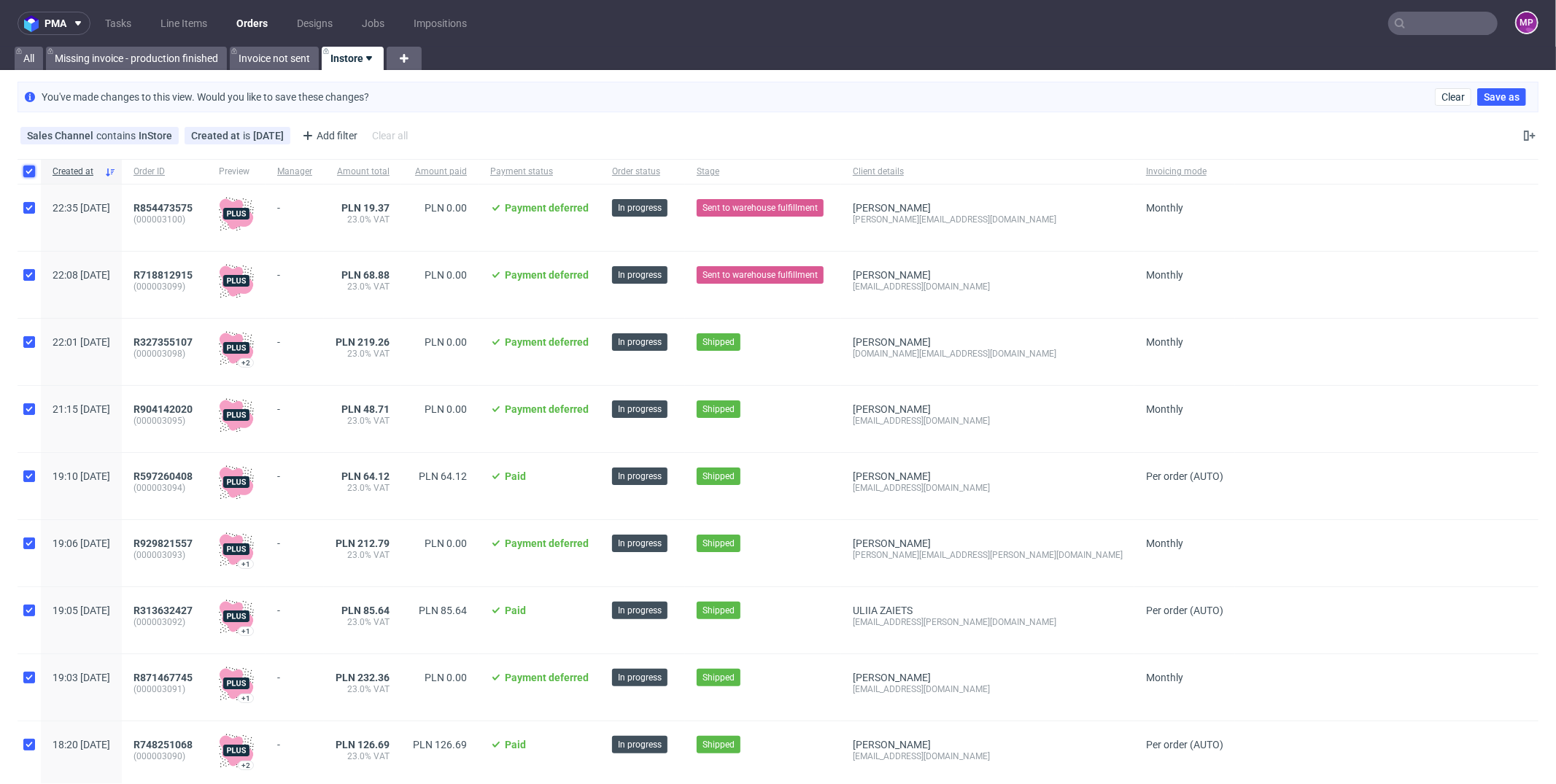
checkbox input "true"
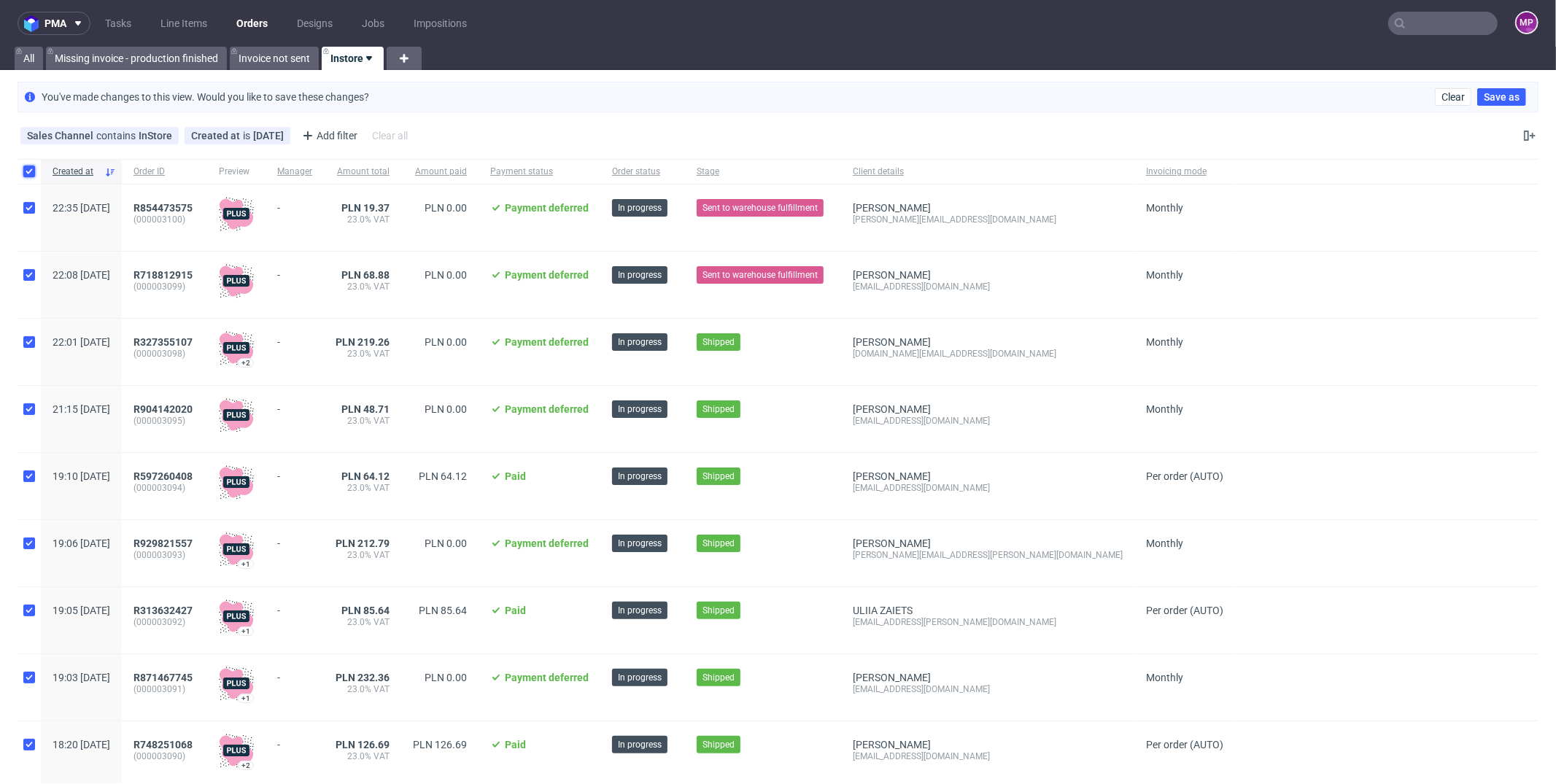
checkbox input "true"
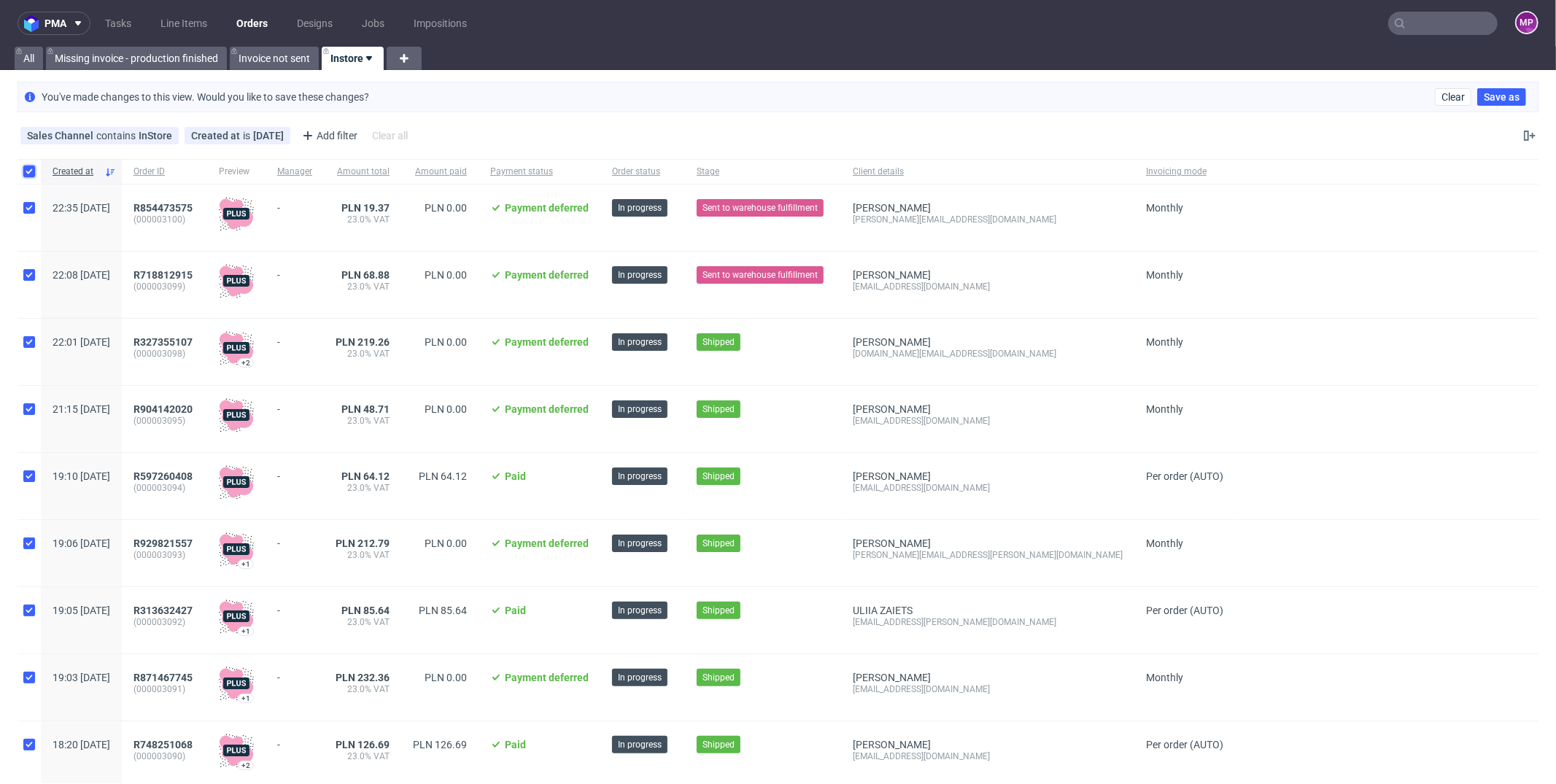
checkbox input "true"
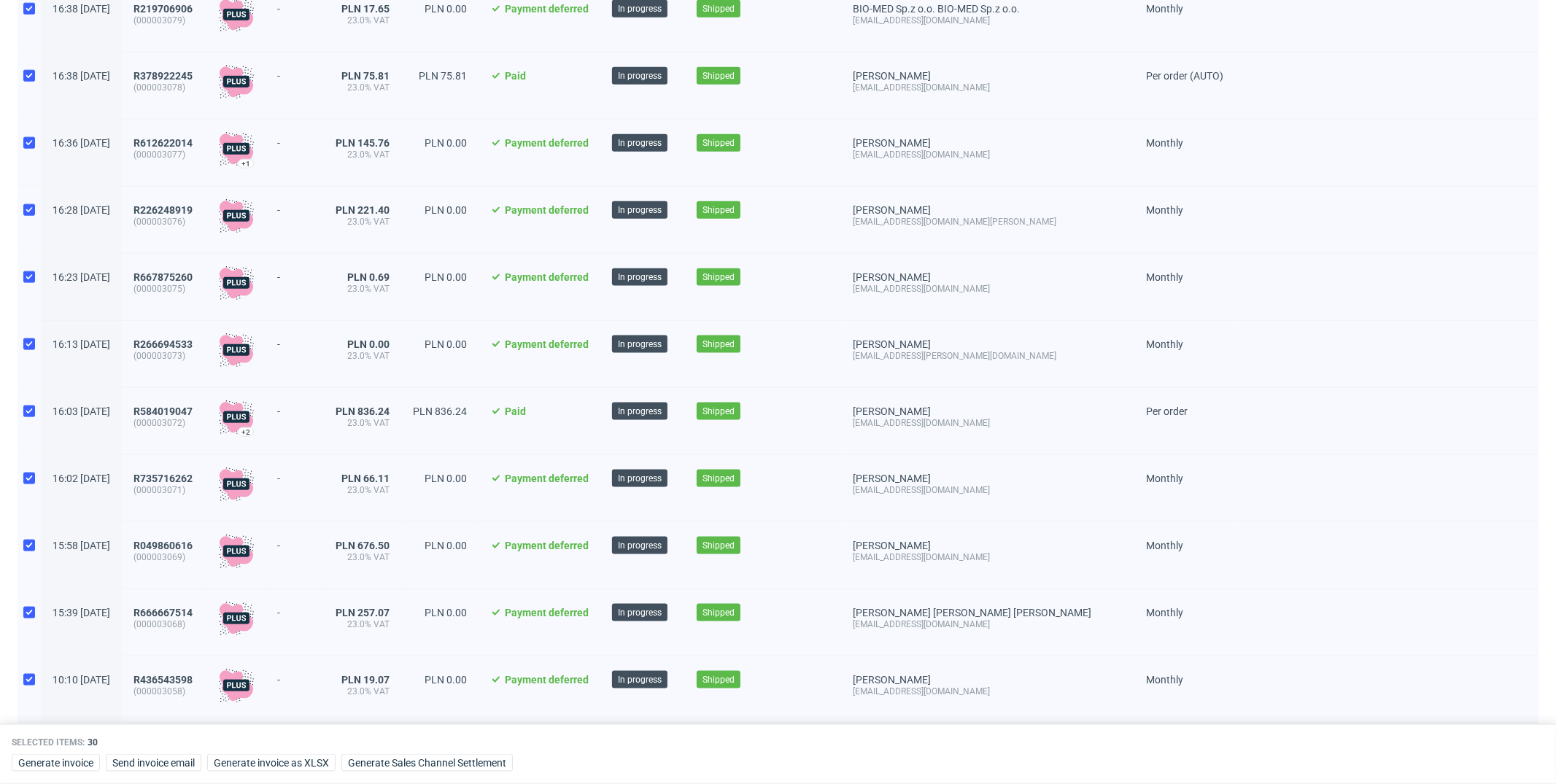
scroll to position [1524, 0]
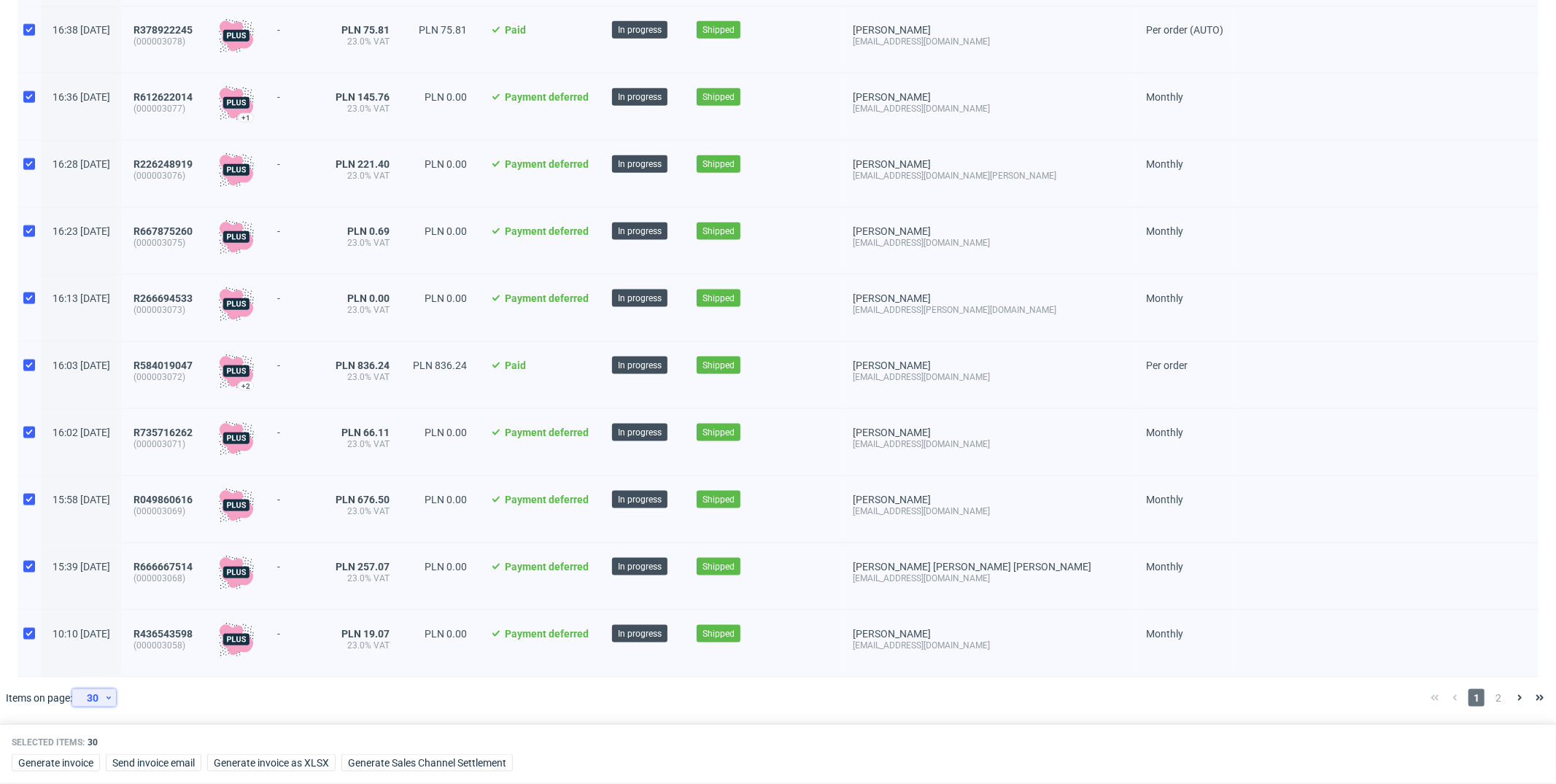
click at [102, 638] on div "30" at bounding box center [91, 698] width 26 height 21
click at [101, 635] on div "60" at bounding box center [99, 632] width 29 height 21
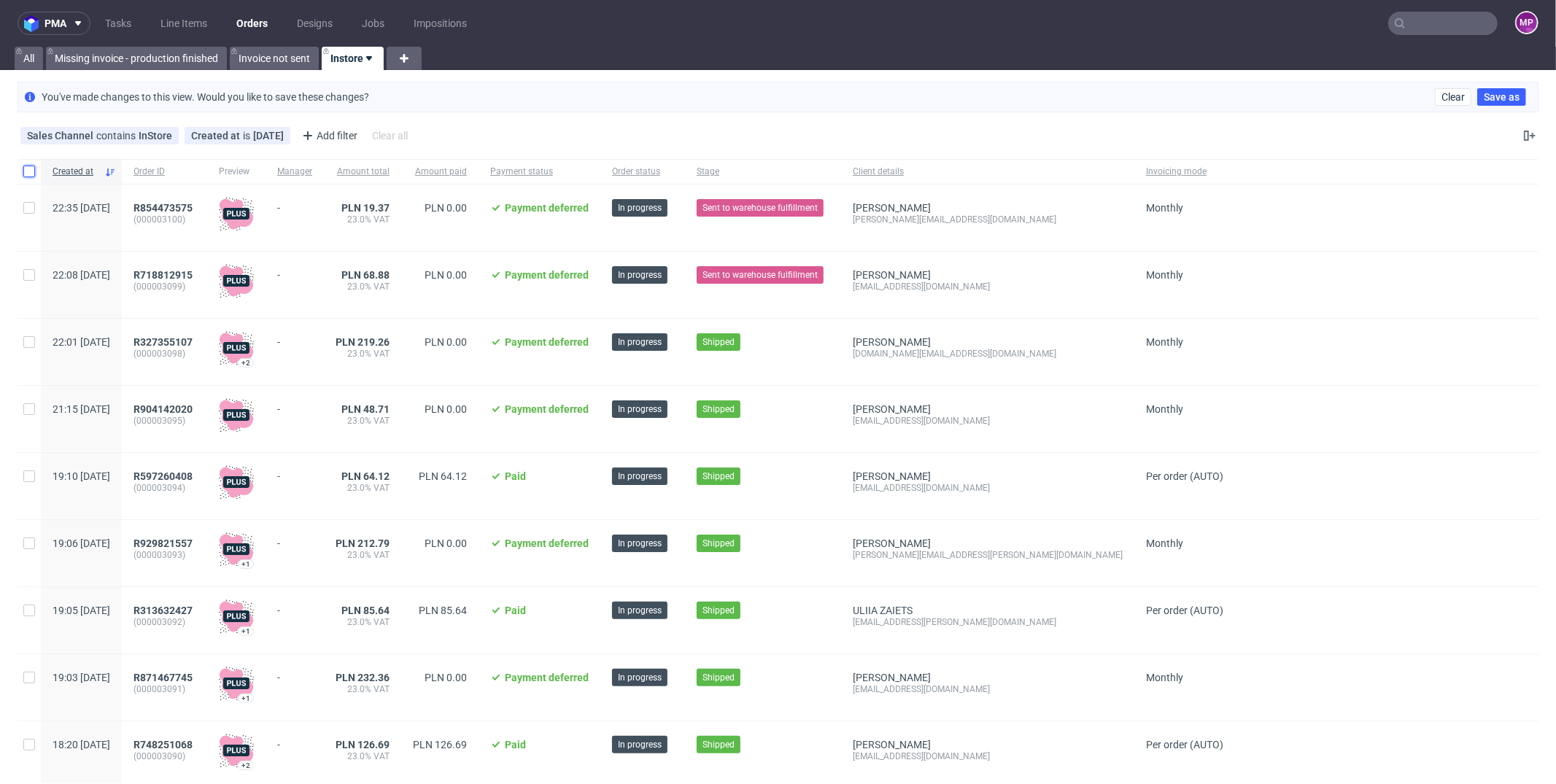
click at [27, 170] on input "checkbox" at bounding box center [29, 171] width 12 height 12
checkbox input "true"
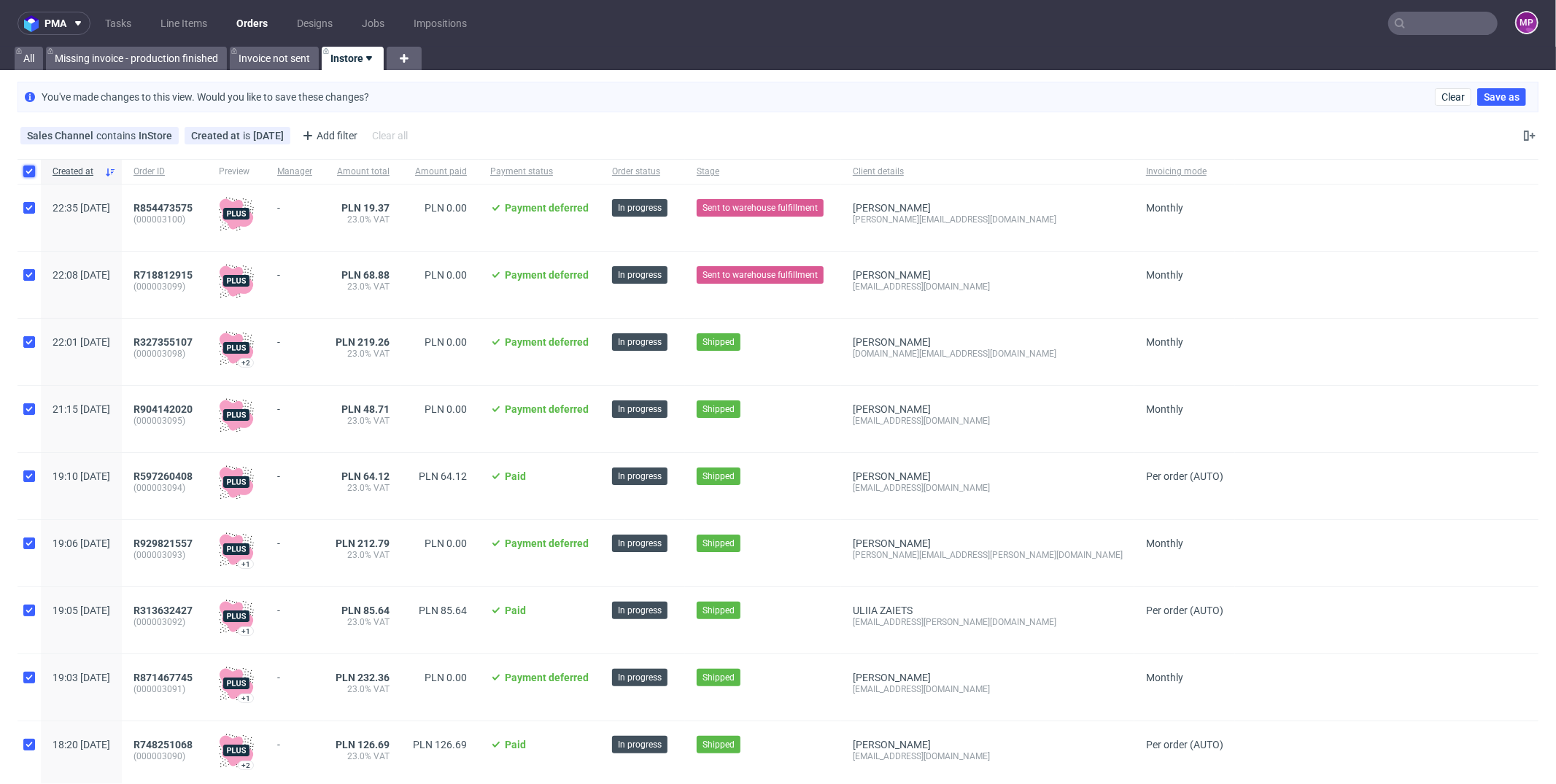
checkbox input "true"
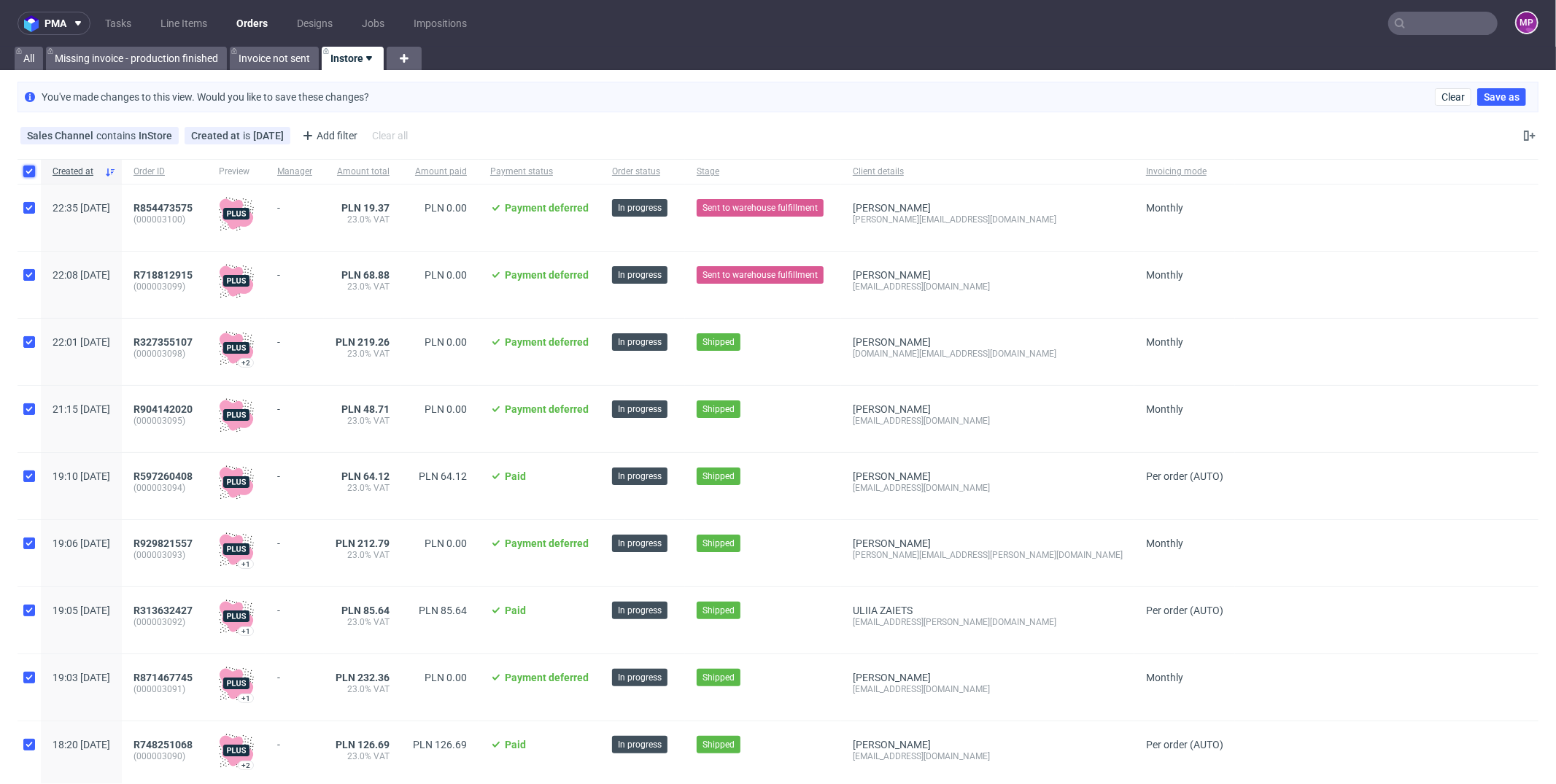
checkbox input "true"
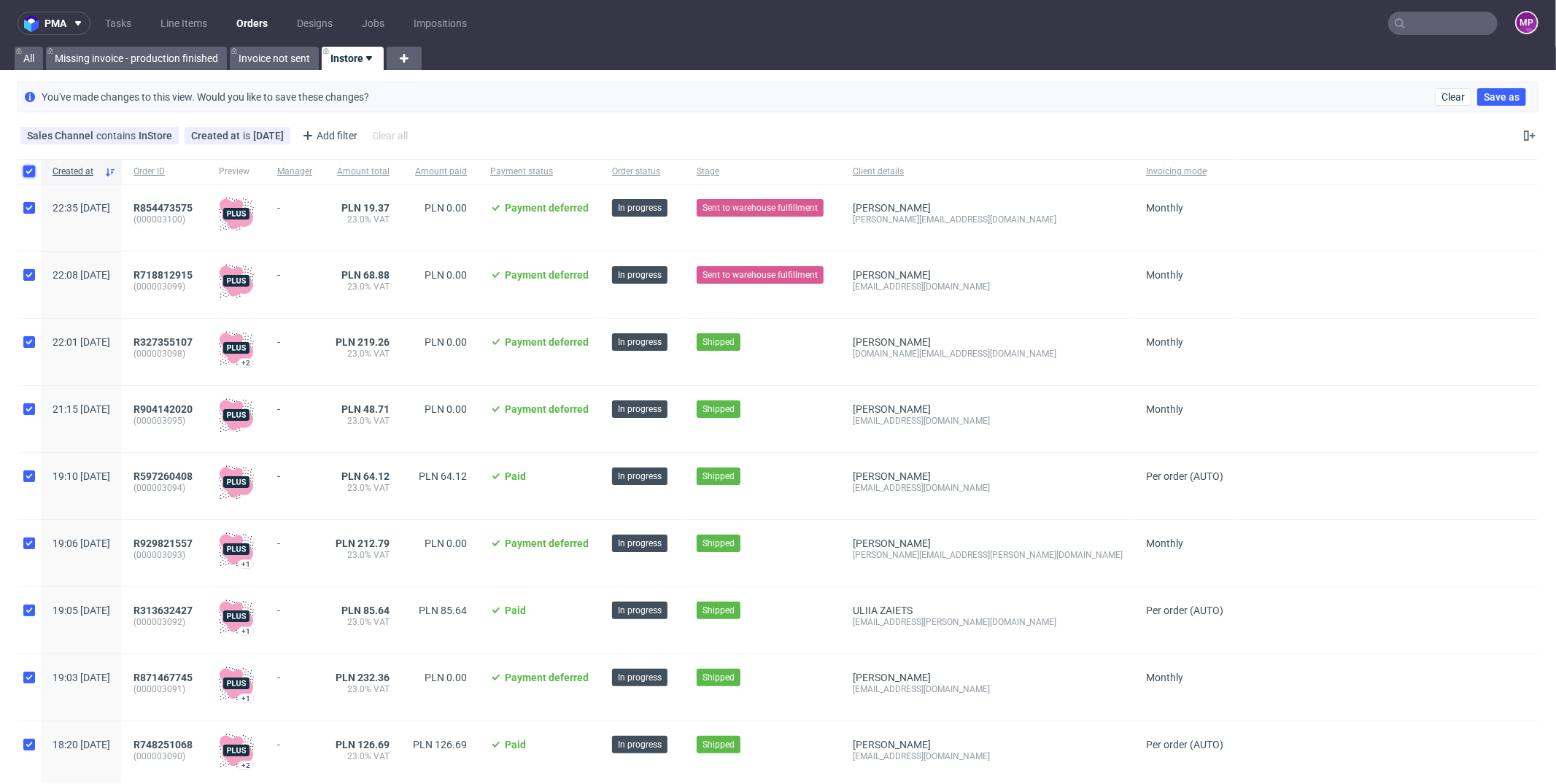
checkbox input "true"
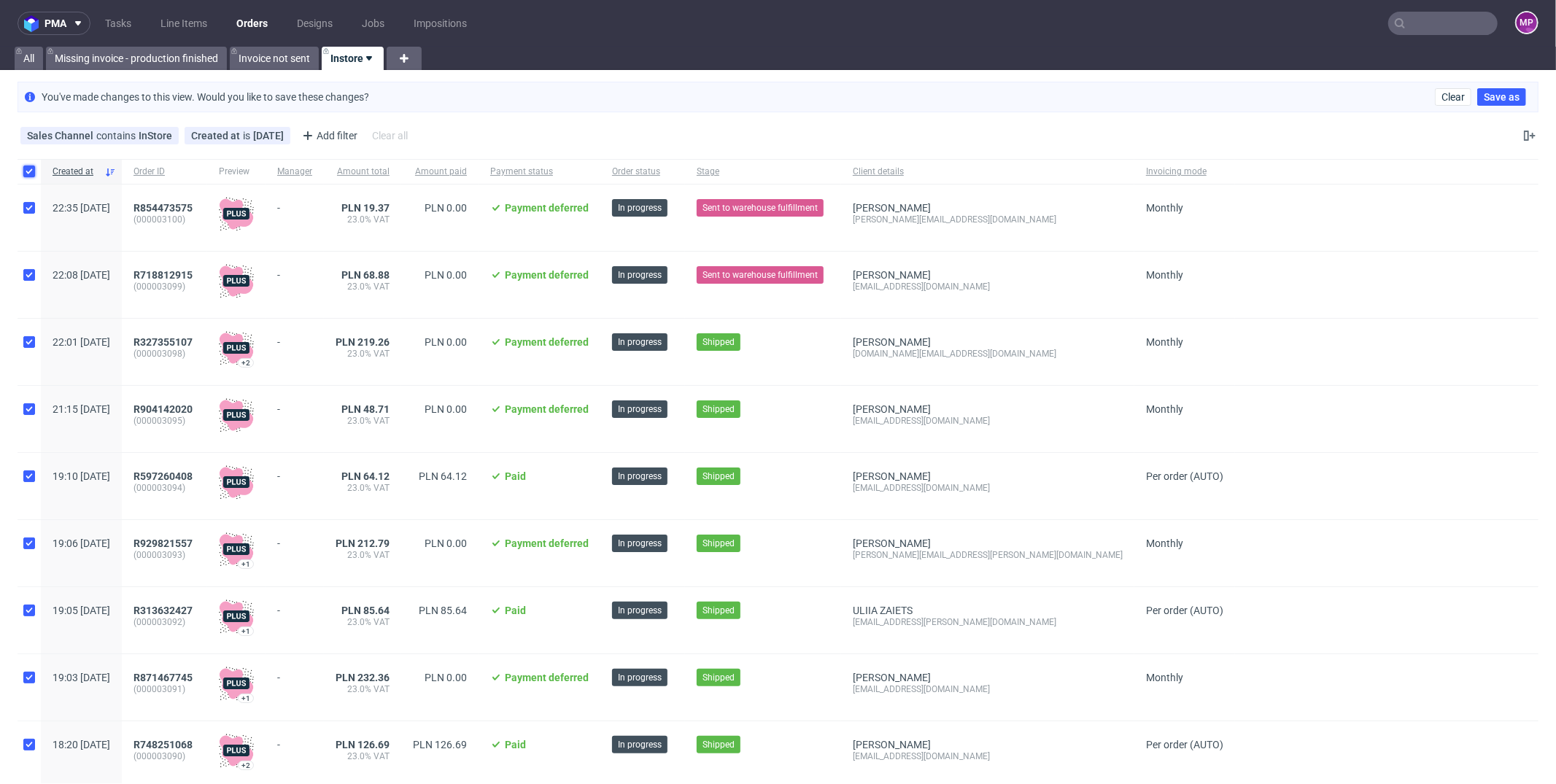
checkbox input "true"
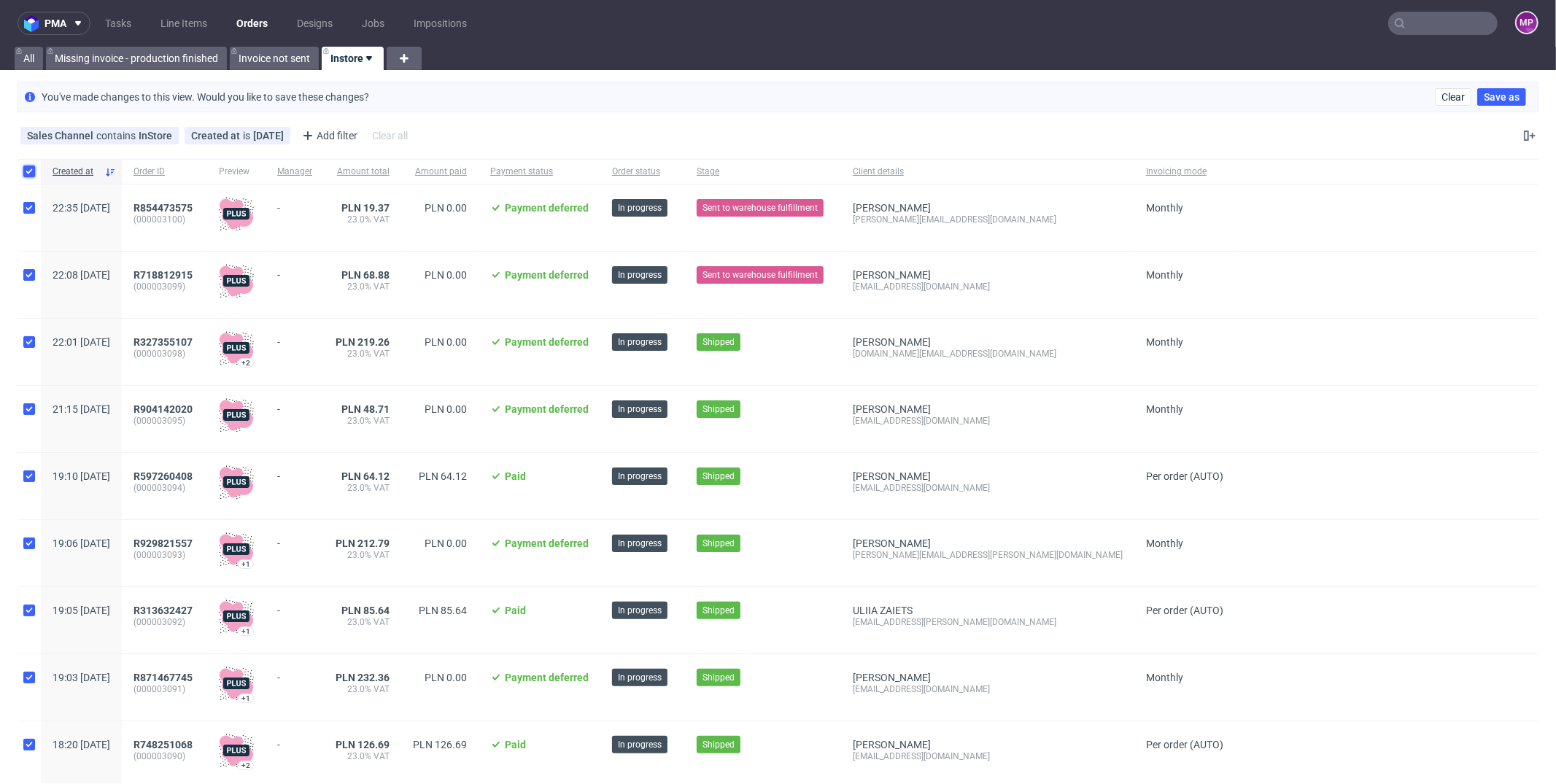
checkbox input "true"
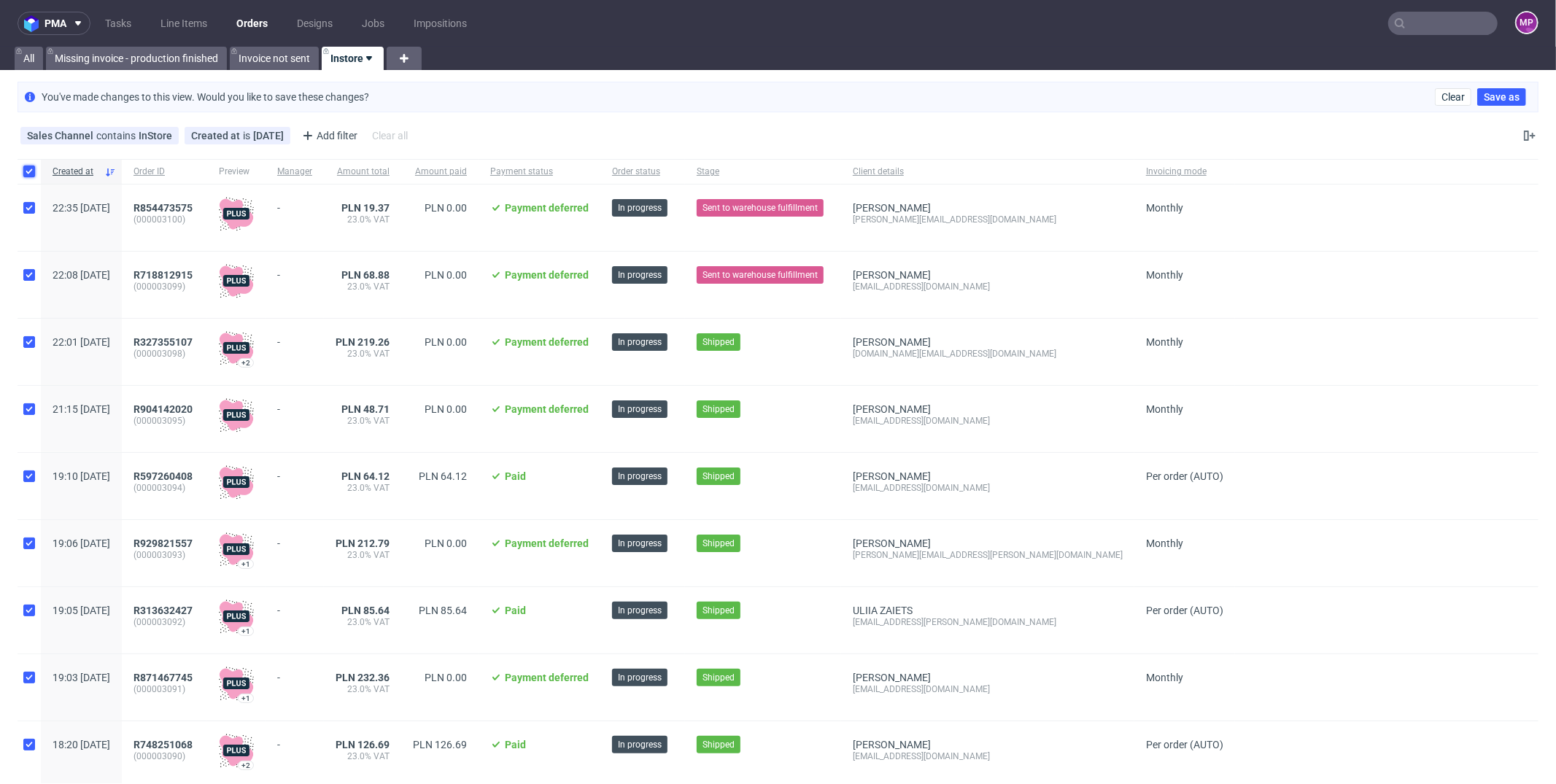
checkbox input "true"
